Goal: Task Accomplishment & Management: Manage account settings

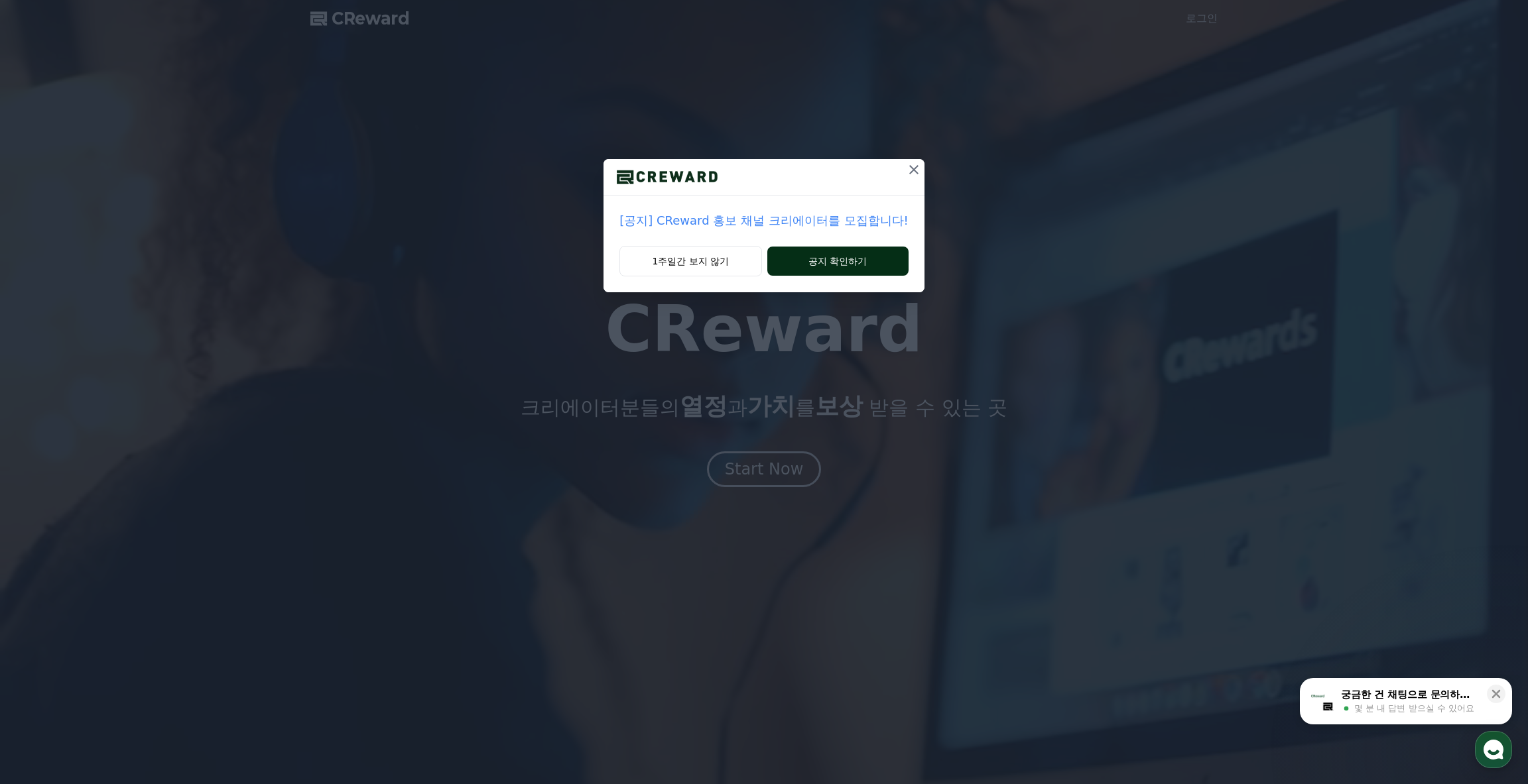
click at [865, 262] on button "공지 확인하기" at bounding box center [838, 261] width 141 height 29
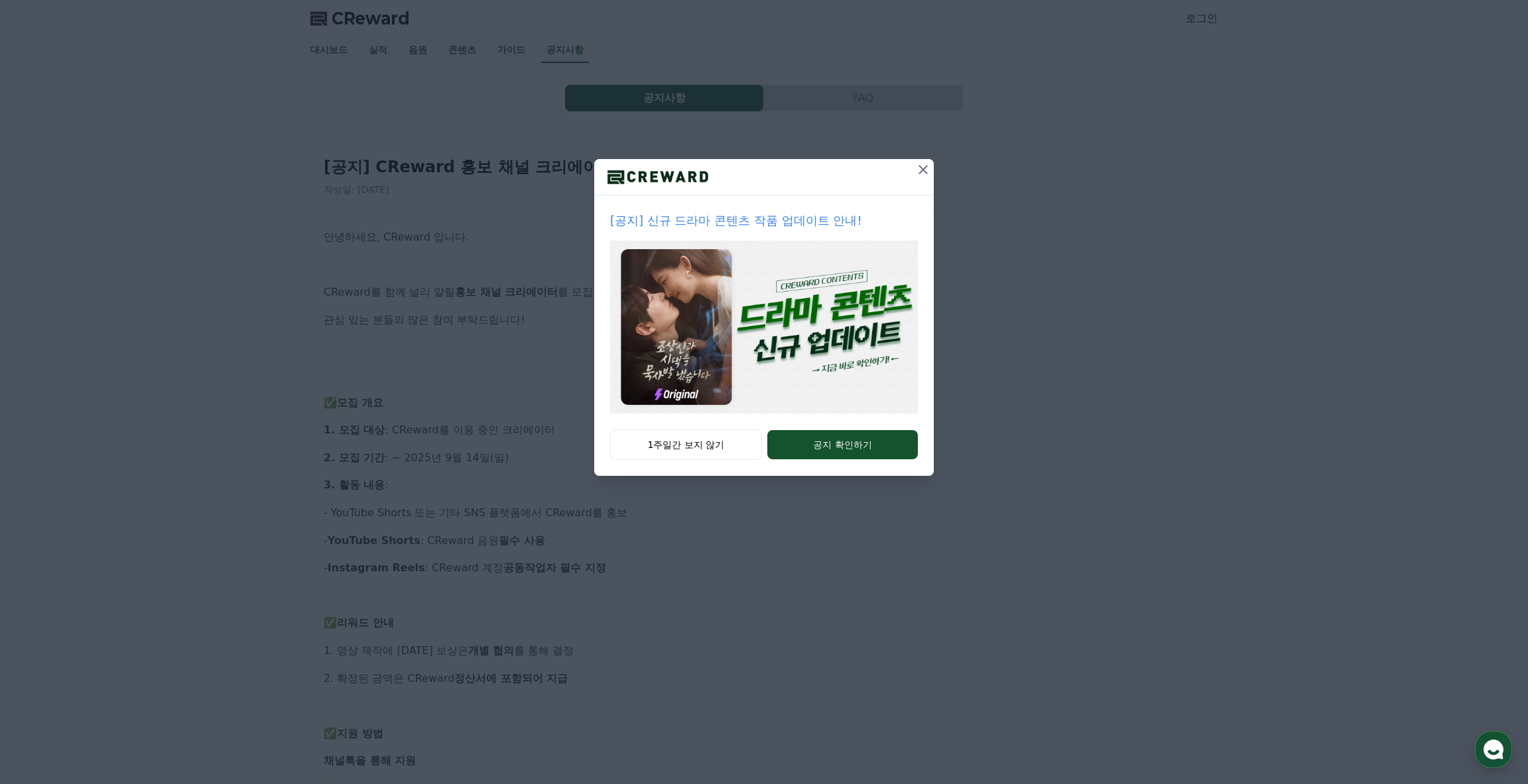
click at [921, 169] on icon at bounding box center [924, 169] width 16 height 16
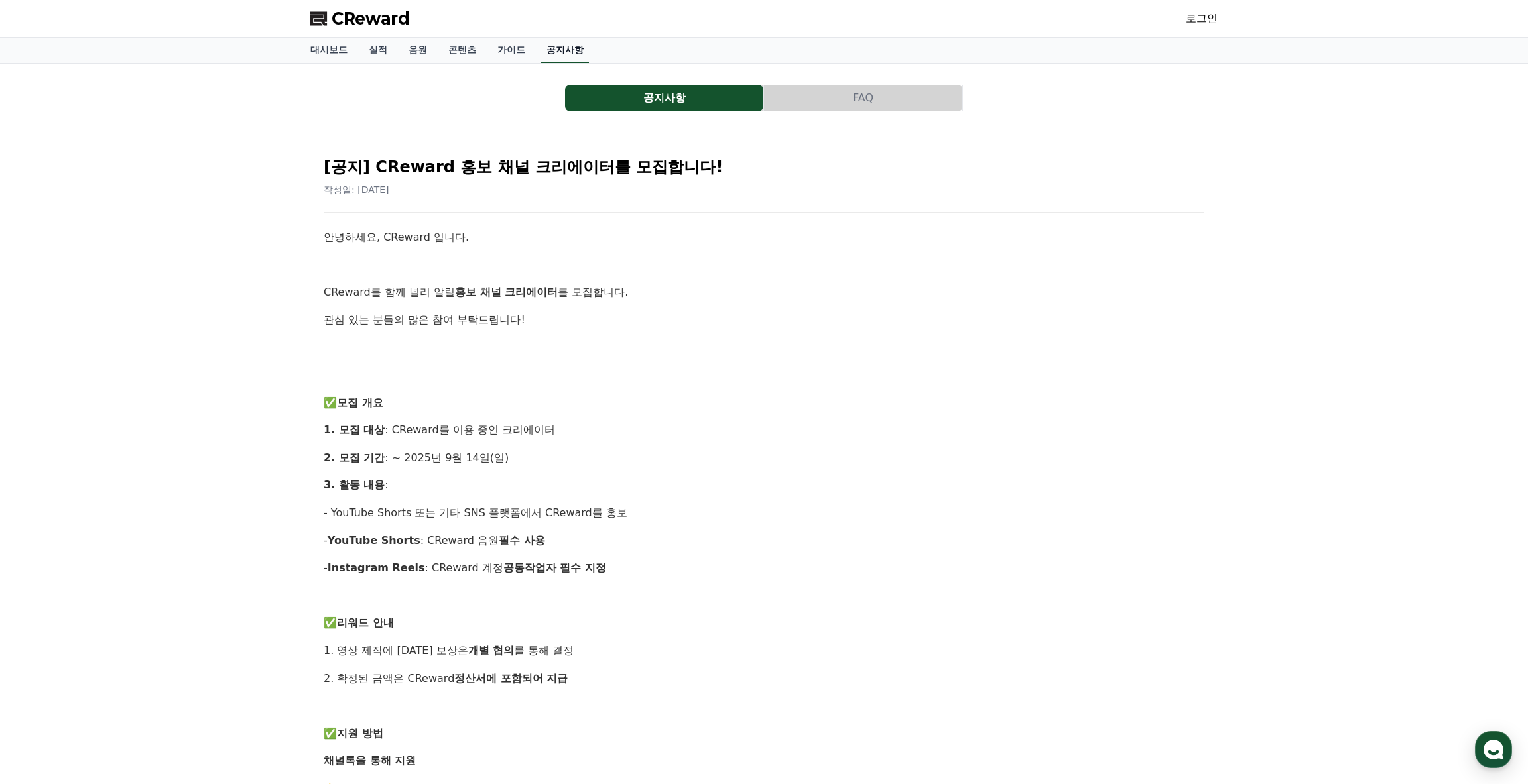
click at [563, 53] on link "공지사항" at bounding box center [566, 50] width 48 height 26
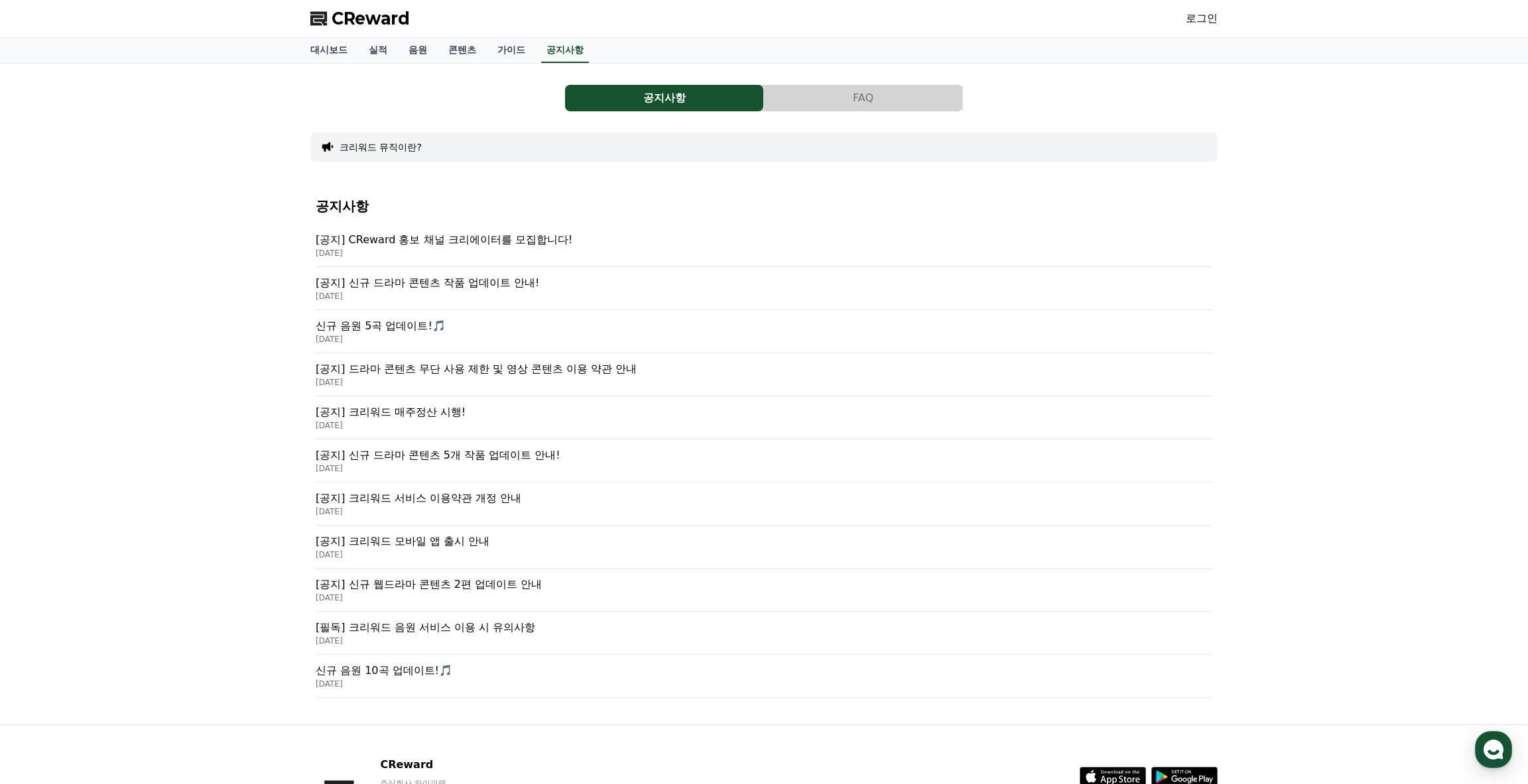
click at [483, 279] on p "[공지] 신규 드라마 콘텐츠 작품 업데이트 안내!" at bounding box center [764, 283] width 897 height 16
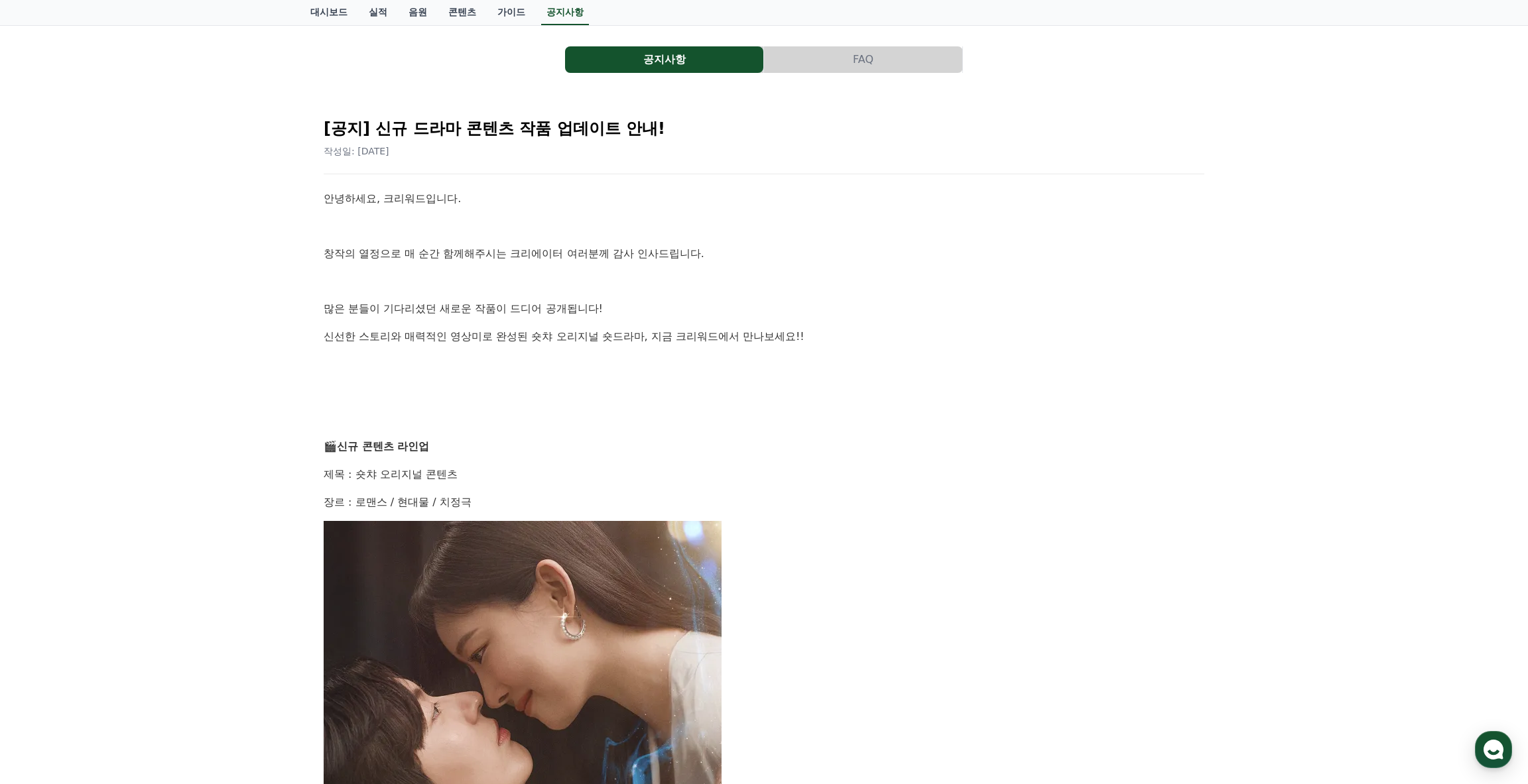
scroll to position [65, 0]
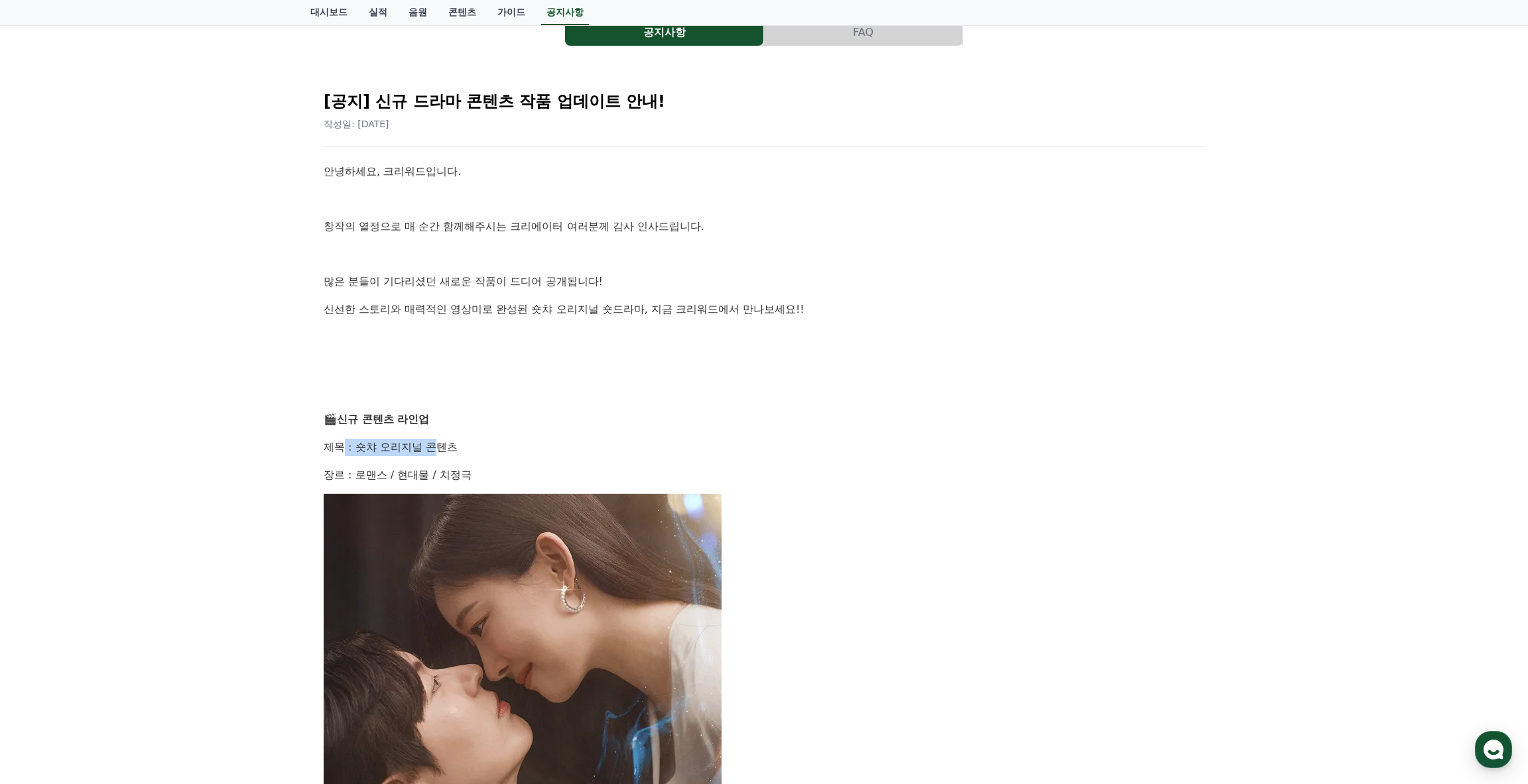
drag, startPoint x: 346, startPoint y: 442, endPoint x: 438, endPoint y: 438, distance: 92.1
click at [438, 439] on p "제목 : 숏챠 오리지널 콘텐츠" at bounding box center [764, 448] width 881 height 18
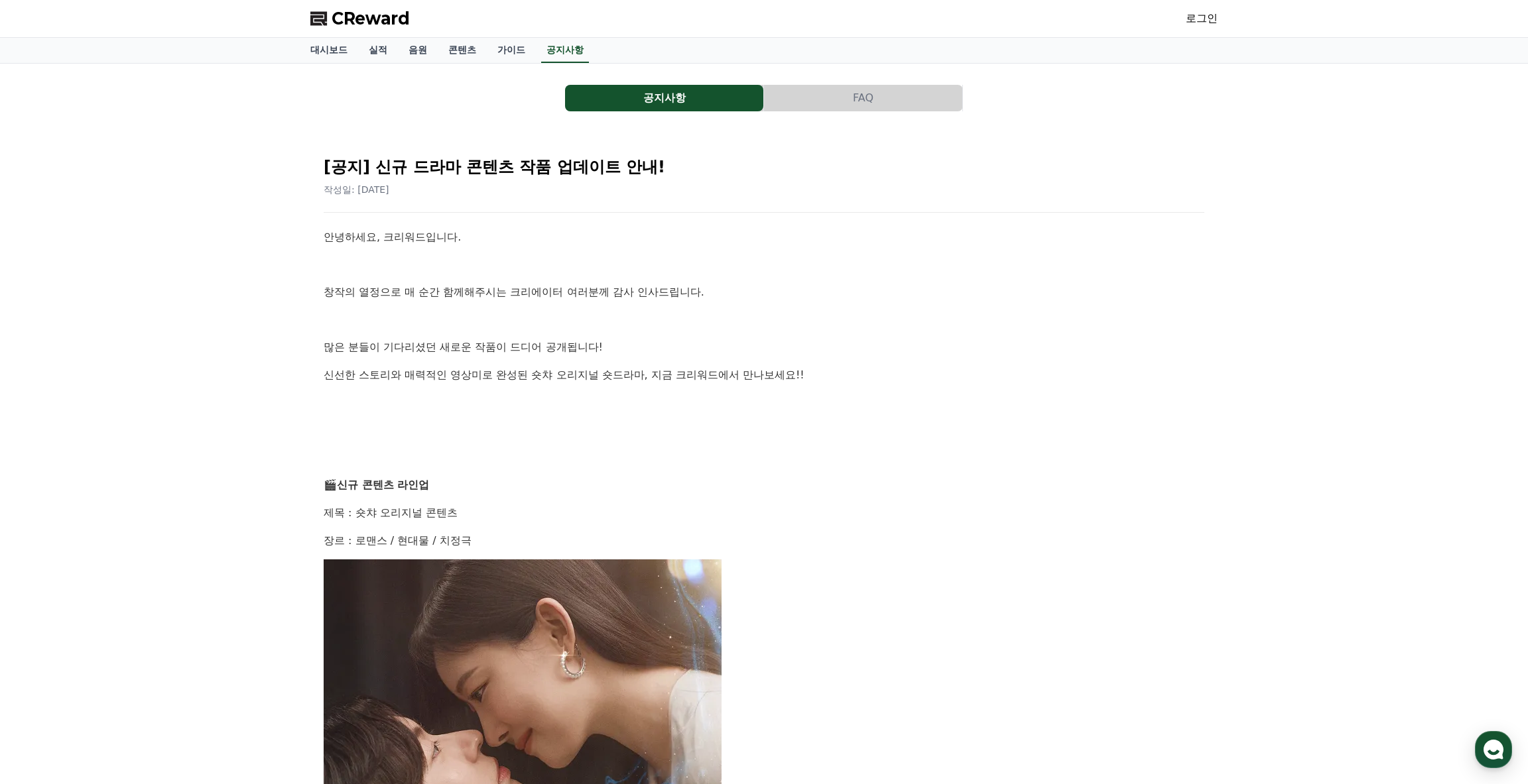
scroll to position [0, 0]
click at [336, 48] on link "대시보드" at bounding box center [329, 50] width 58 height 26
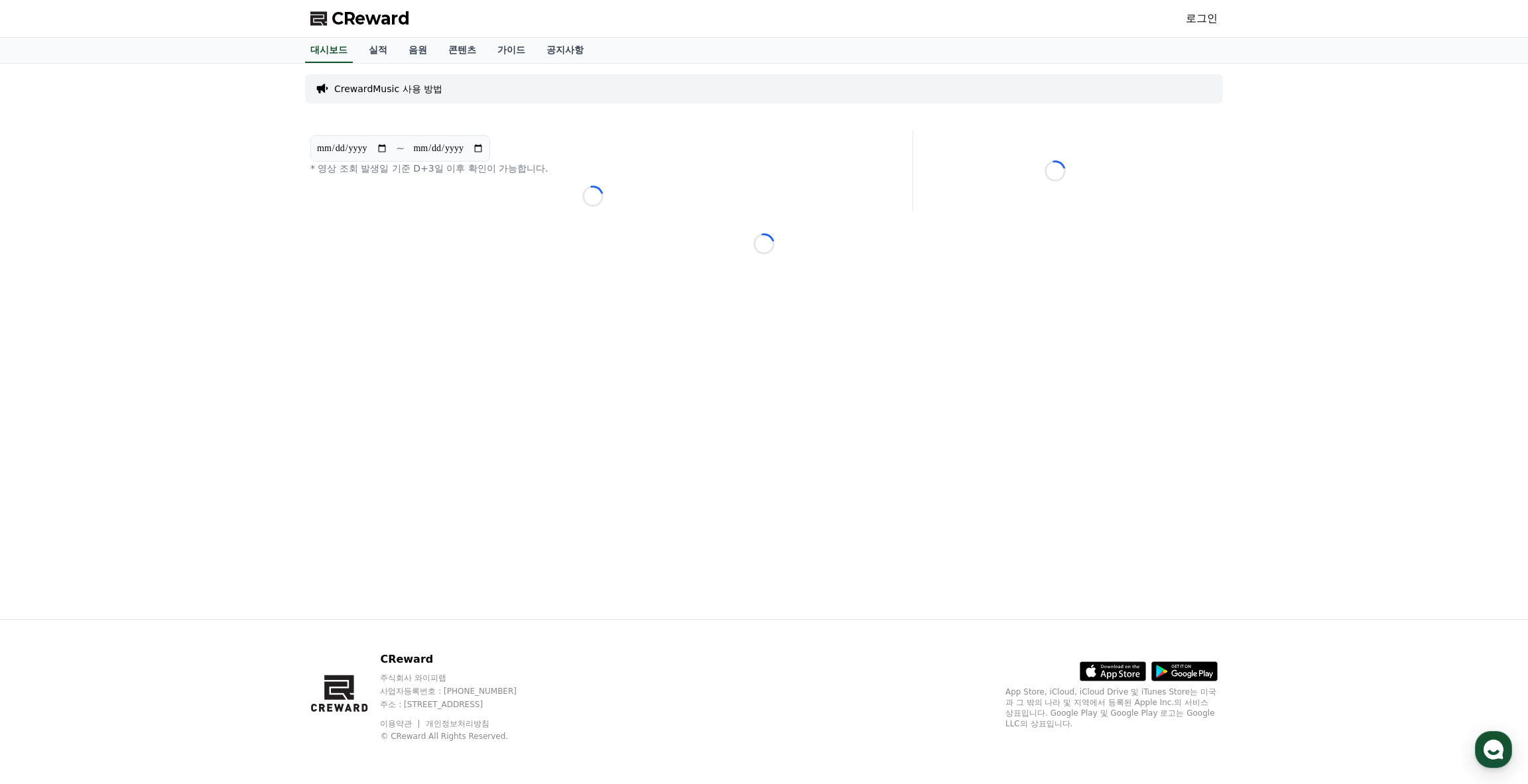
click at [1194, 18] on link "로그인" at bounding box center [1202, 19] width 32 height 16
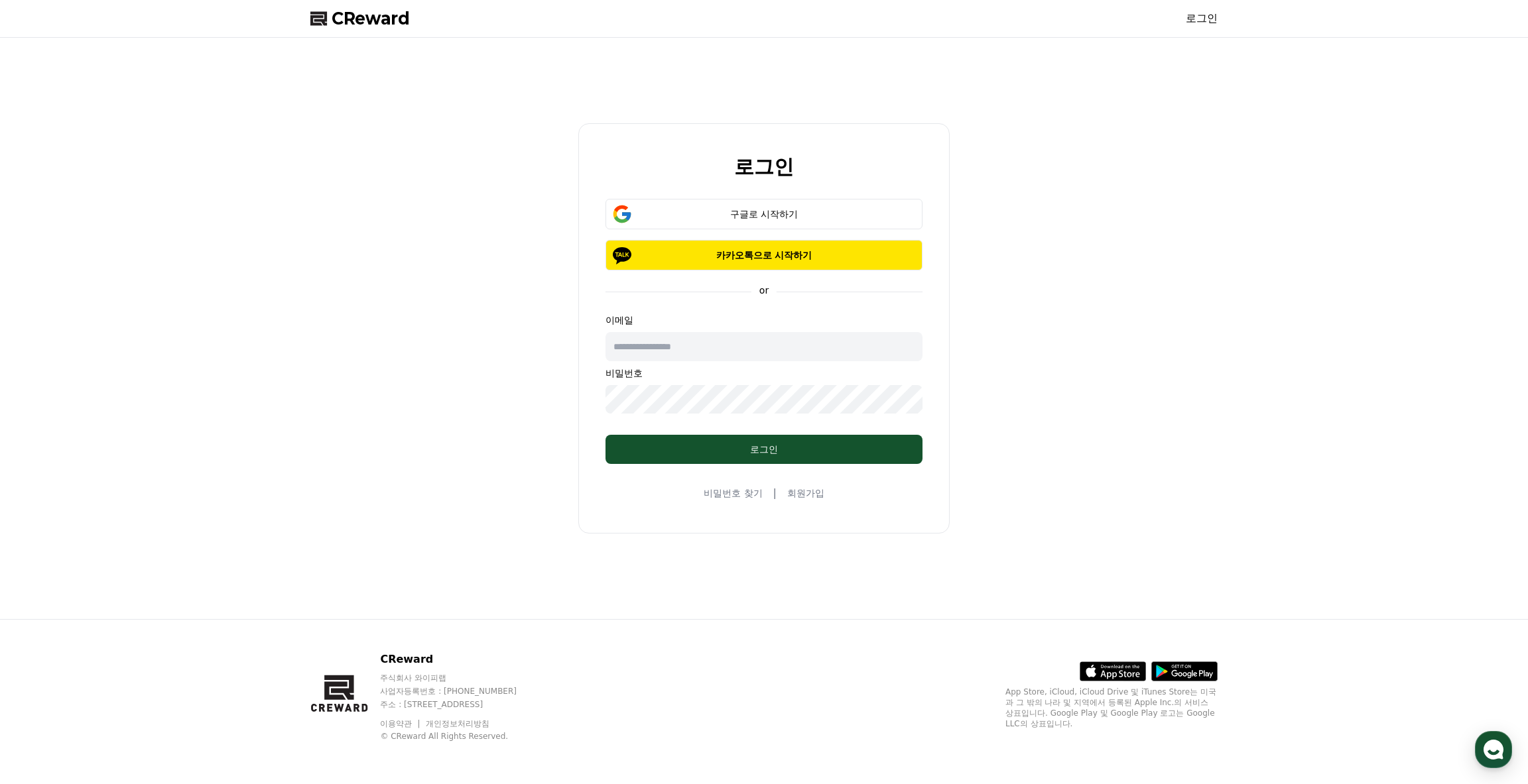
click at [780, 349] on input "text" at bounding box center [763, 347] width 317 height 29
click at [580, 535] on div "로그인 구글로 시작하기 카카오톡으로 시작하기 or 이메일 비밀번호 로그인 비밀번호 찾기 | 회원가입" at bounding box center [764, 328] width 918 height 571
click at [716, 349] on input "text" at bounding box center [763, 347] width 317 height 29
type input "**********"
click at [734, 493] on link "비밀번호 찾기" at bounding box center [733, 493] width 58 height 13
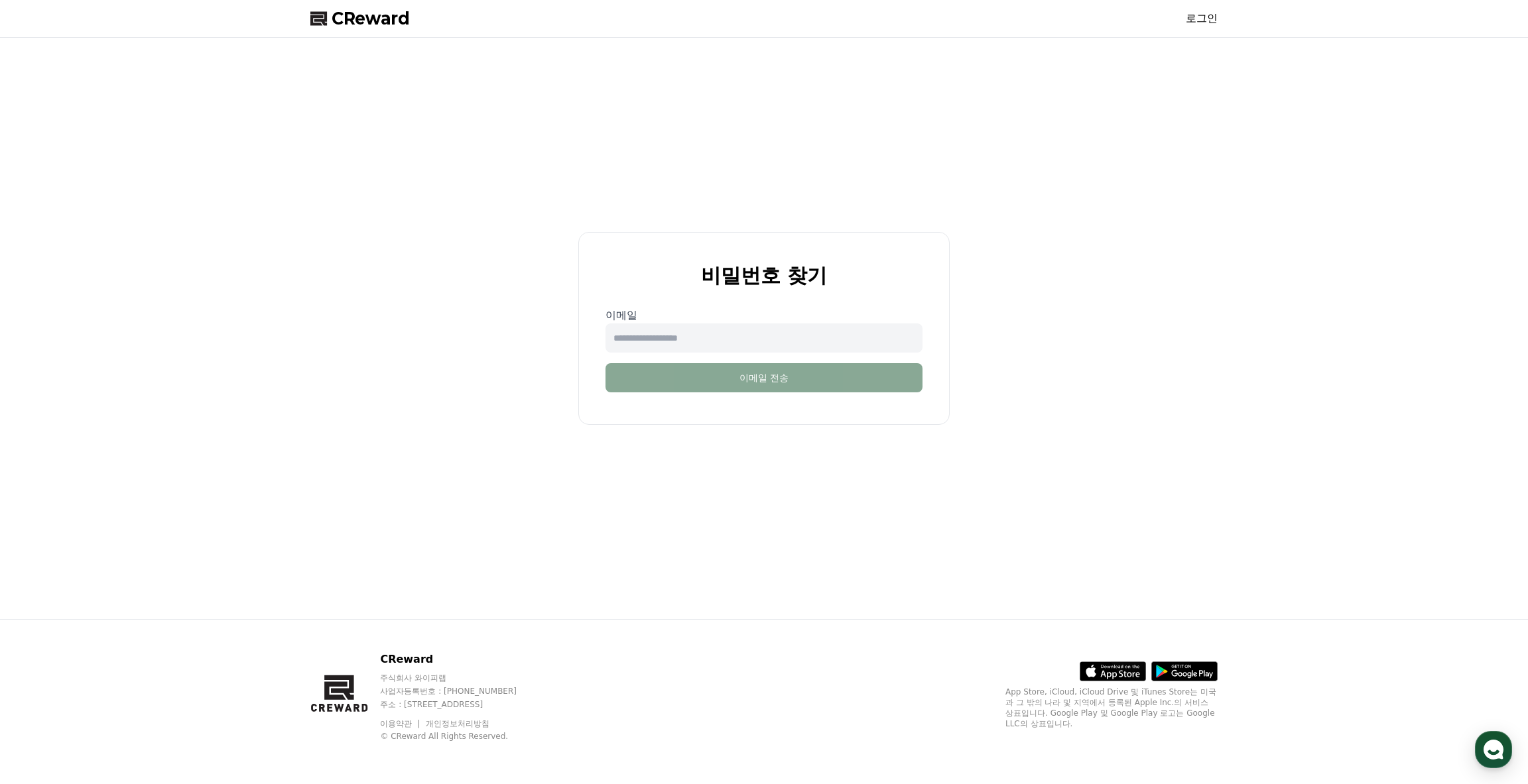
click at [710, 347] on input "email" at bounding box center [763, 338] width 317 height 29
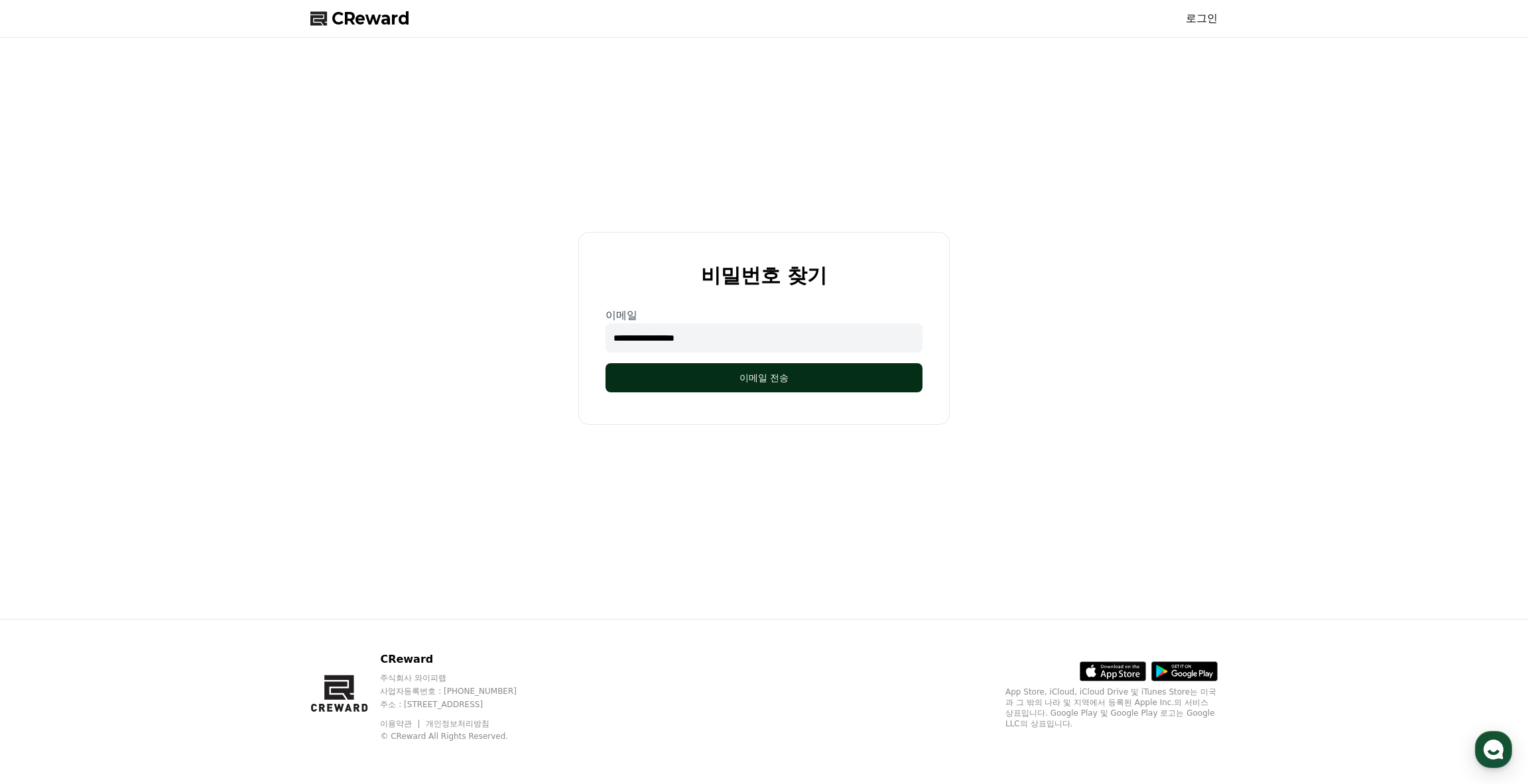
click at [732, 378] on button "이메일 전송" at bounding box center [763, 377] width 317 height 29
click at [647, 340] on input "**********" at bounding box center [763, 338] width 317 height 29
click at [648, 340] on input "**********" at bounding box center [763, 338] width 317 height 29
drag, startPoint x: 729, startPoint y: 340, endPoint x: 475, endPoint y: 321, distance: 254.7
click at [475, 321] on div "**********" at bounding box center [764, 328] width 918 height 571
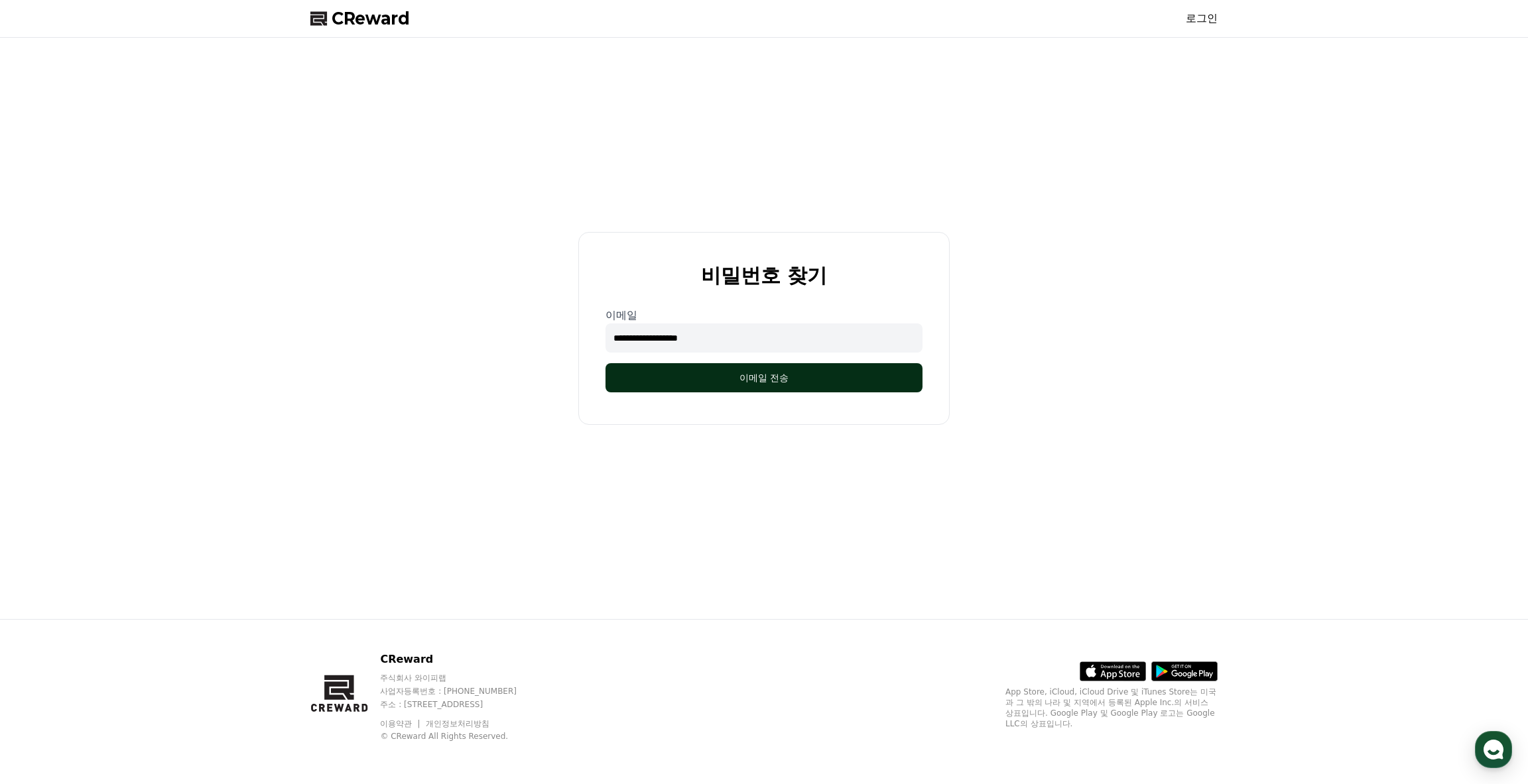
click at [745, 381] on button "이메일 전송" at bounding box center [763, 377] width 317 height 29
drag, startPoint x: 452, startPoint y: 332, endPoint x: 370, endPoint y: 320, distance: 82.9
click at [391, 331] on div "**********" at bounding box center [764, 328] width 918 height 571
type input "**********"
click at [663, 383] on button "이메일 전송" at bounding box center [763, 377] width 317 height 29
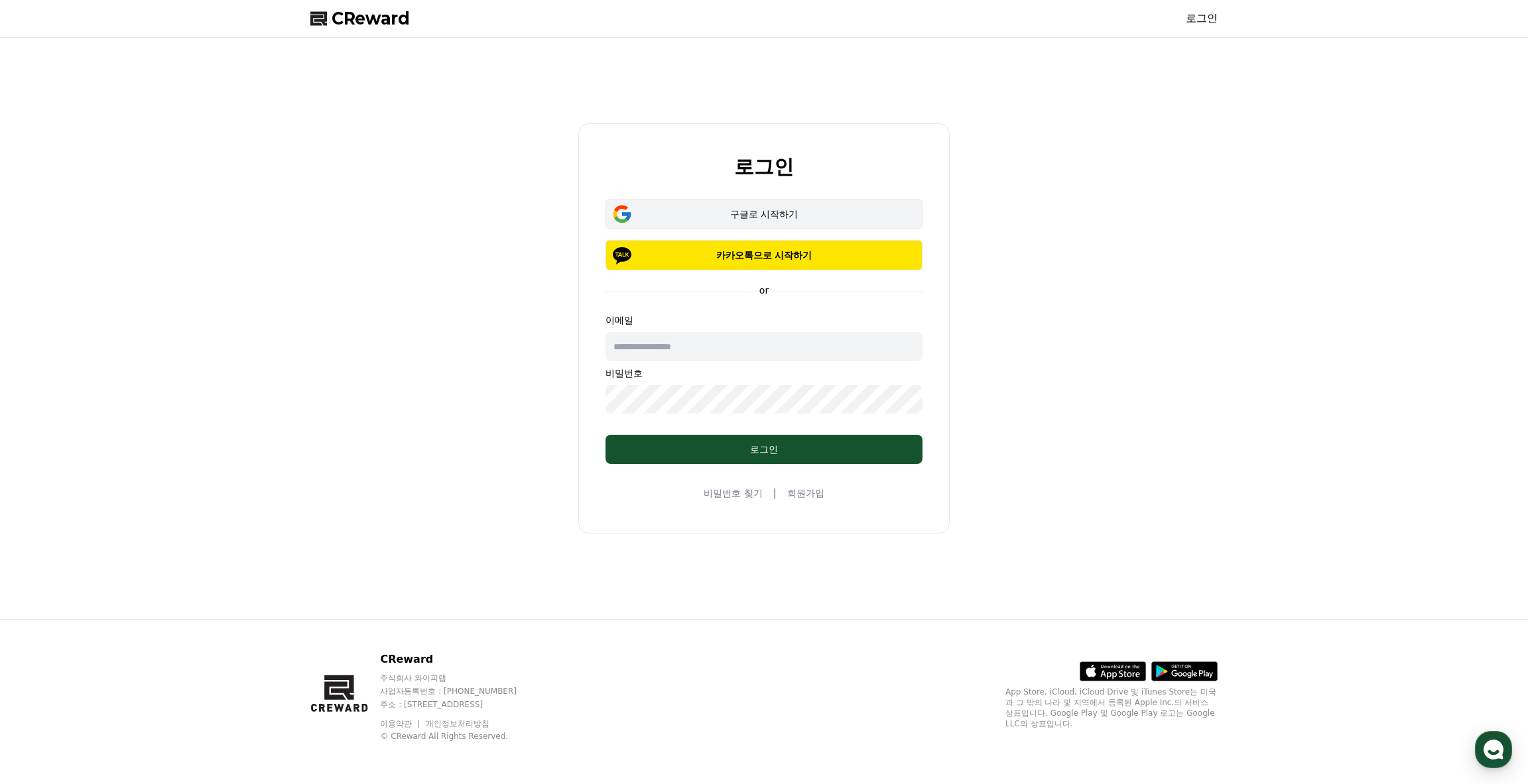
click at [723, 217] on div "구글로 시작하기" at bounding box center [764, 213] width 279 height 13
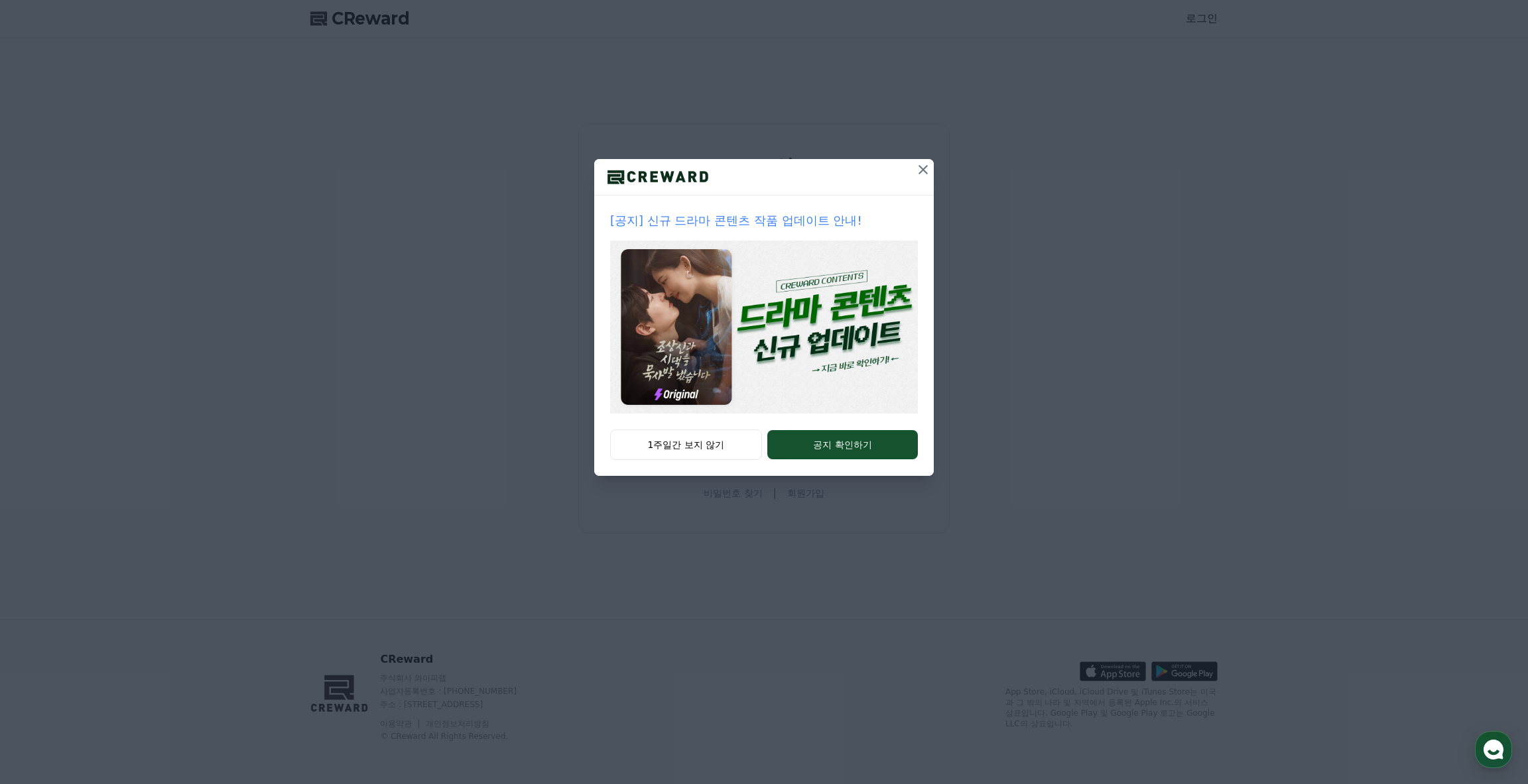
click at [923, 160] on button at bounding box center [924, 169] width 21 height 21
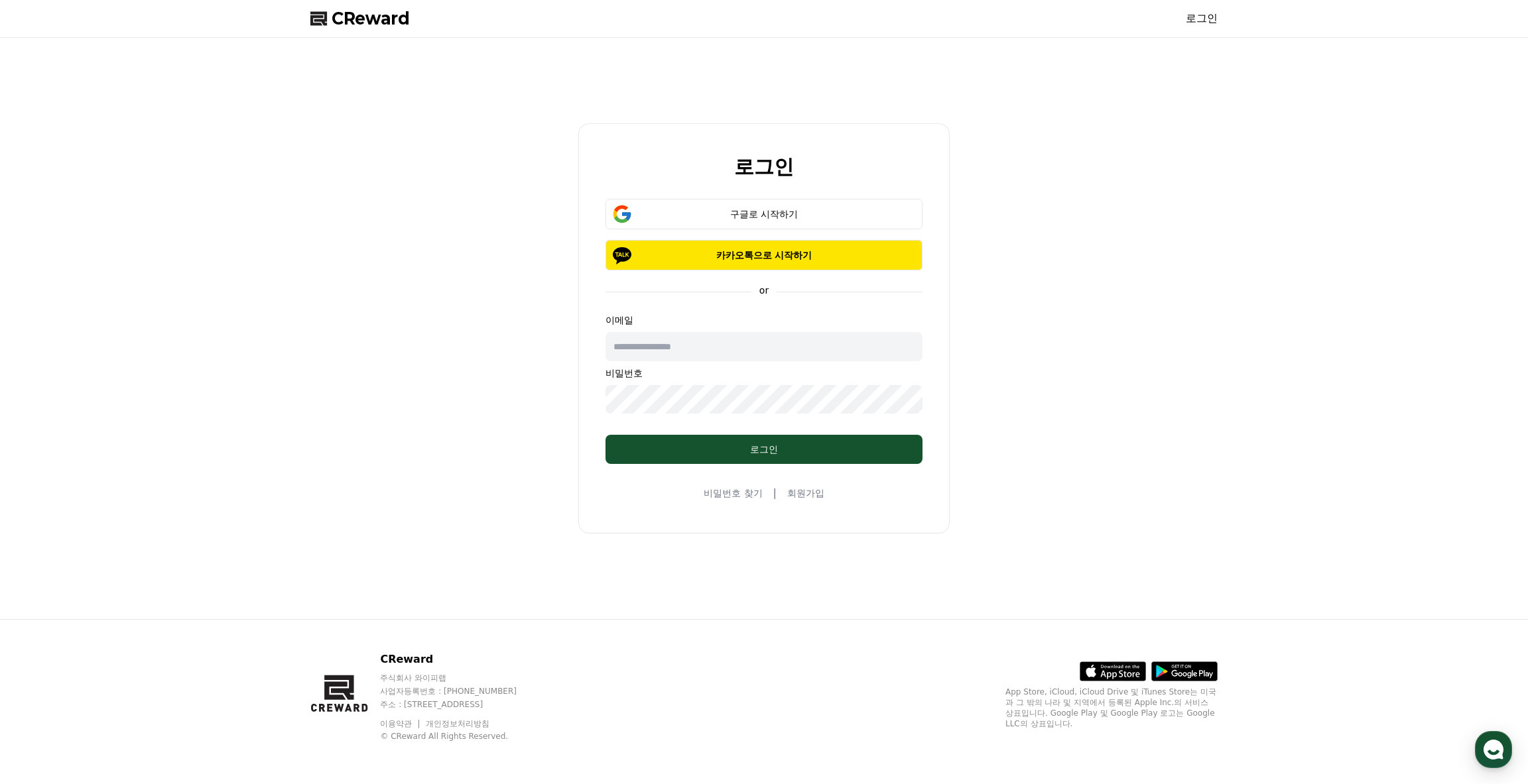
click at [816, 499] on link "회원가입" at bounding box center [806, 493] width 37 height 13
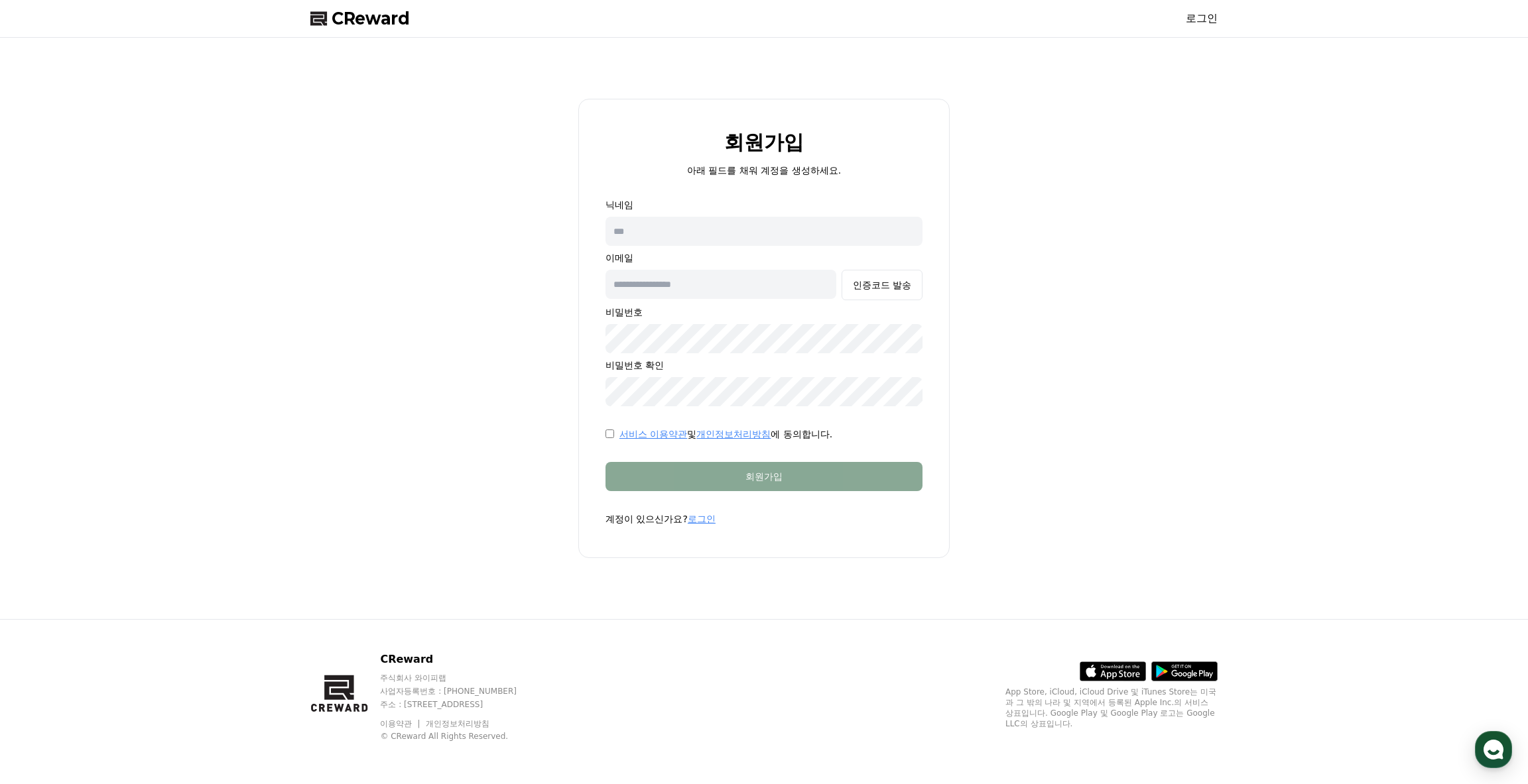
click at [667, 240] on input "text" at bounding box center [763, 231] width 317 height 29
click at [667, 239] on input "text" at bounding box center [763, 231] width 317 height 29
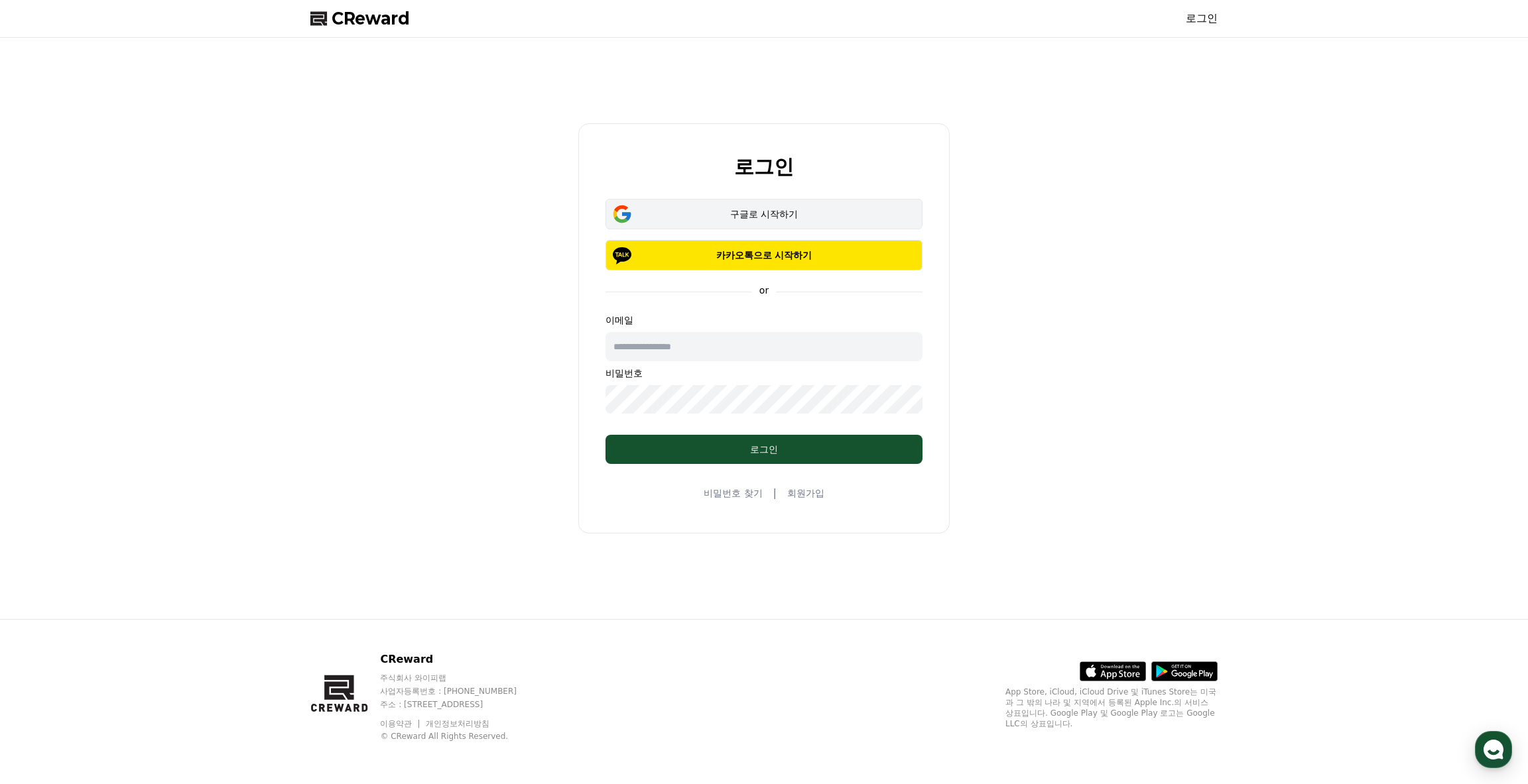
click at [696, 204] on button "구글로 시작하기" at bounding box center [763, 214] width 317 height 31
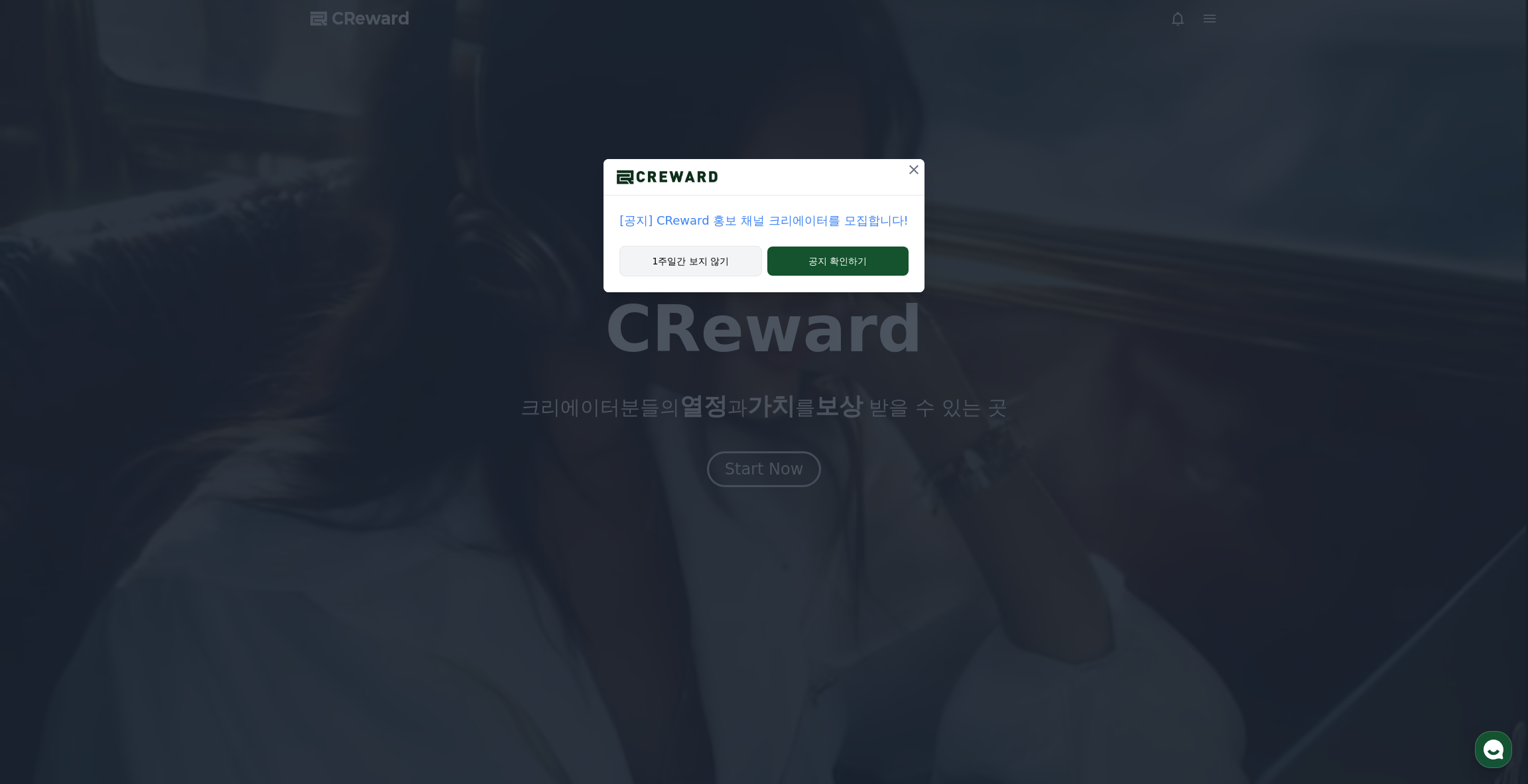
click at [726, 275] on div "1주일간 보지 않기 공지 확인하기" at bounding box center [763, 269] width 320 height 47
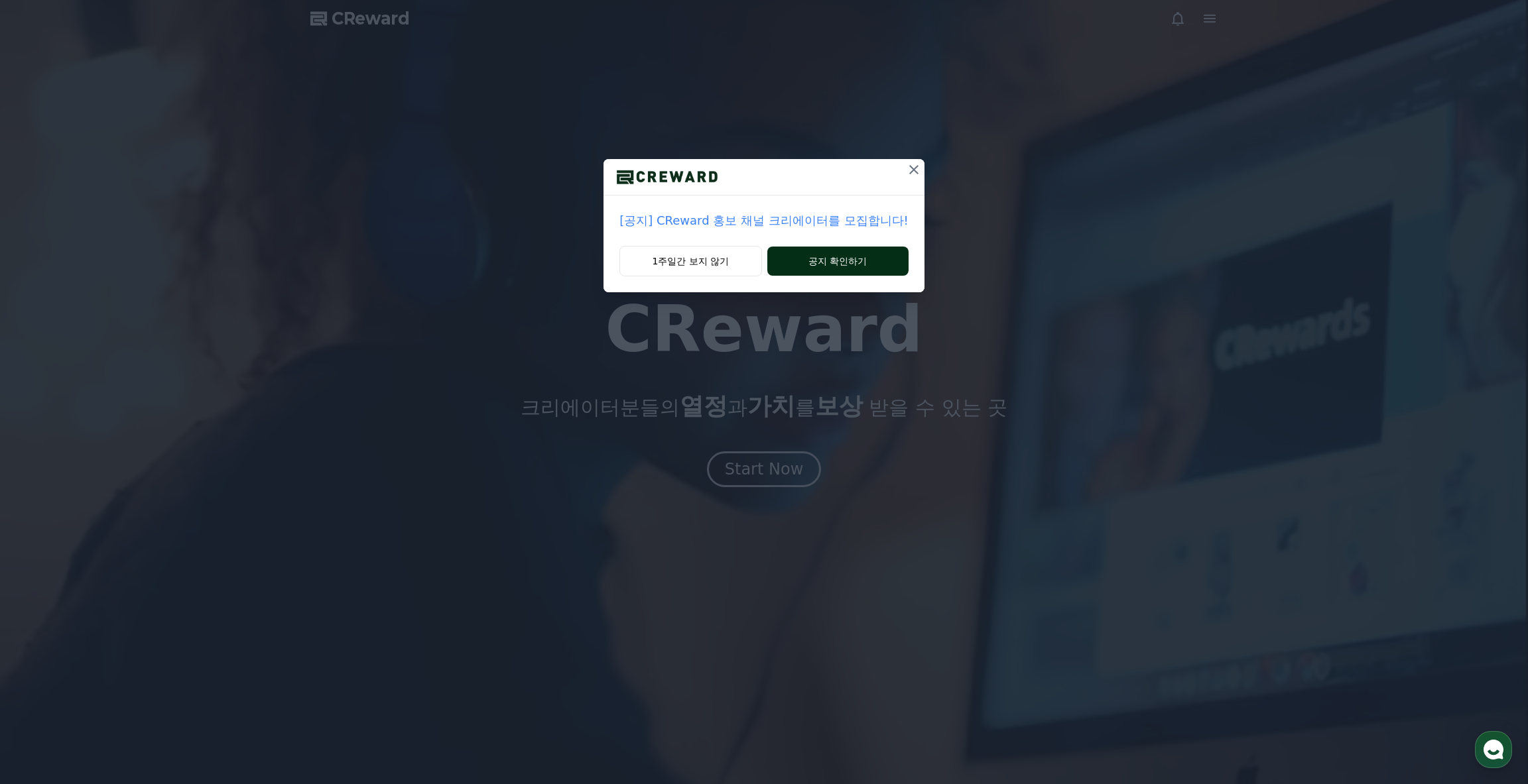
click at [859, 259] on button "공지 확인하기" at bounding box center [838, 261] width 141 height 29
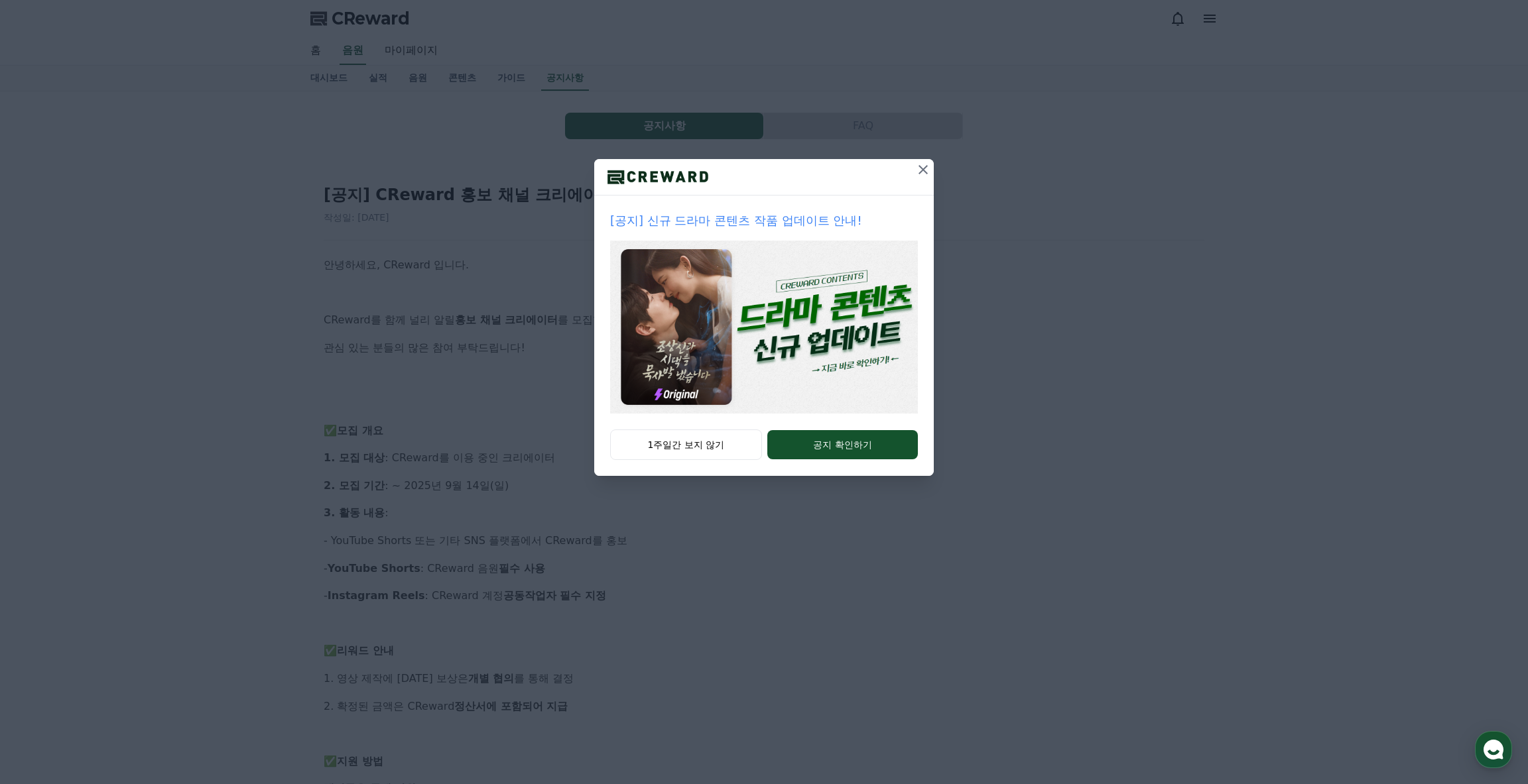
click at [928, 175] on icon at bounding box center [924, 169] width 16 height 16
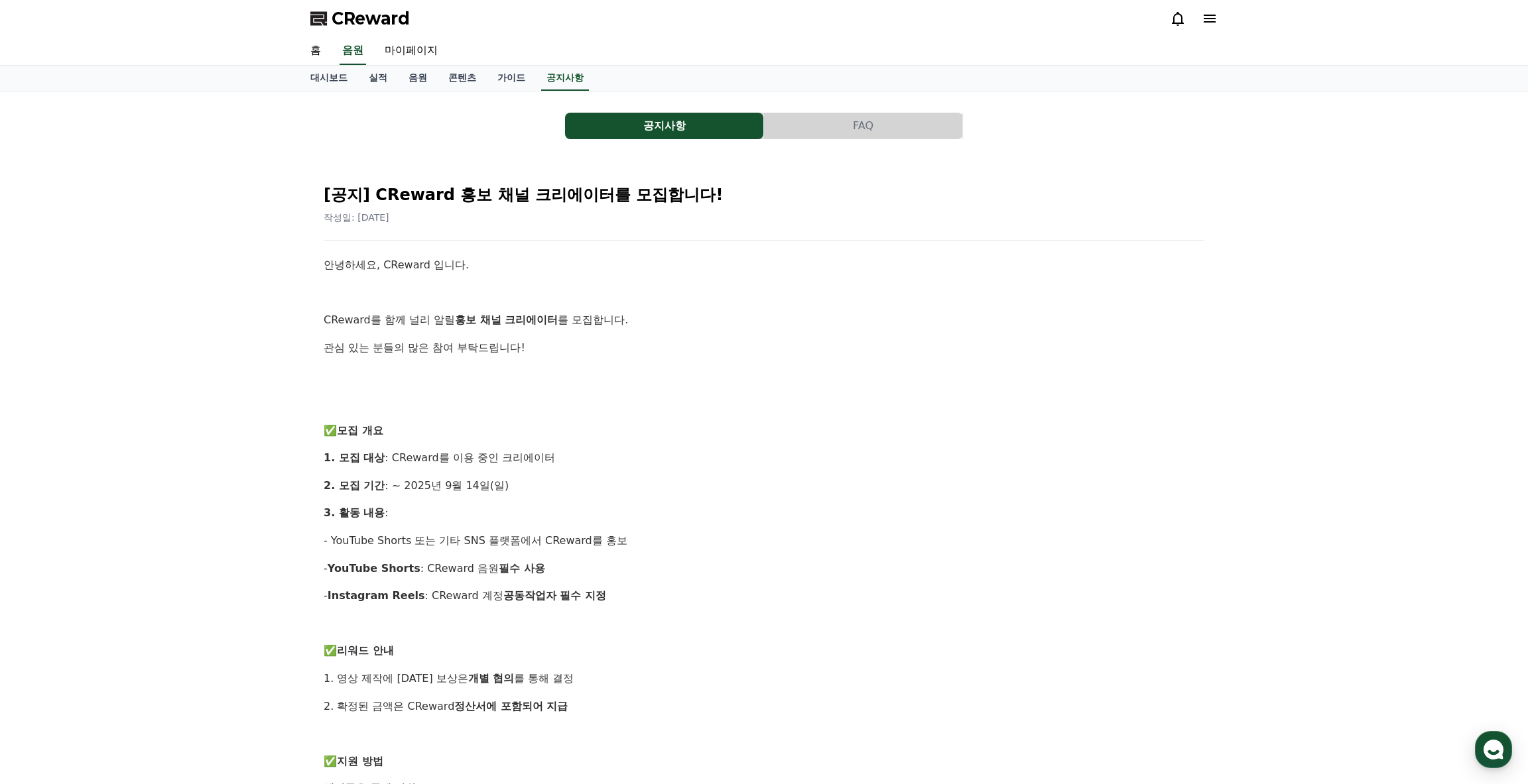
click at [356, 15] on span "CReward" at bounding box center [371, 19] width 79 height 21
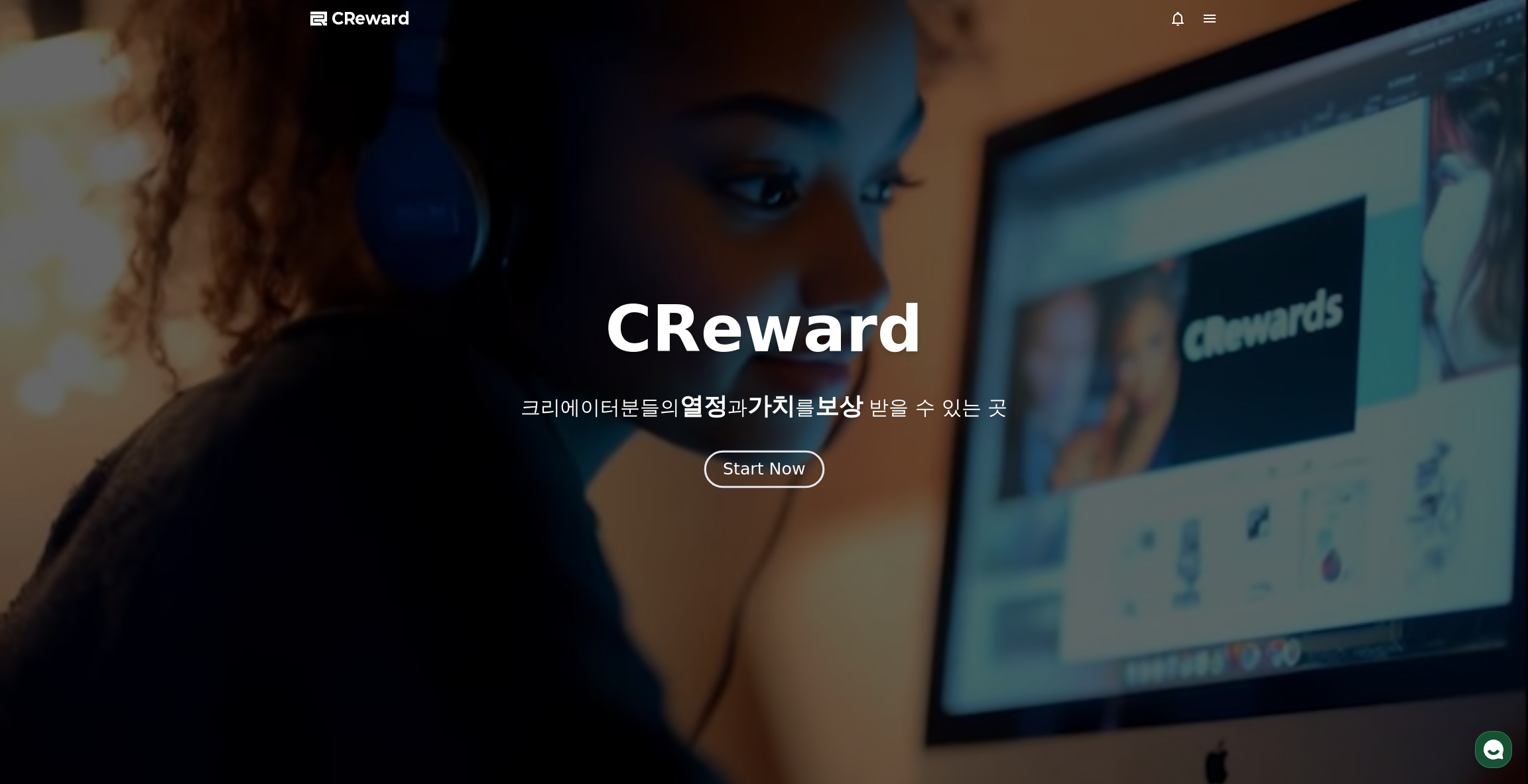
click at [804, 474] on button "Start Now" at bounding box center [764, 469] width 120 height 38
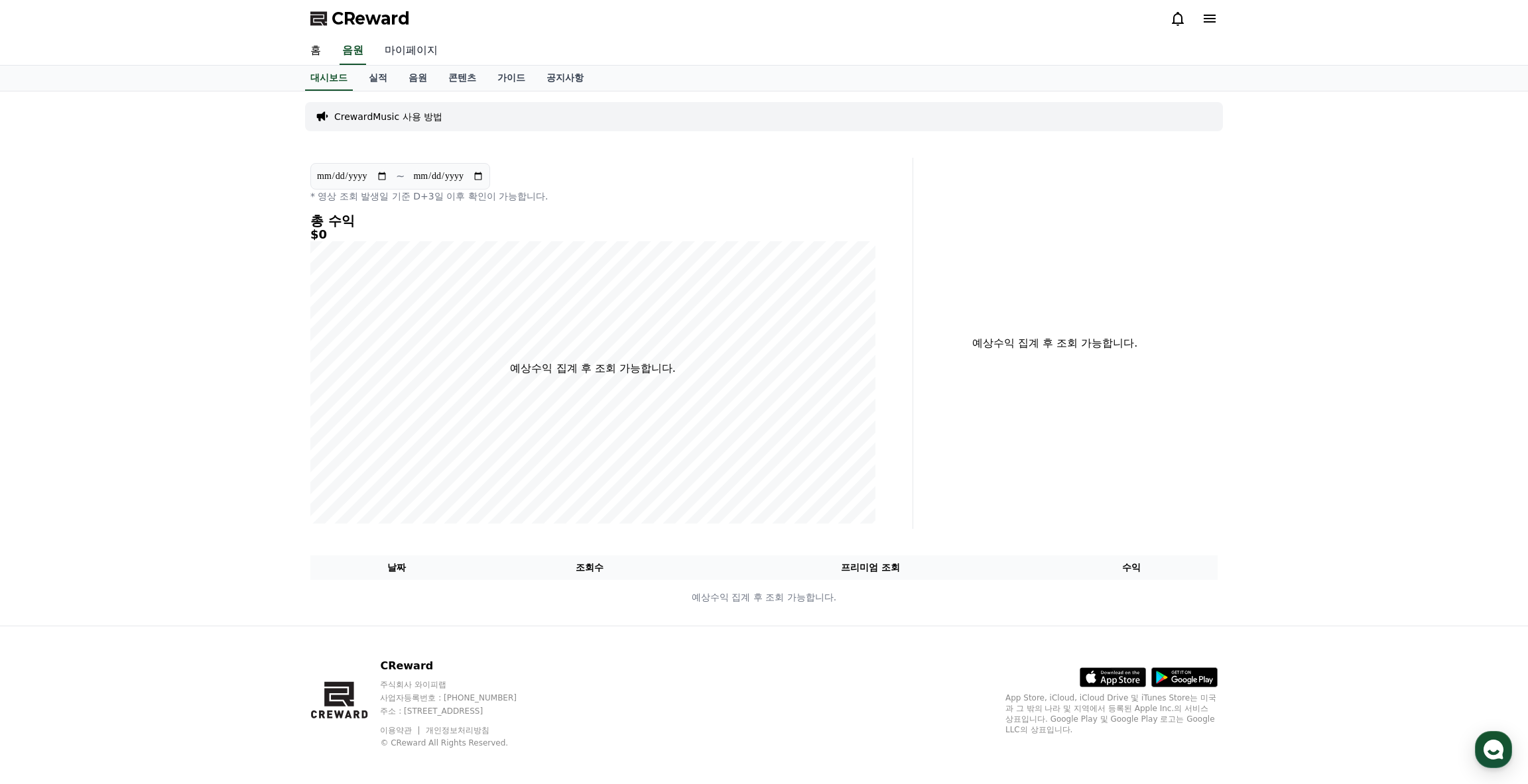
click at [418, 47] on link "마이페이지" at bounding box center [411, 51] width 74 height 28
select select "**********"
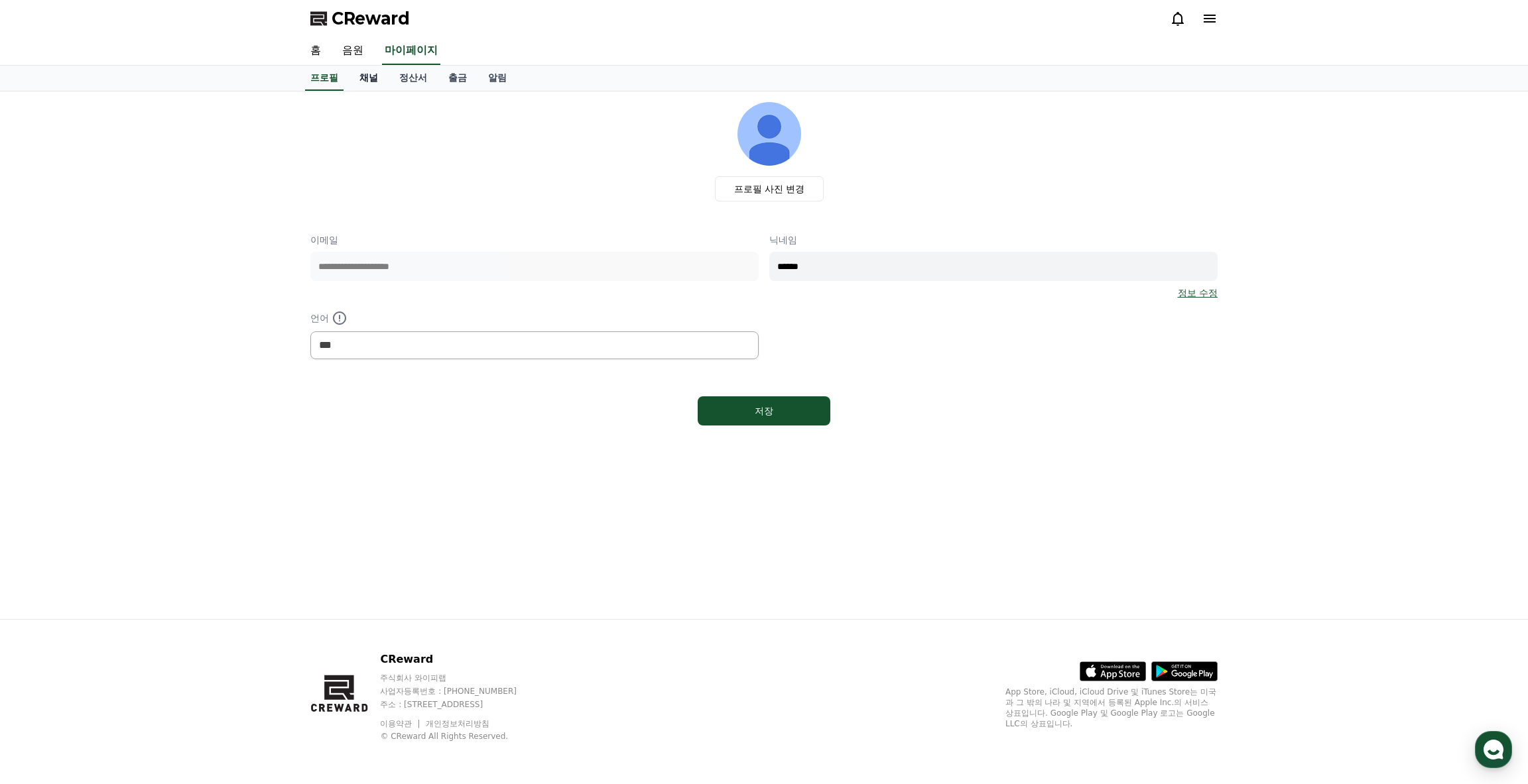
click at [381, 81] on link "채널" at bounding box center [368, 78] width 40 height 26
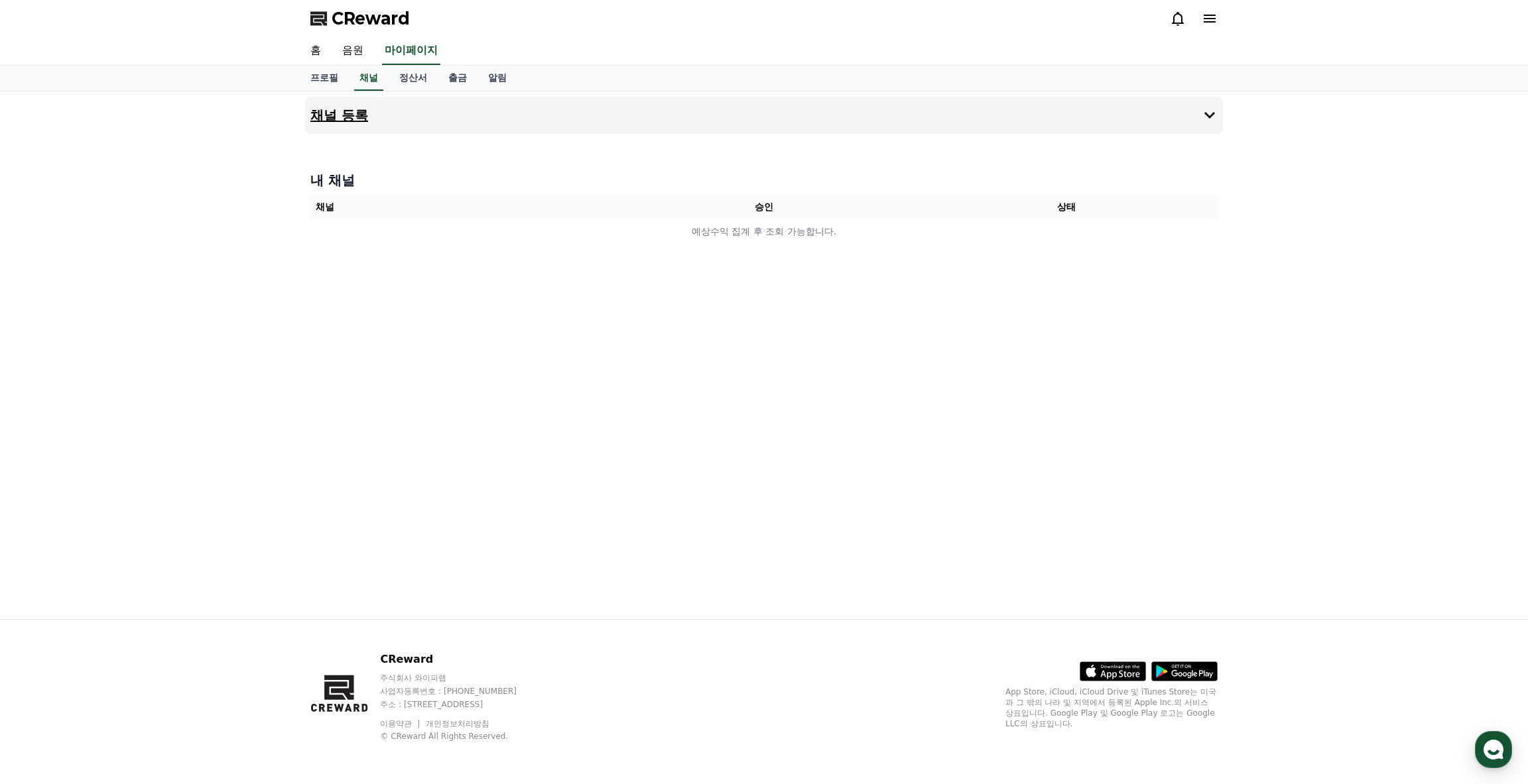
click at [416, 111] on button "채널 등록" at bounding box center [764, 116] width 918 height 37
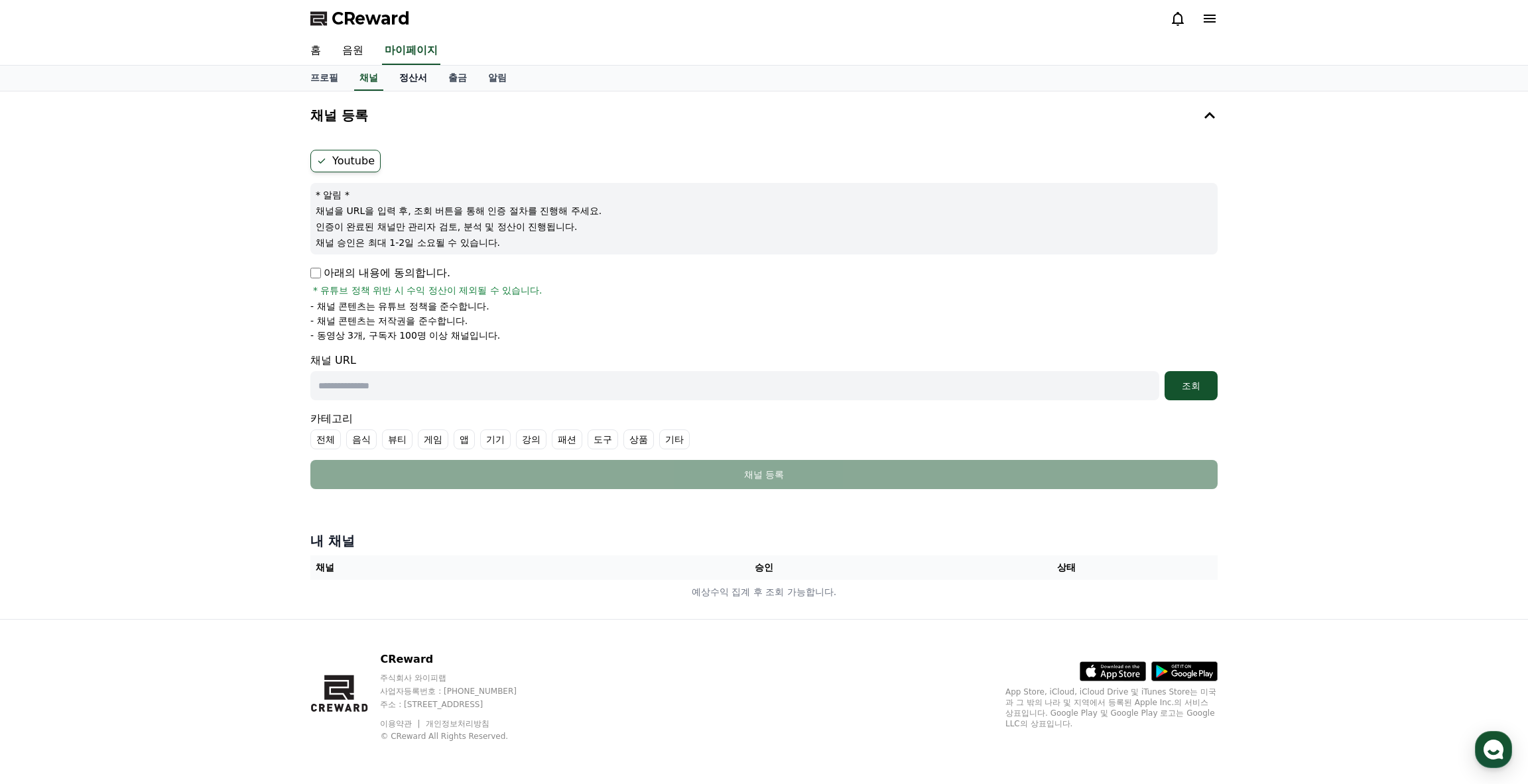
click at [419, 83] on link "정산서" at bounding box center [414, 78] width 49 height 26
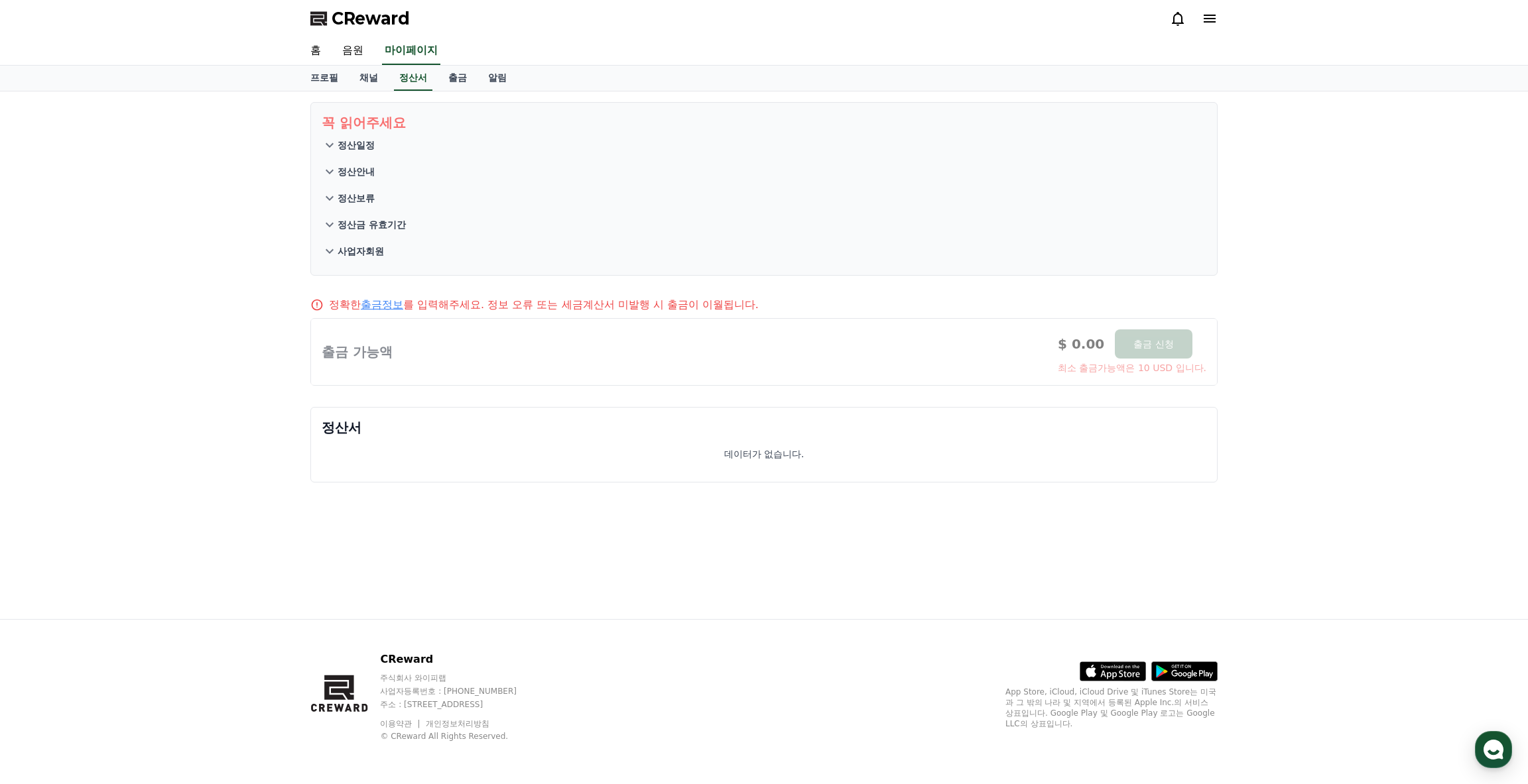
click at [330, 221] on icon at bounding box center [330, 225] width 16 height 16
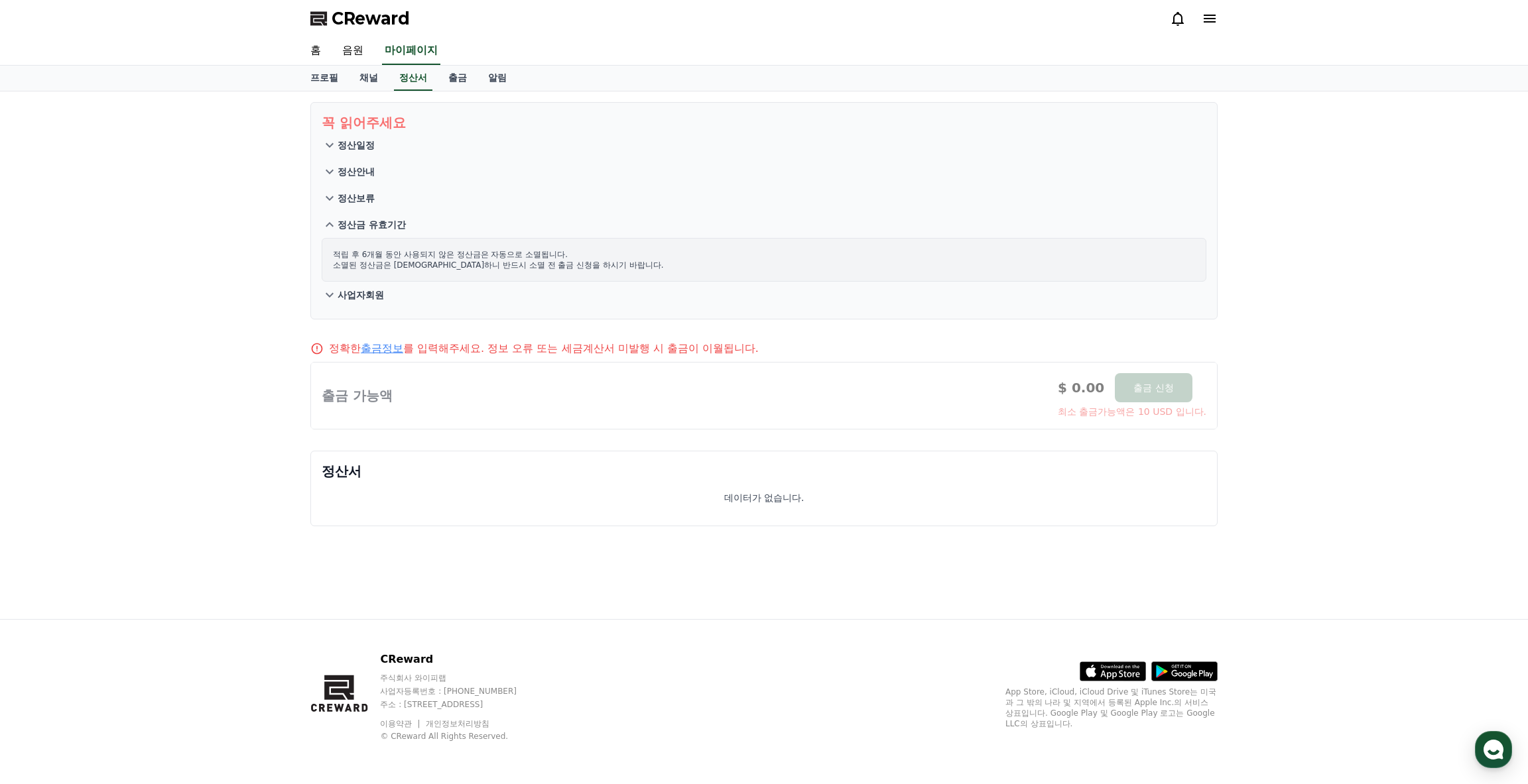
click at [332, 206] on button "정산보류" at bounding box center [764, 198] width 885 height 26
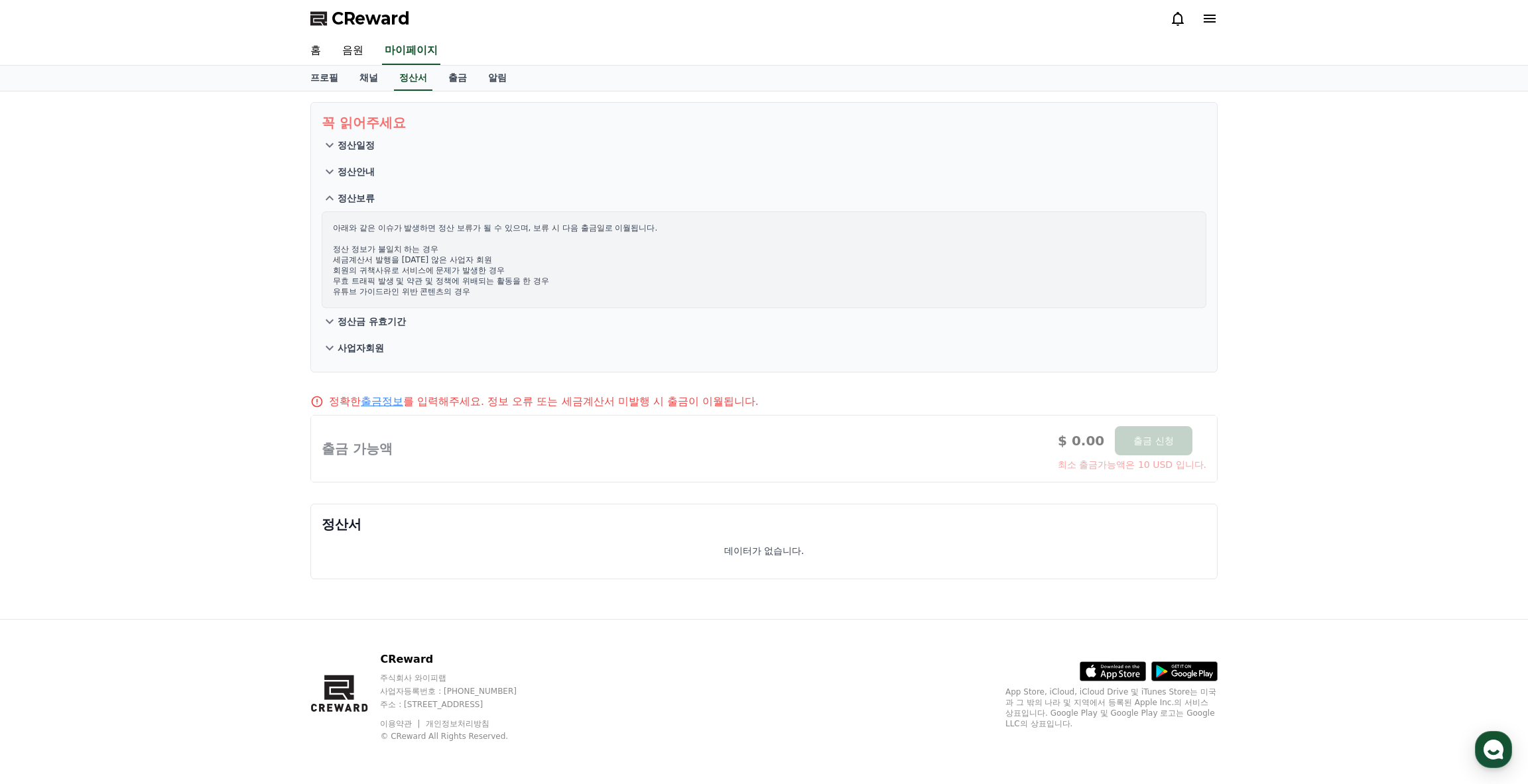
click at [491, 92] on div "꼭 읽어주세요 정산일정 정산안내 정산보류 아래와 같은 이슈가 발생하면 정산 보류가 될 수 있으며, 보류 시 다음 출금일로 이월됩니다. 정산 정…" at bounding box center [764, 355] width 929 height 528
click at [498, 85] on link "알림" at bounding box center [497, 78] width 40 height 26
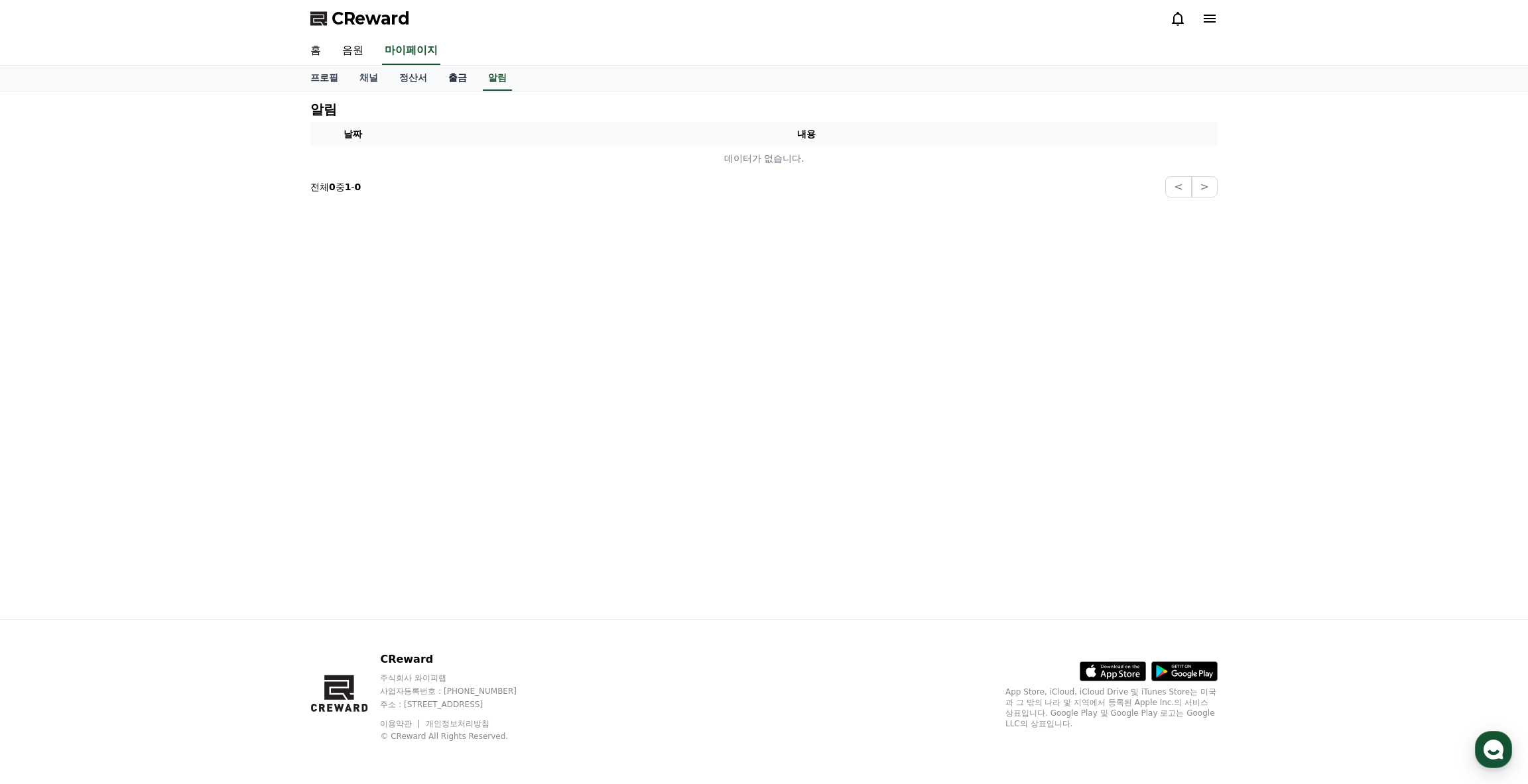
click at [447, 81] on link "출금" at bounding box center [457, 78] width 40 height 26
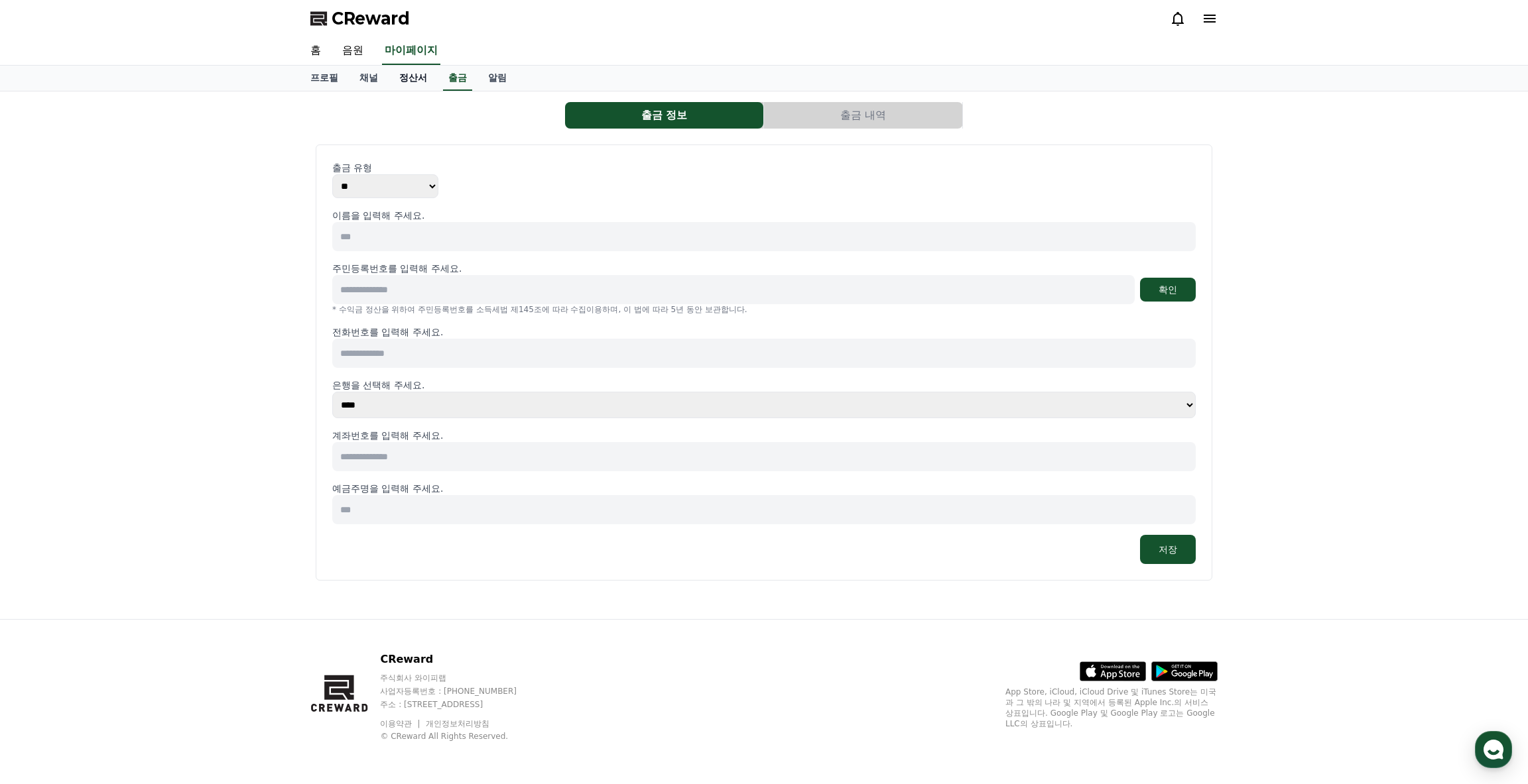
click at [403, 75] on link "정산서" at bounding box center [414, 78] width 49 height 26
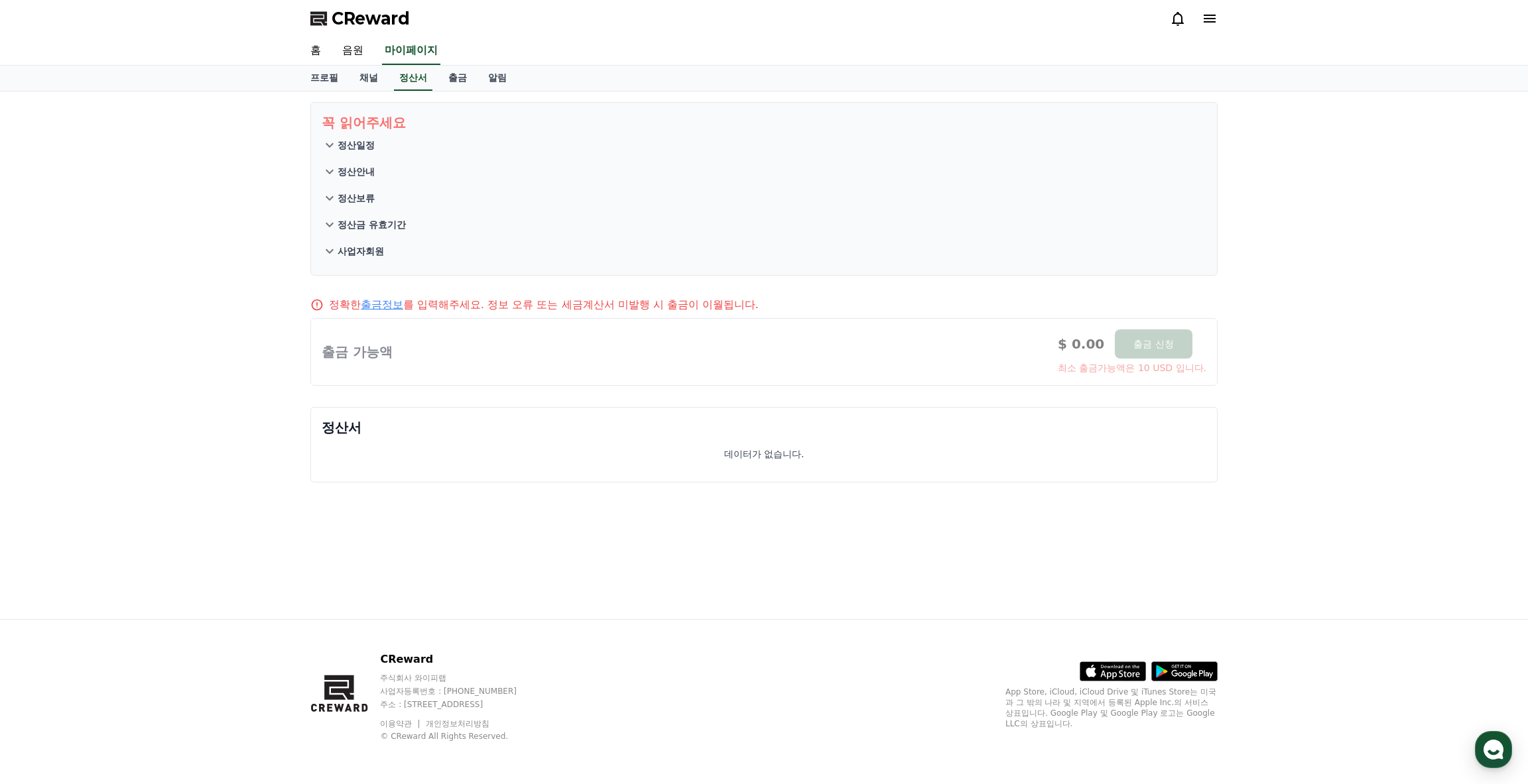
click at [333, 152] on icon at bounding box center [330, 146] width 16 height 16
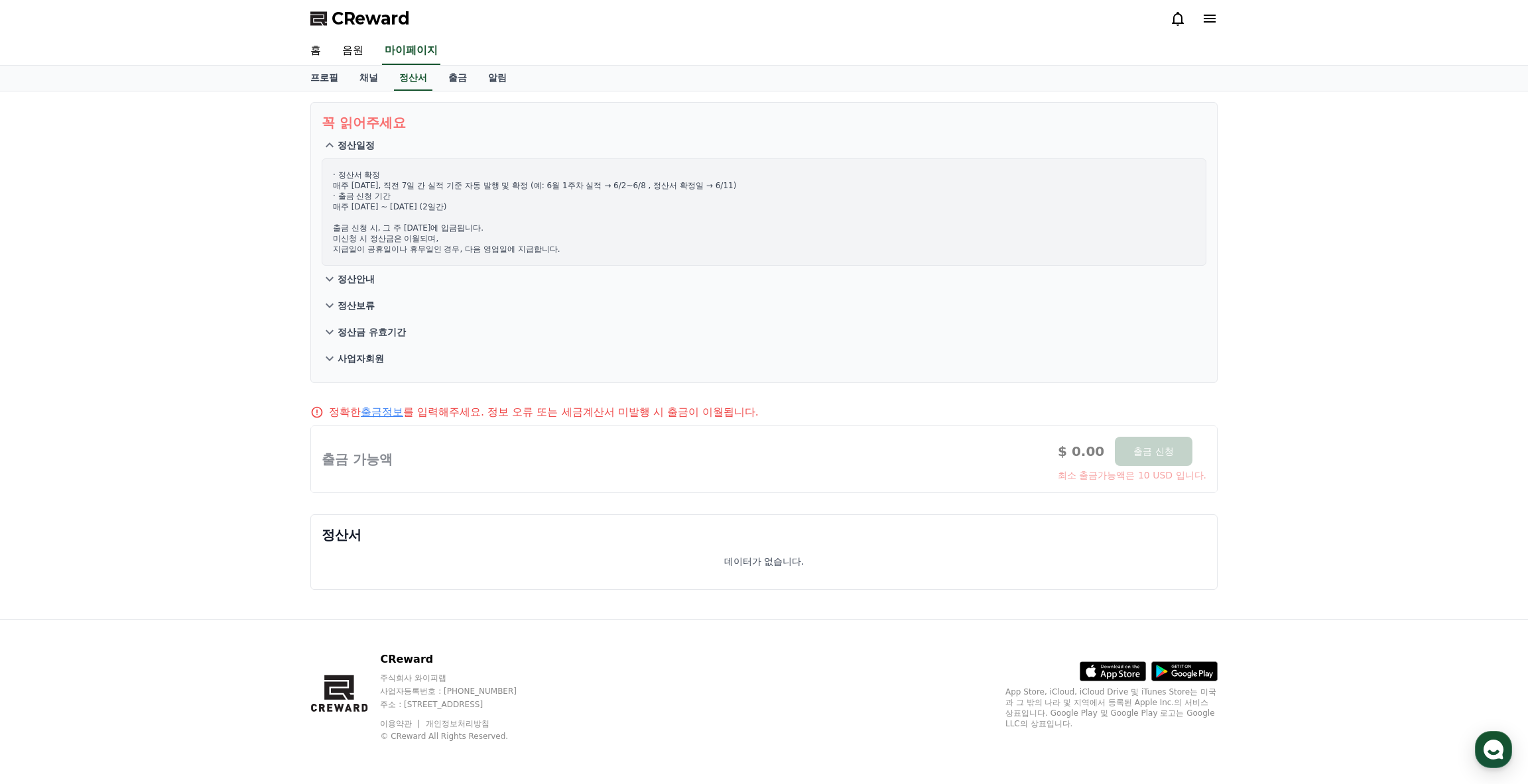
drag, startPoint x: 333, startPoint y: 188, endPoint x: 515, endPoint y: 189, distance: 182.0
click at [523, 188] on p "· 정산서 확정 매주 [DATE], 직전 7일 간 실적 기준 자동 발행 및 확정 (예: 6월 1주차 실적 → 6/2~6/8 , 정산서 확정일 …" at bounding box center [763, 212] width 862 height 85
drag, startPoint x: 334, startPoint y: 207, endPoint x: 446, endPoint y: 206, distance: 112.0
click at [446, 206] on p "· 정산서 확정 매주 [DATE], 직전 7일 간 실적 기준 자동 발행 및 확정 (예: 6월 1주차 실적 → 6/2~6/8 , 정산서 확정일 …" at bounding box center [763, 212] width 862 height 85
click at [333, 239] on p "· 정산서 확정 매주 [DATE], 직전 7일 간 실적 기준 자동 발행 및 확정 (예: 6월 1주차 실적 → 6/2~6/8 , 정산서 확정일 …" at bounding box center [763, 212] width 862 height 85
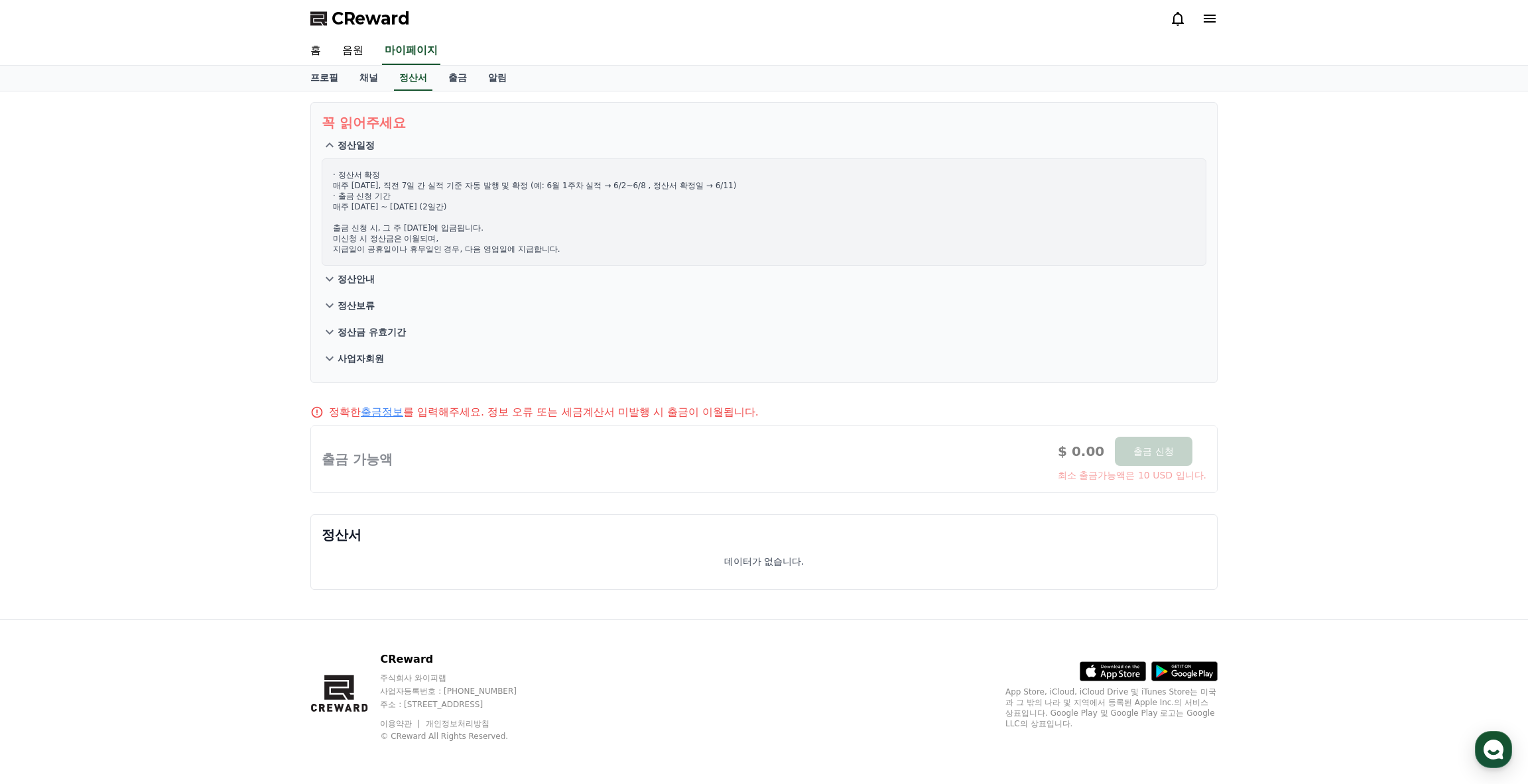
drag, startPoint x: 337, startPoint y: 229, endPoint x: 483, endPoint y: 224, distance: 146.1
click at [483, 224] on p "· 정산서 확정 매주 [DATE], 직전 7일 간 실적 기준 자동 발행 및 확정 (예: 6월 1주차 실적 → 6/2~6/8 , 정산서 확정일 …" at bounding box center [763, 212] width 862 height 85
click at [432, 242] on p "· 정산서 확정 매주 [DATE], 직전 7일 간 실적 기준 자동 발행 및 확정 (예: 6월 1주차 실적 → 6/2~6/8 , 정산서 확정일 …" at bounding box center [763, 212] width 862 height 85
click at [344, 51] on link "음원" at bounding box center [353, 51] width 42 height 28
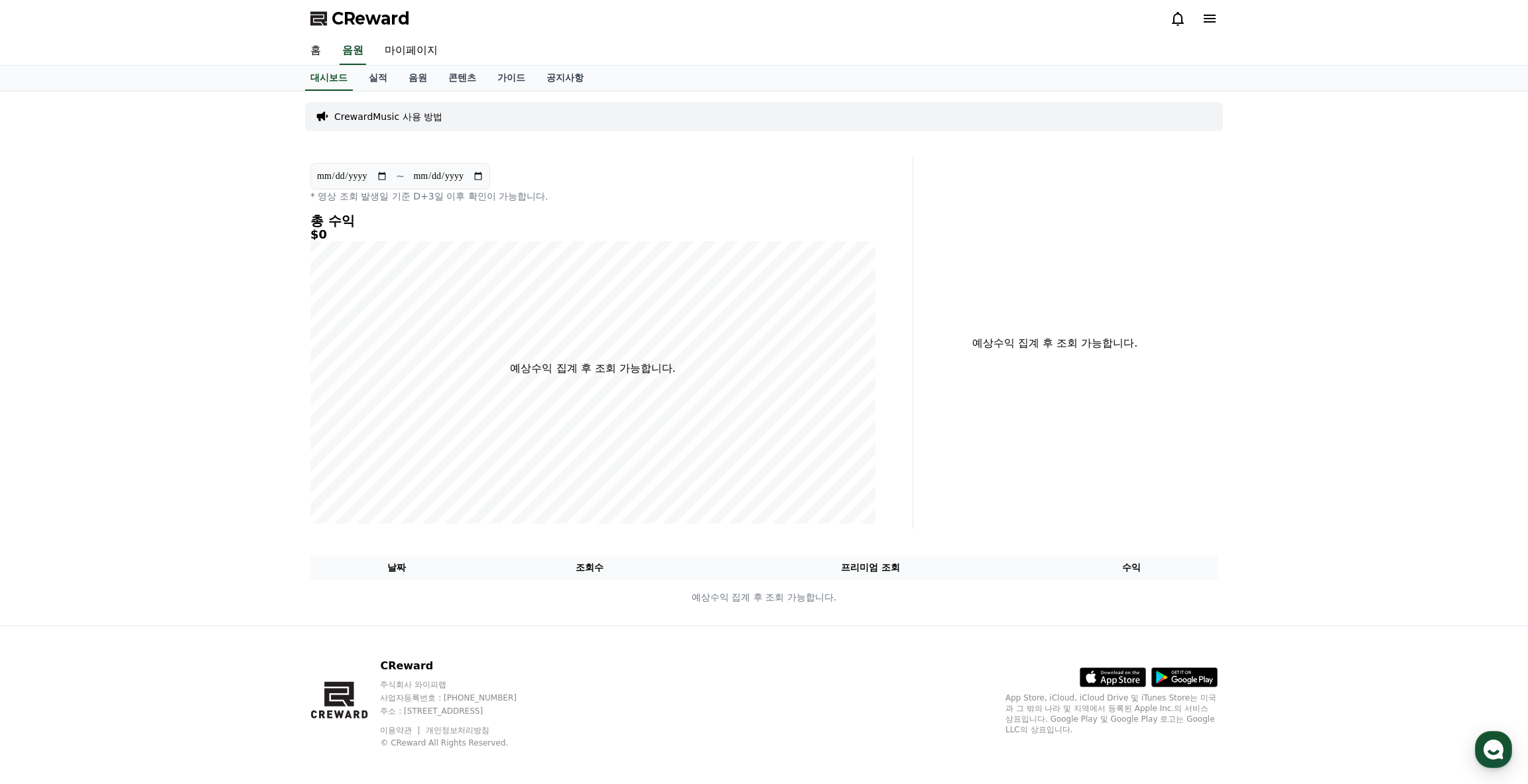
click at [374, 118] on p "CrewardMusic 사용 방법" at bounding box center [388, 116] width 109 height 13
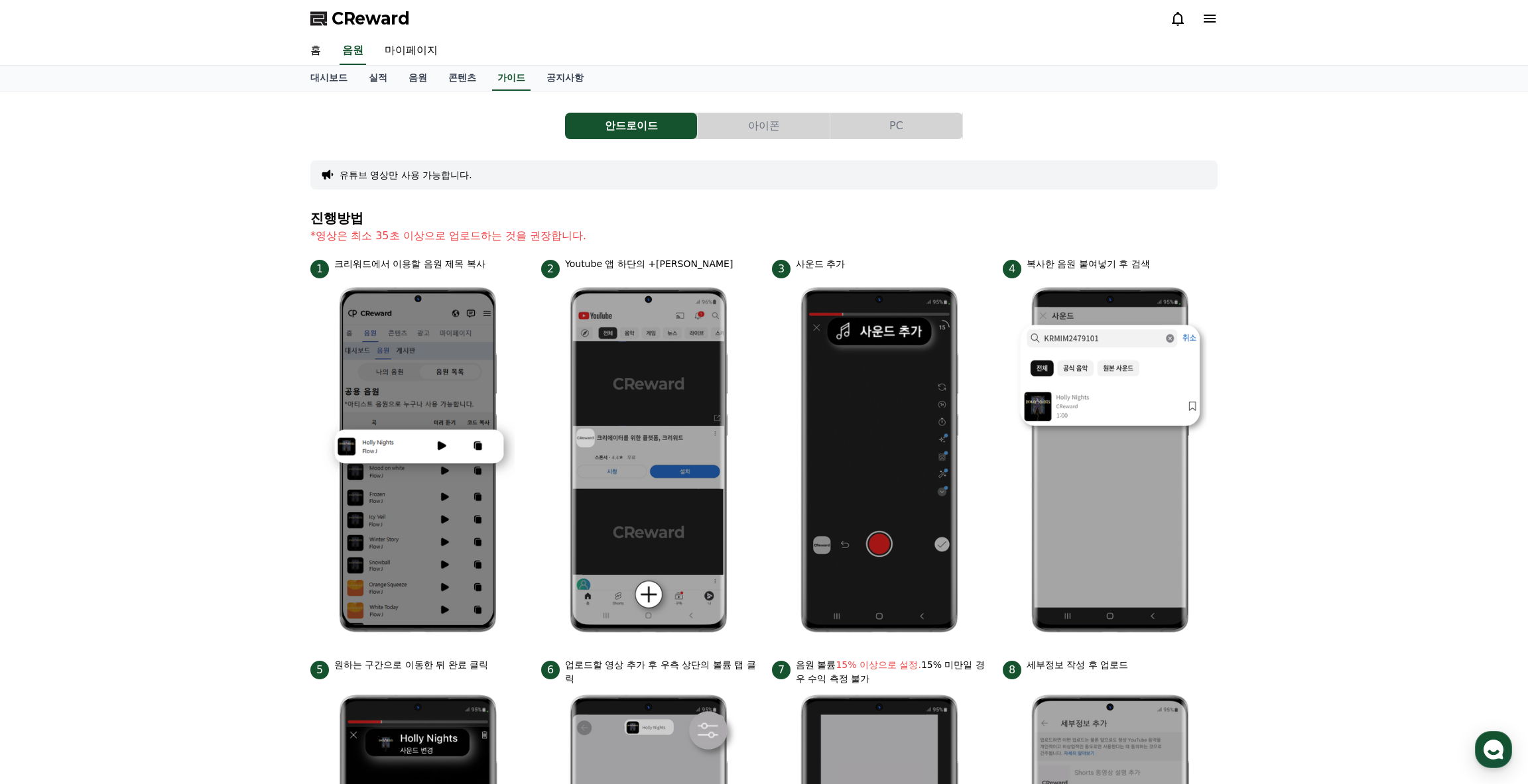
drag, startPoint x: 315, startPoint y: 234, endPoint x: 545, endPoint y: 239, distance: 230.1
click at [539, 239] on p "*영상은 최소 35초 이상으로 업로드하는 것을 권장합니다." at bounding box center [764, 236] width 908 height 16
click at [566, 232] on p "*영상은 최소 35초 이상으로 업로드하는 것을 권장합니다." at bounding box center [764, 236] width 908 height 16
click at [558, 78] on link "공지사항" at bounding box center [566, 78] width 58 height 26
click at [551, 75] on link "공지사항" at bounding box center [566, 78] width 48 height 26
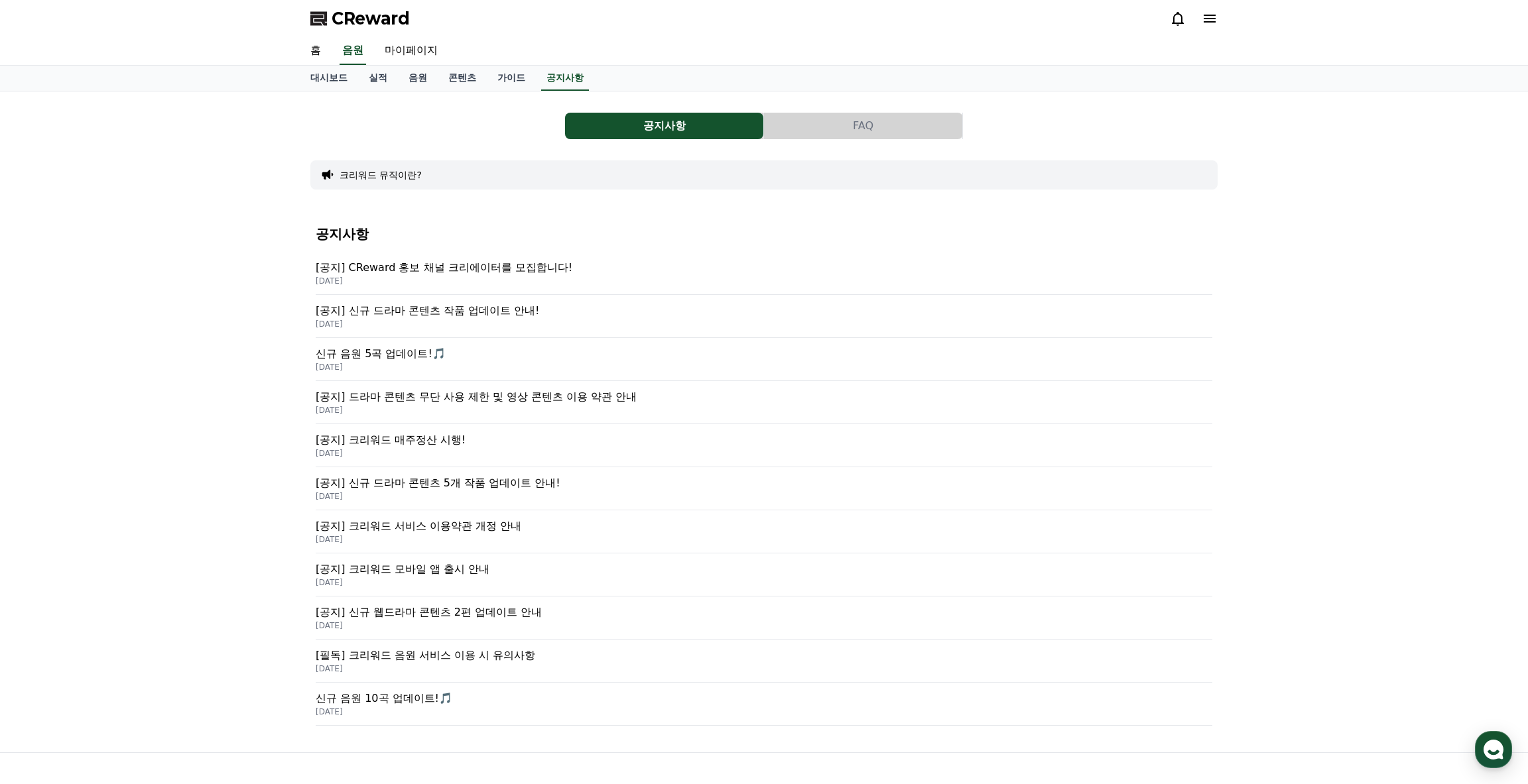
click at [489, 395] on p "[공지] 드라마 콘텐츠 무단 사용 제한 및 영상 콘텐츠 이용 약관 안내" at bounding box center [764, 397] width 897 height 16
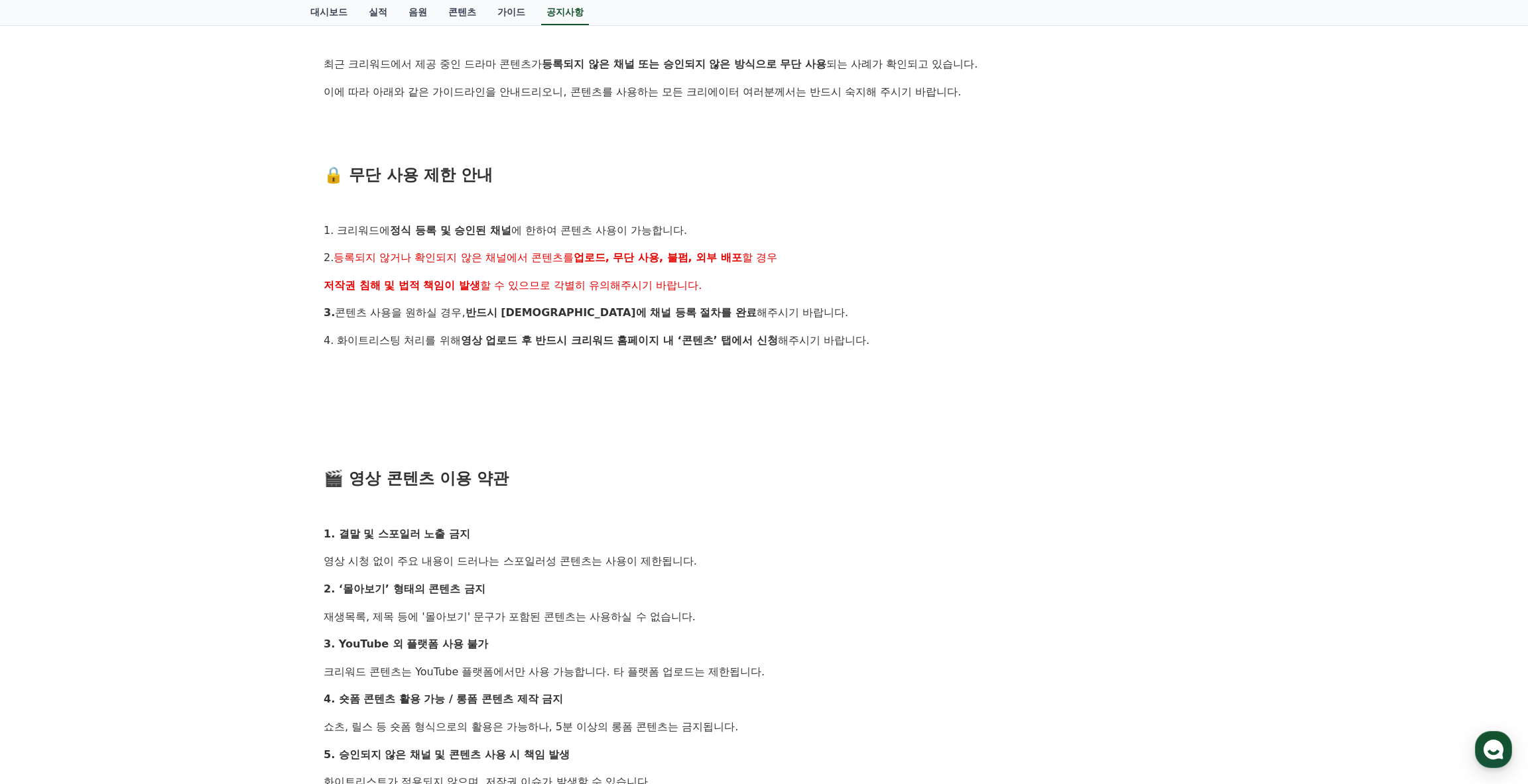
scroll to position [265, 0]
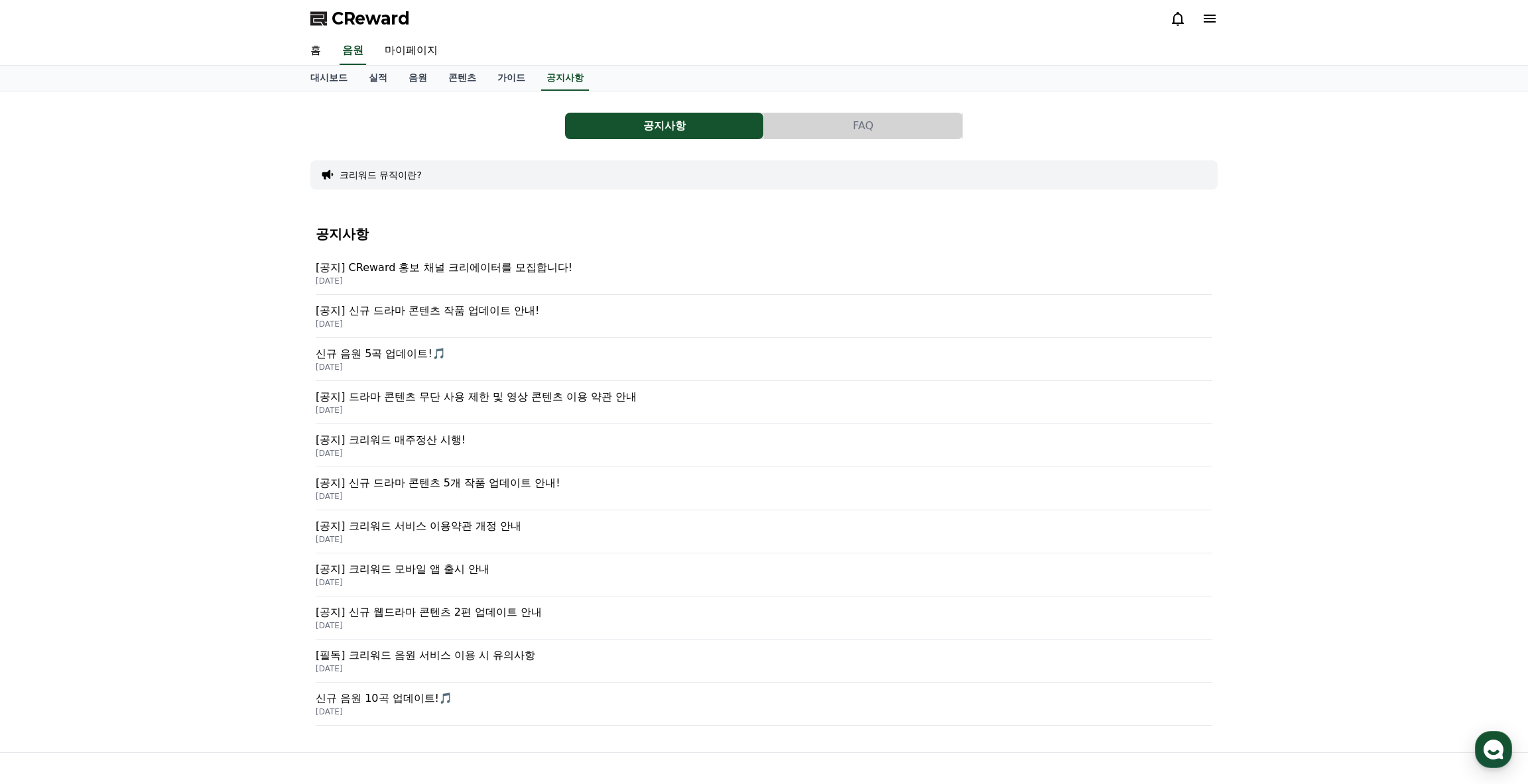
click at [386, 347] on p "신규 음원 5곡 업데이트!🎵" at bounding box center [764, 354] width 897 height 16
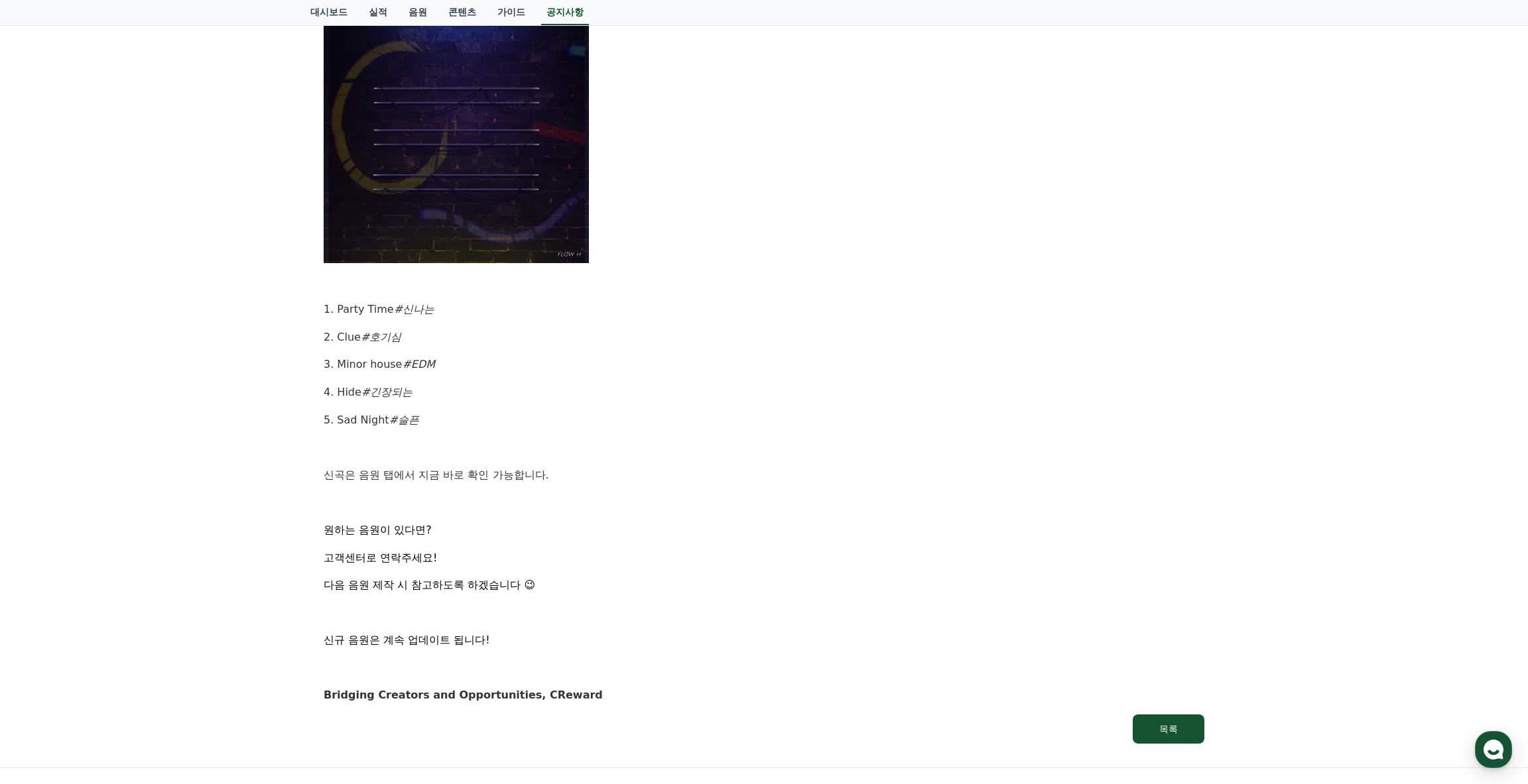
scroll to position [464, 0]
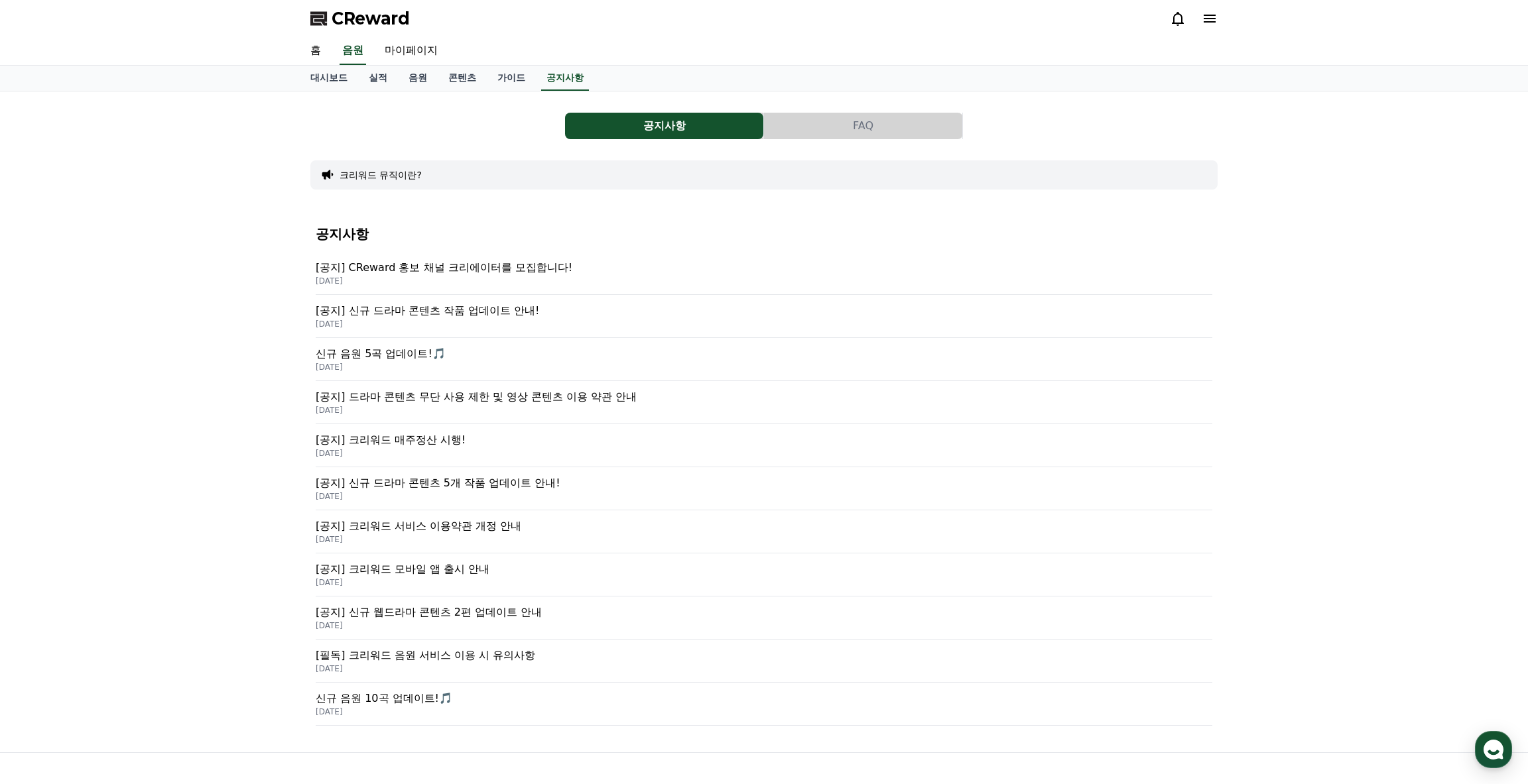
click at [522, 386] on div "[공지] 드라마 콘텐츠 무단 사용 제한 및 영상 콘텐츠 이용 약관 안내 [DATE]" at bounding box center [764, 402] width 897 height 43
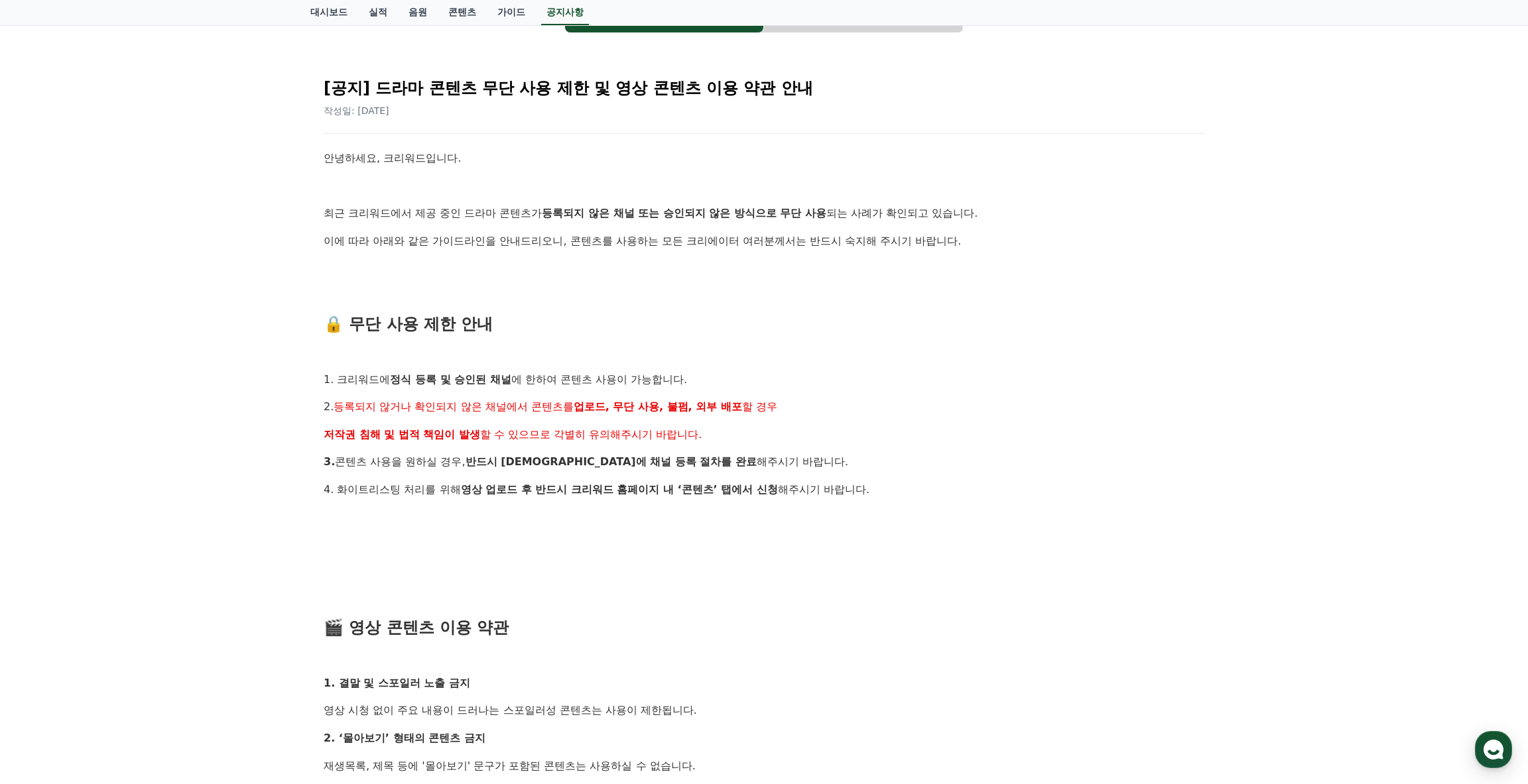
scroll to position [331, 0]
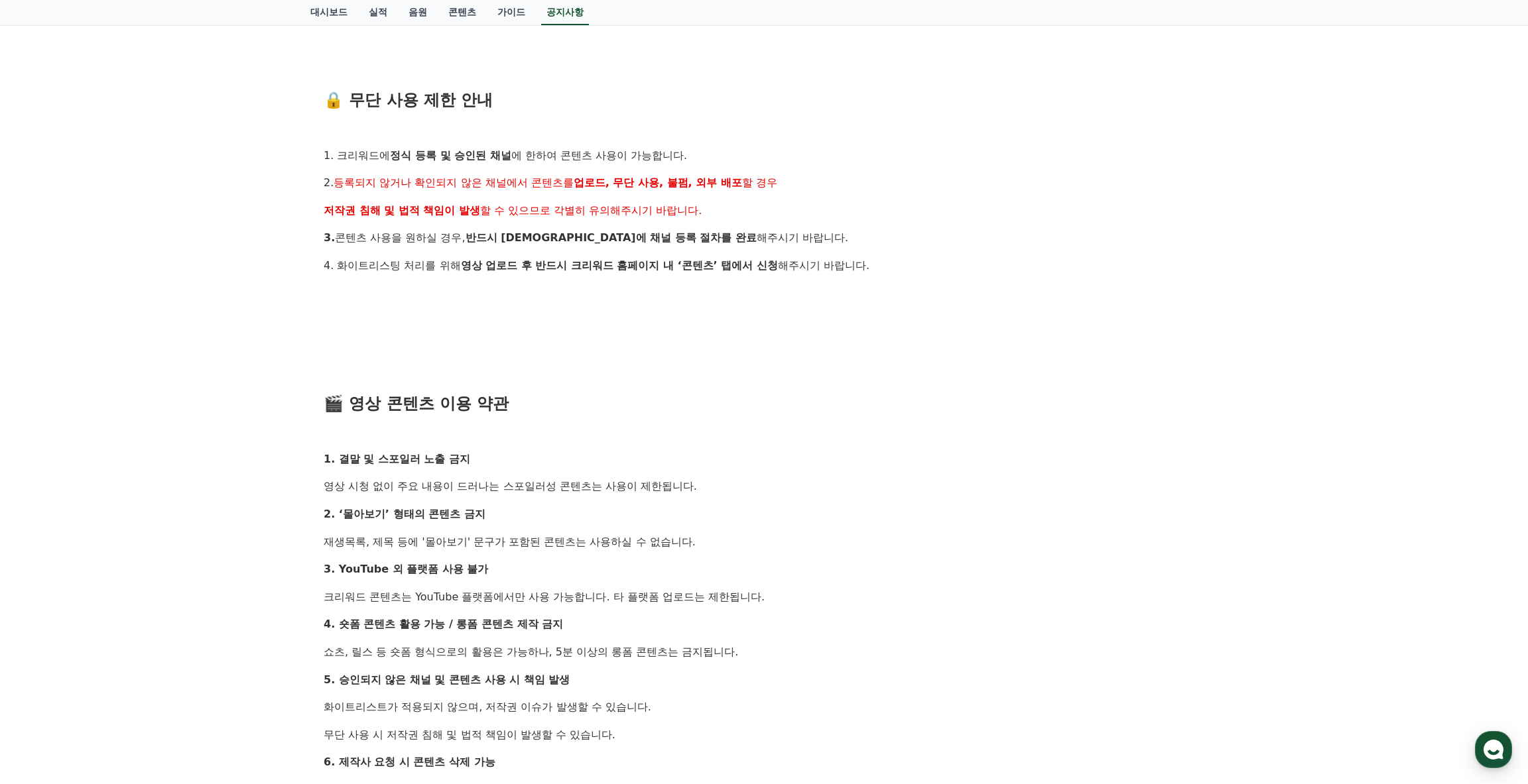
drag, startPoint x: 346, startPoint y: 677, endPoint x: 566, endPoint y: 681, distance: 220.0
click at [578, 676] on p "5. 승인되지 않은 채널 및 콘텐츠 사용 시 책임 발생" at bounding box center [764, 681] width 881 height 18
click at [341, 683] on strong "5. 승인되지 않은 채널 및 콘텐츠 사용 시 책임 발생" at bounding box center [446, 680] width 246 height 12
drag, startPoint x: 335, startPoint y: 678, endPoint x: 568, endPoint y: 676, distance: 233.0
click at [568, 676] on p "5. 승인되지 않은 채널 및 콘텐츠 사용 시 책임 발생" at bounding box center [764, 681] width 881 height 18
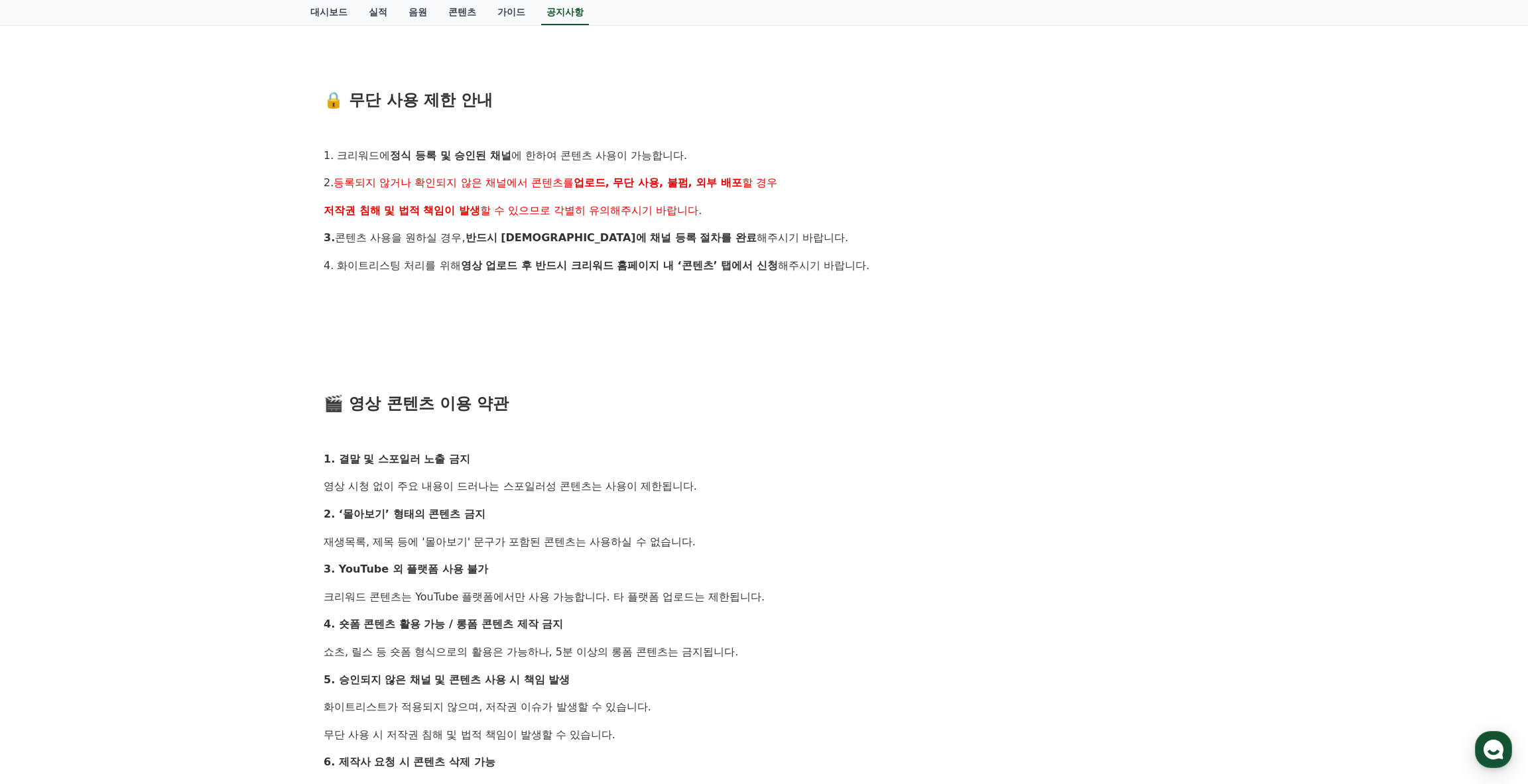
drag, startPoint x: 325, startPoint y: 706, endPoint x: 445, endPoint y: 728, distance: 122.0
click at [606, 710] on p "화이트리스트가 적용되지 않으며, 저작권 이슈가 발생할 수 있습니다." at bounding box center [764, 707] width 881 height 18
click at [407, 728] on p "무단 사용 시 저작권 침해 및 법적 책임이 발생할 수 있습니다." at bounding box center [764, 735] width 881 height 18
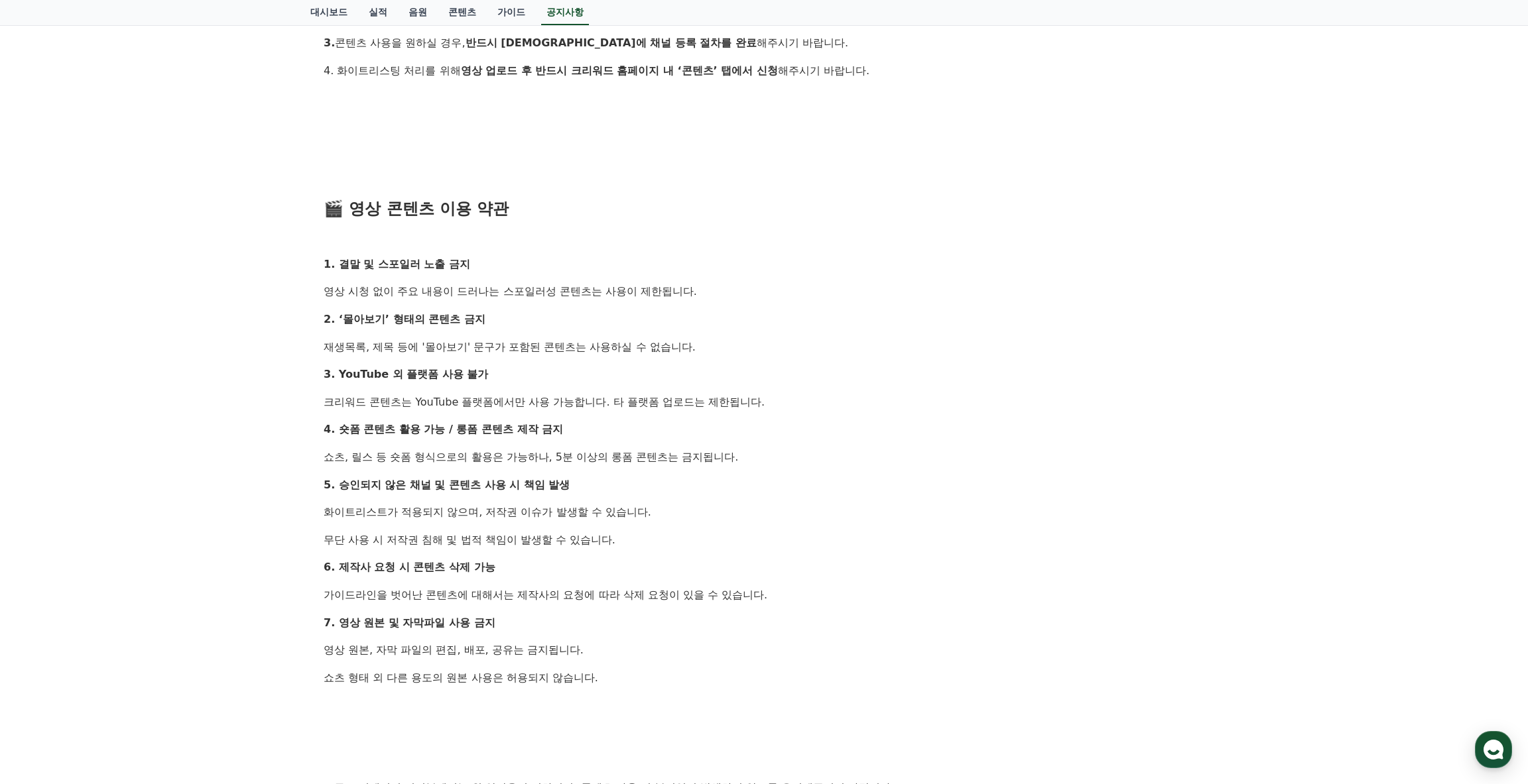
scroll to position [530, 0]
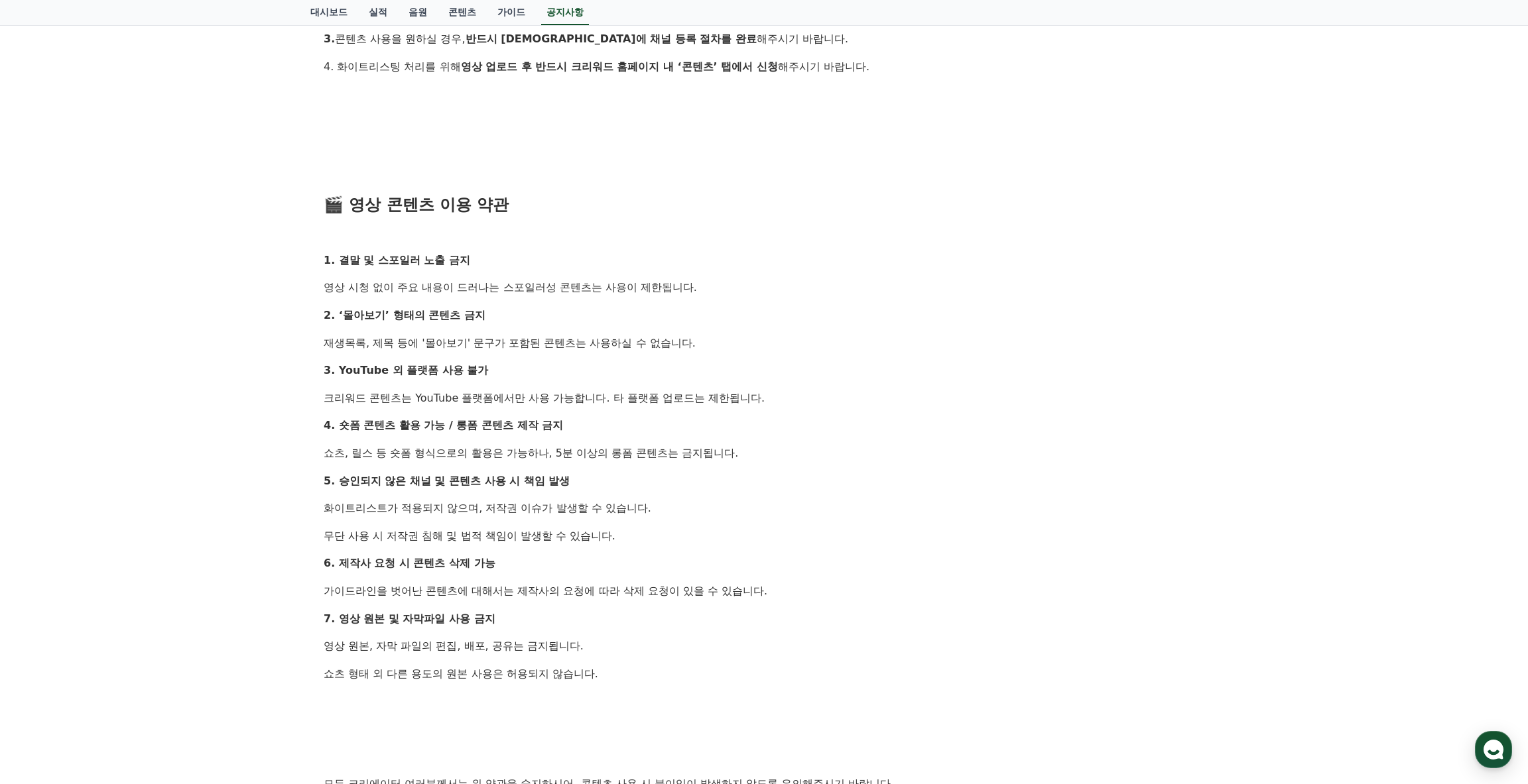
click at [330, 590] on p "가이드라인을 벗어난 콘텐츠에 대해서는 제작사의 요청에 따라 삭제 요청이 있을 수 있습니다." at bounding box center [764, 592] width 881 height 18
click at [319, 646] on div "[공지] 드라마 콘텐츠 무단 사용 제한 및 영상 콘텐츠 이용 약관 안내 작성일: [DATE] 안녕하세요, 크리워드입니다. 최근 크리워드에서 제…" at bounding box center [764, 280] width 897 height 1288
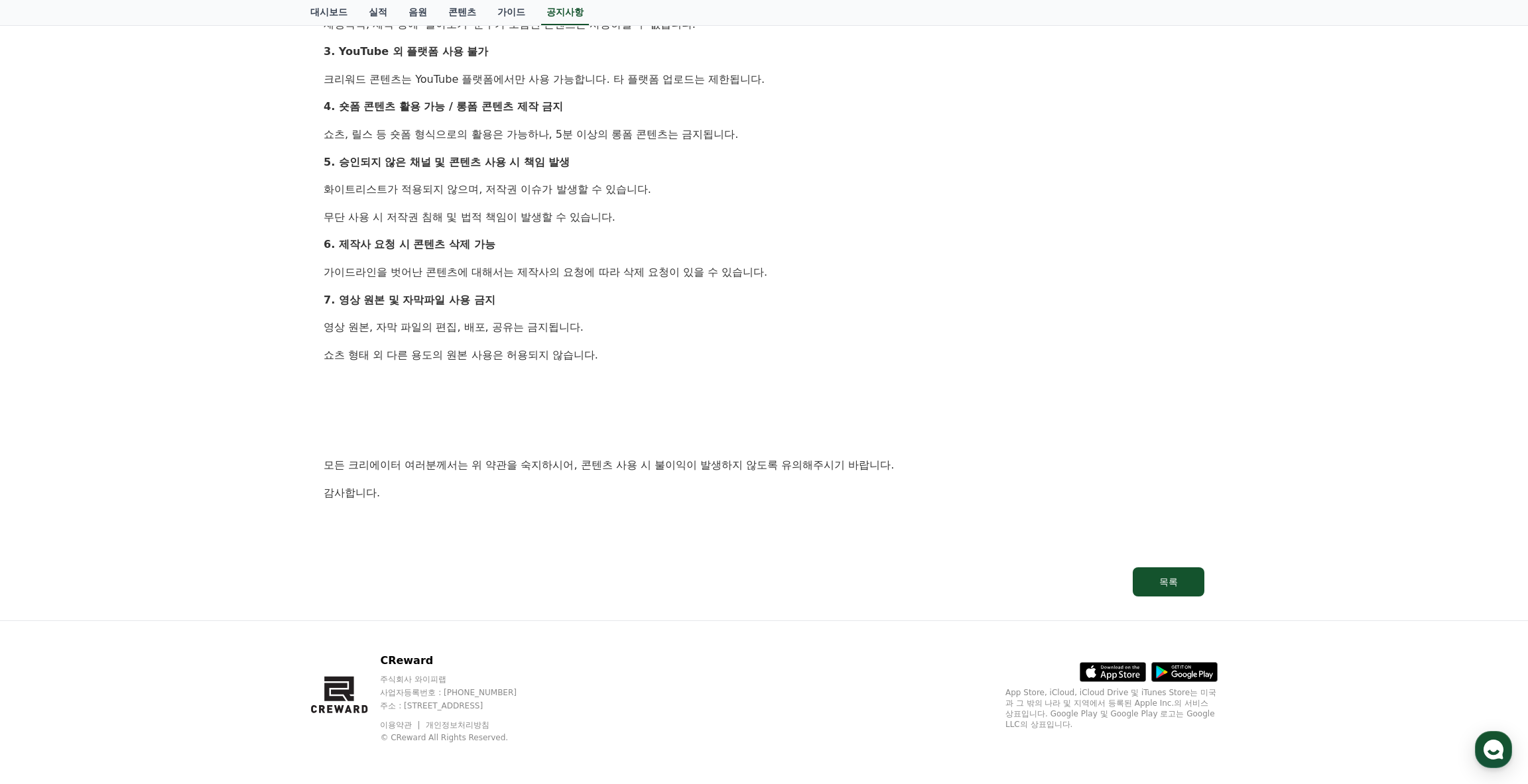
drag, startPoint x: 831, startPoint y: 465, endPoint x: 823, endPoint y: 504, distance: 39.8
click at [831, 465] on p "모든 크리에이터 여러분께서는 위 약관을 숙지하시어, 콘텐츠 사용 시 불이익이 발생하지 않도록 유의해주시기 바랍니다." at bounding box center [764, 466] width 881 height 18
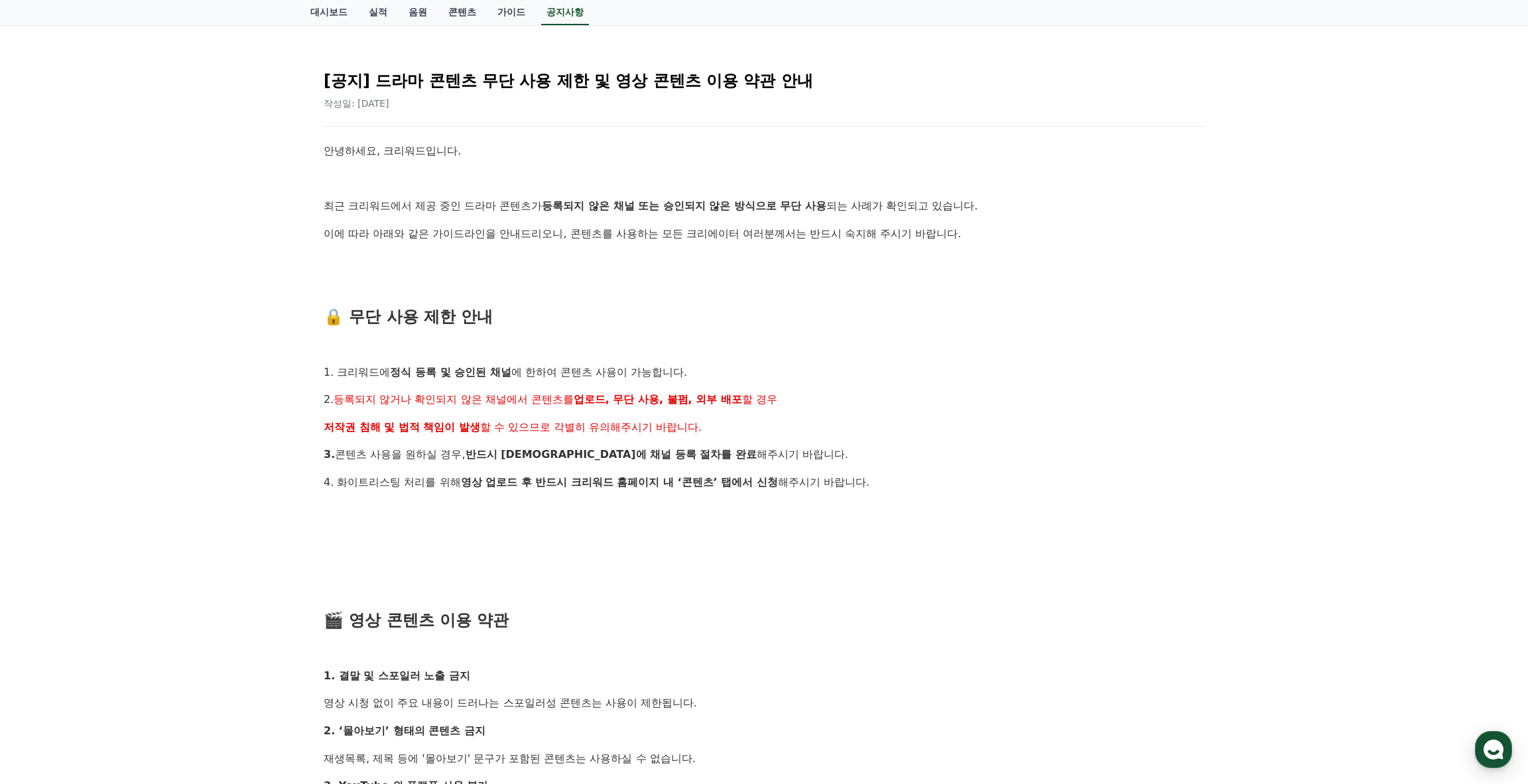
scroll to position [0, 0]
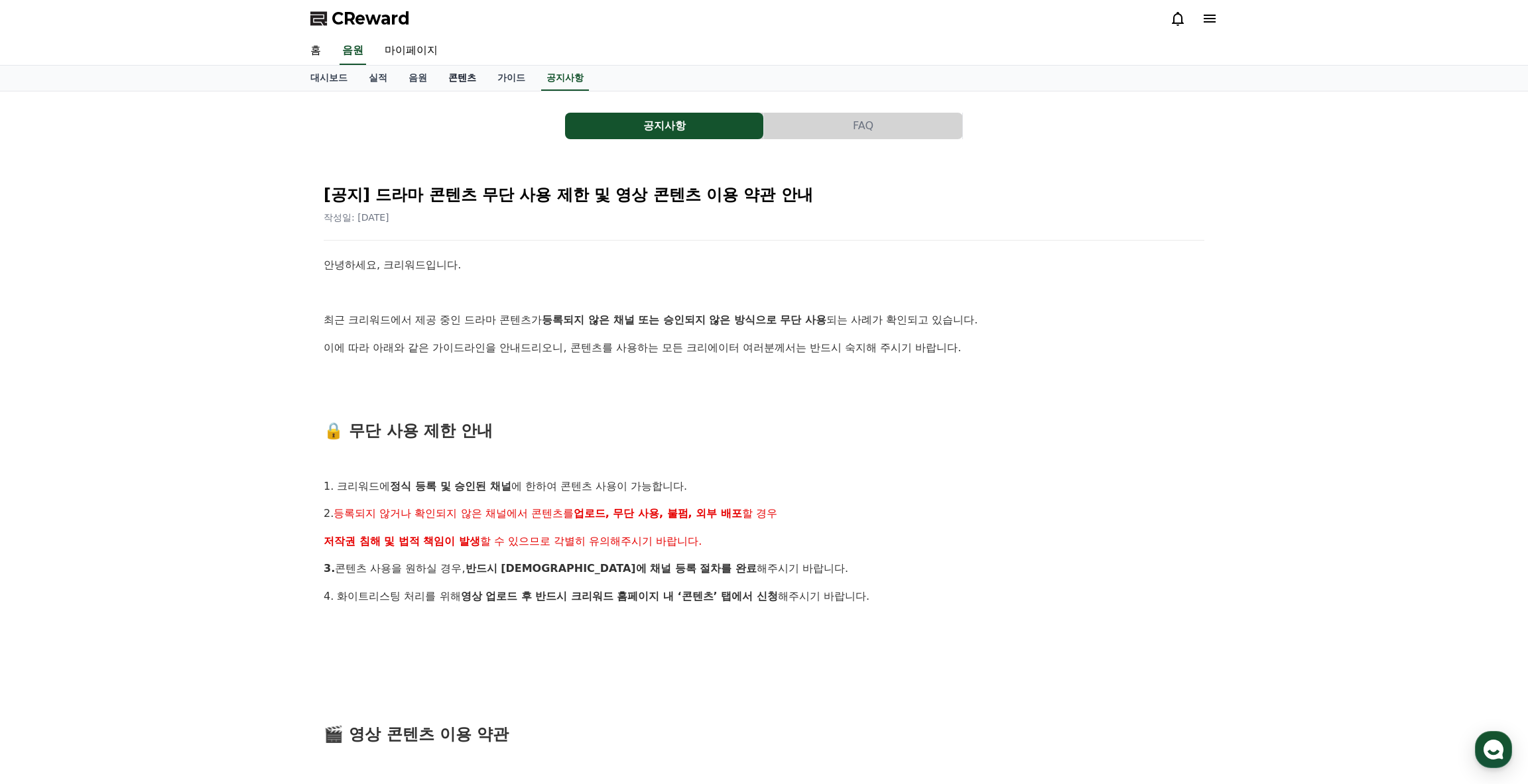
click at [467, 73] on link "콘텐츠" at bounding box center [462, 78] width 49 height 26
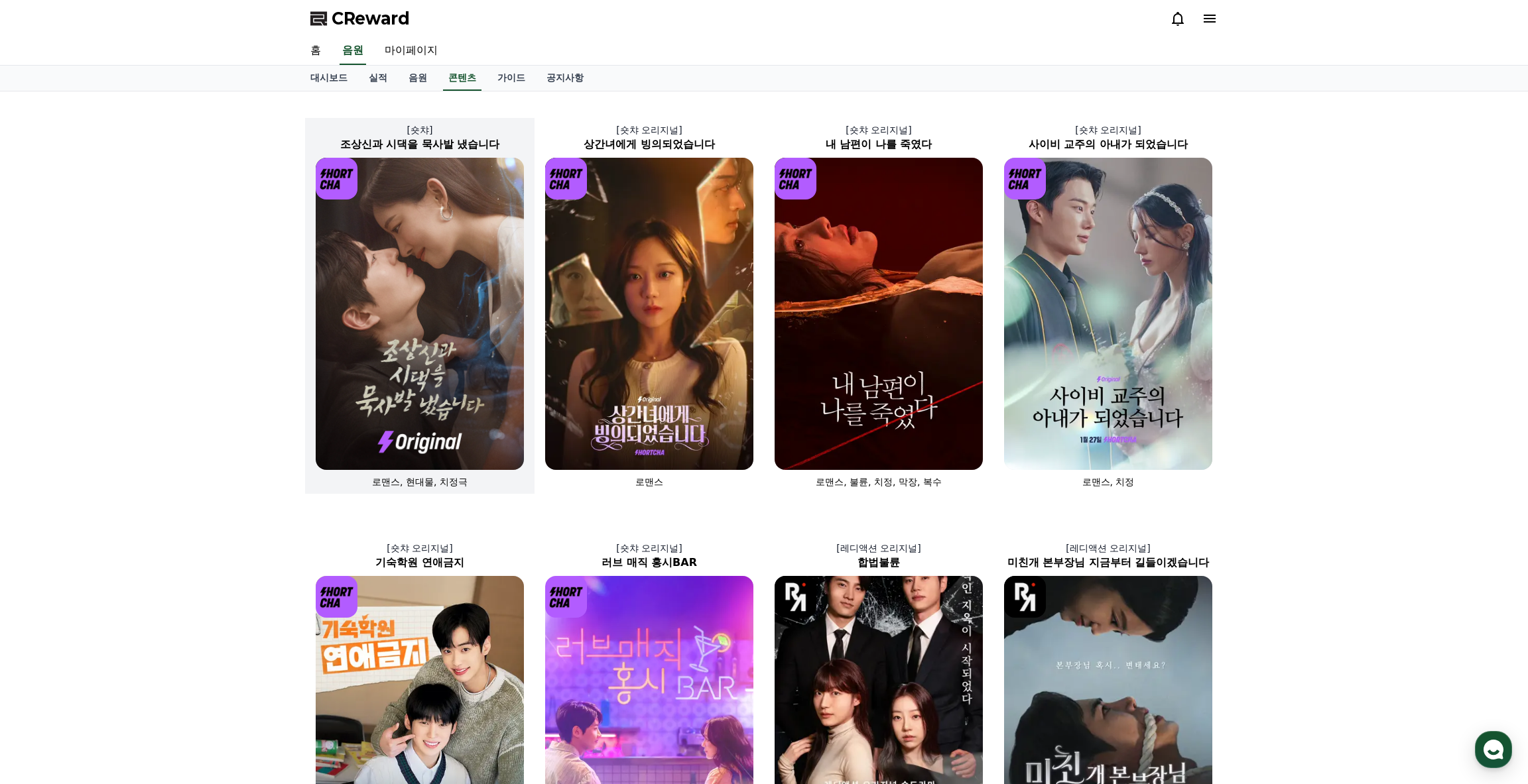
click at [343, 243] on img at bounding box center [420, 314] width 208 height 312
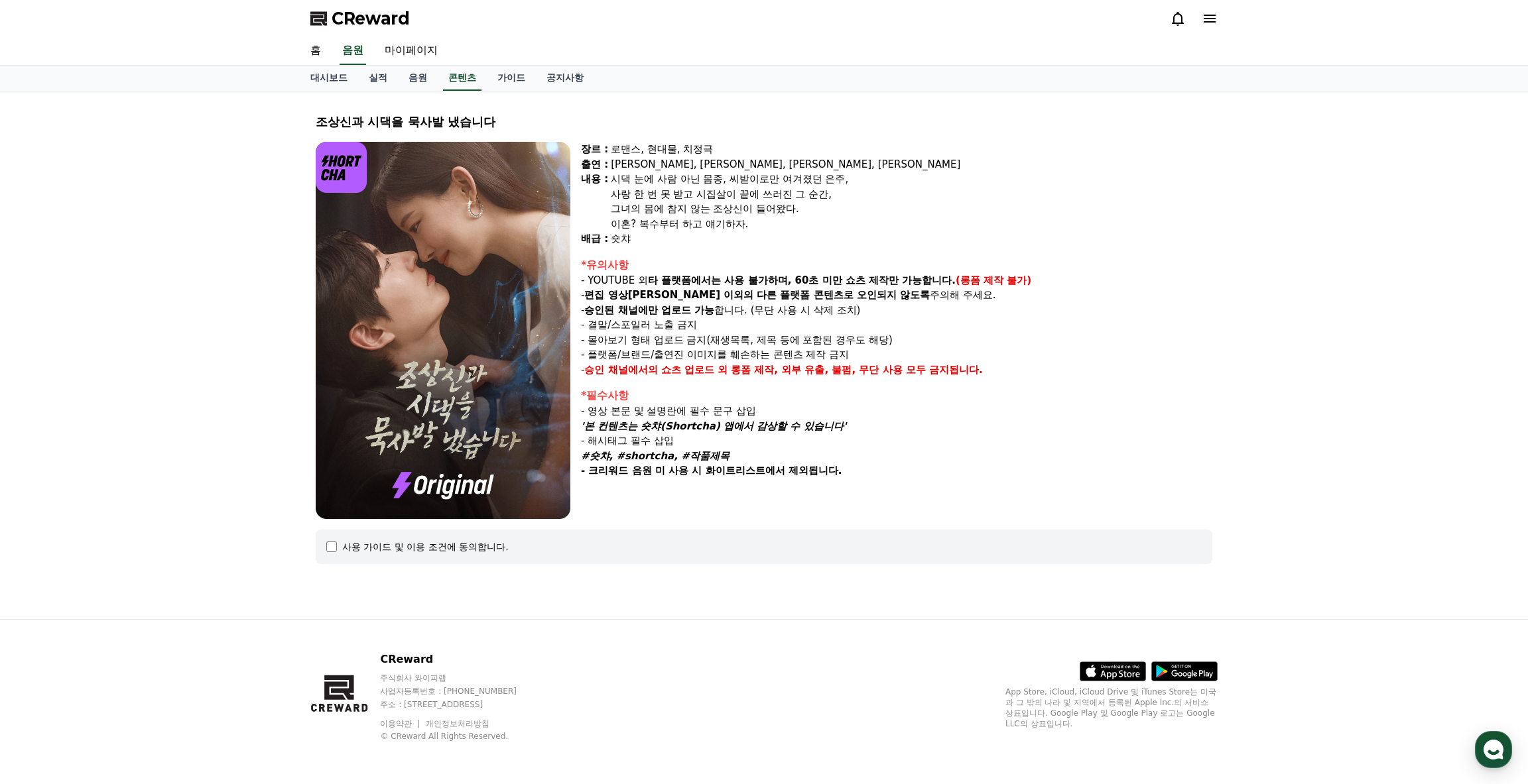
click at [959, 180] on div "시댁 눈에 사람 아닌 몸종, 씨받이로만 여겨졌던 은주," at bounding box center [911, 179] width 602 height 15
click at [1141, 359] on p "- 플랫폼/브랜드/출연진 이미지를 훼손하는 콘텐츠 제작 금지" at bounding box center [897, 355] width 632 height 15
click at [1328, 371] on div "조상[DEMOGRAPHIC_DATA]과 시댁을 묵사발 냈습니다 장르 : 로맨스, 현대물, 치정극 출연 : [PERSON_NAME], [PERS…" at bounding box center [764, 355] width 1528 height 528
drag, startPoint x: 1328, startPoint y: 371, endPoint x: 1133, endPoint y: 334, distance: 198.5
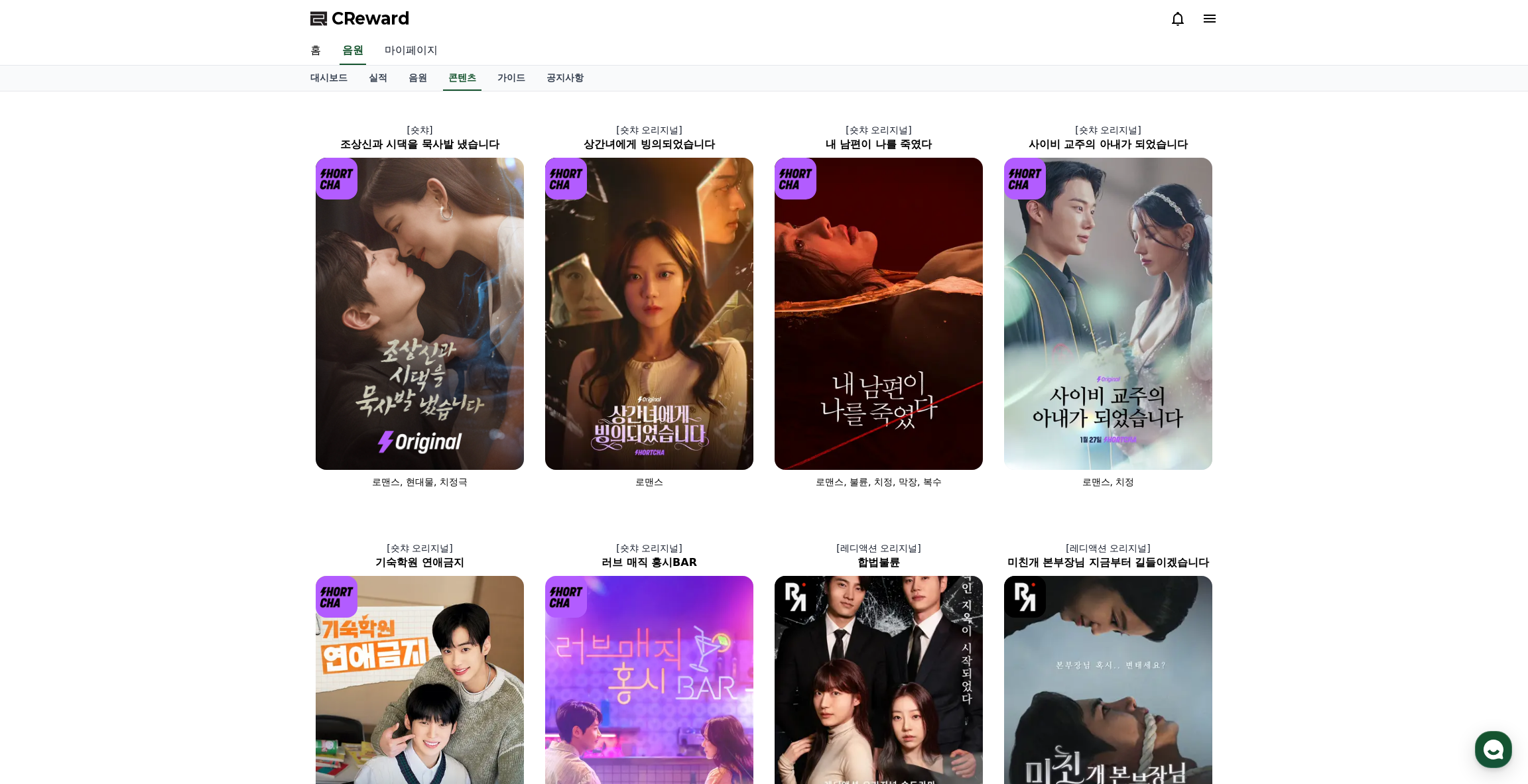
click at [426, 62] on link "마이페이지" at bounding box center [411, 51] width 74 height 28
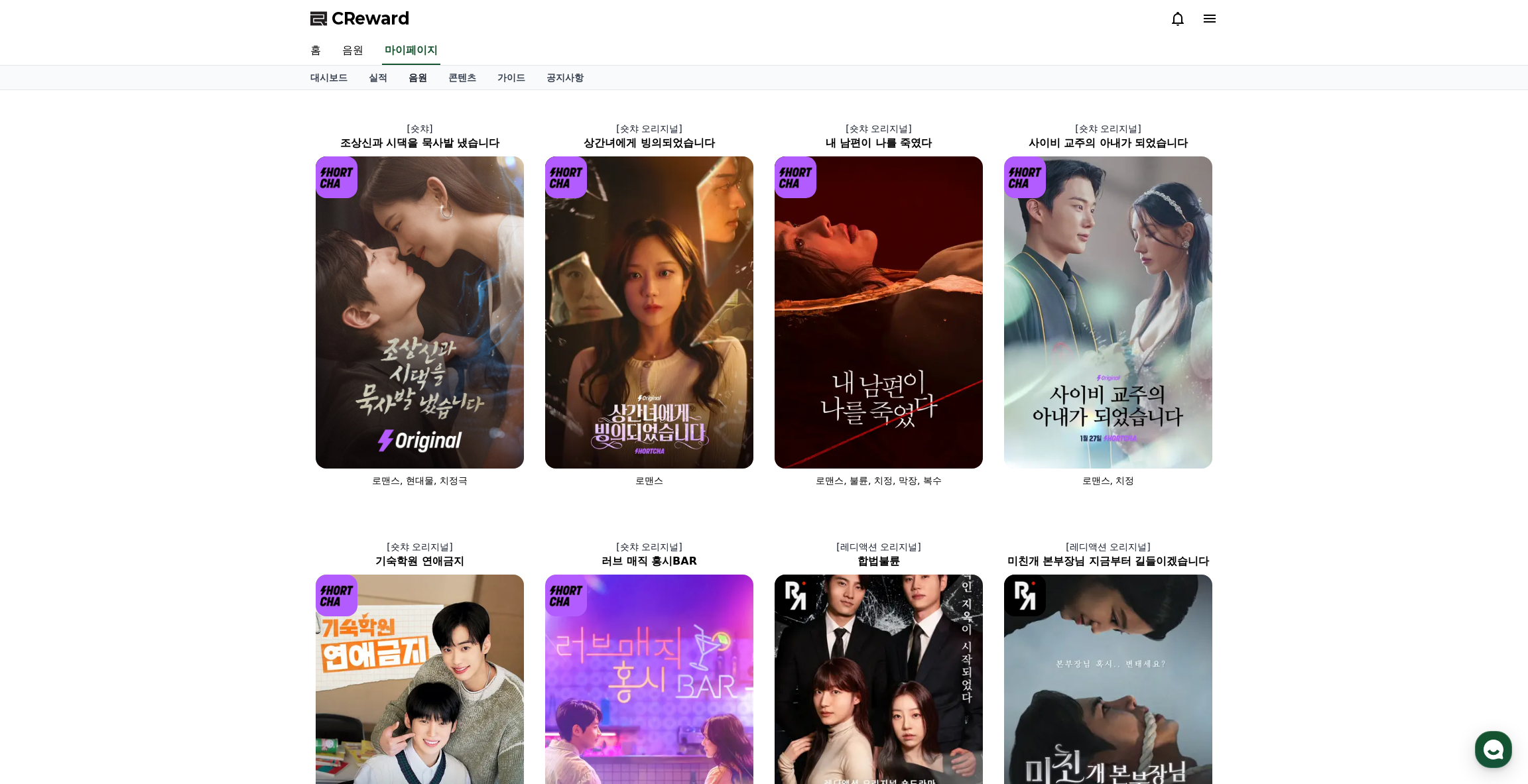
select select "**********"
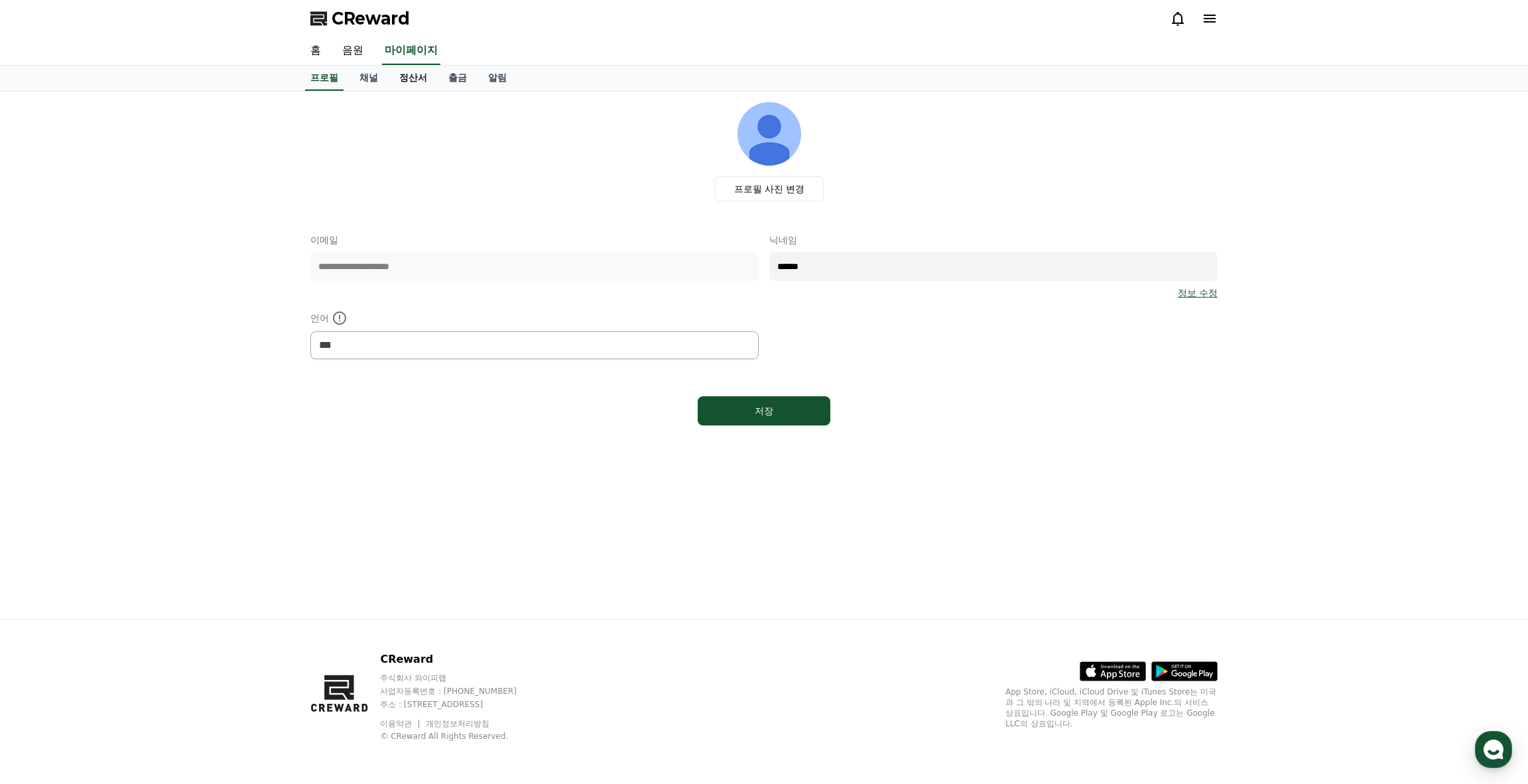
click at [418, 72] on link "정산서" at bounding box center [414, 78] width 49 height 26
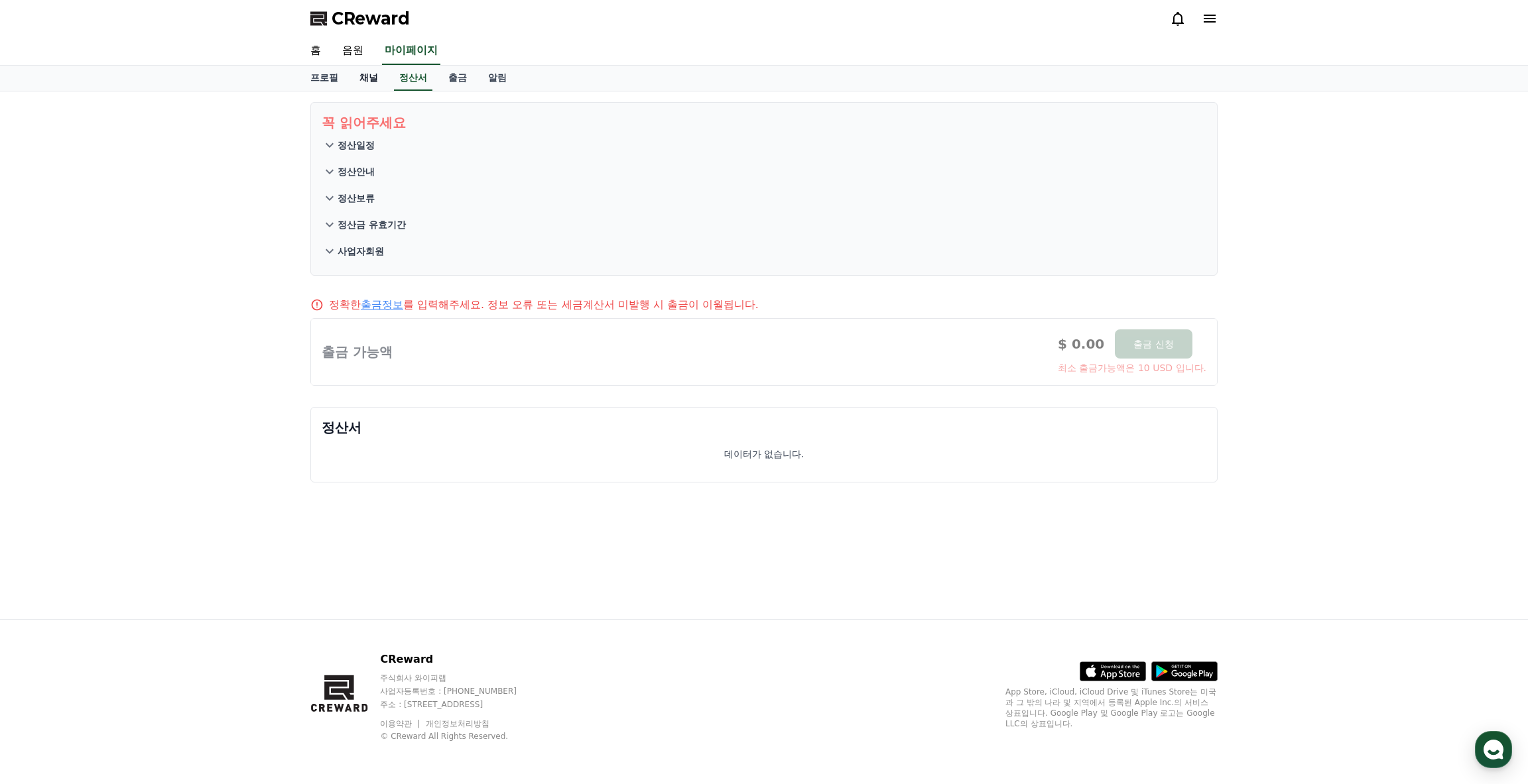
click at [365, 81] on link "채널" at bounding box center [368, 78] width 40 height 26
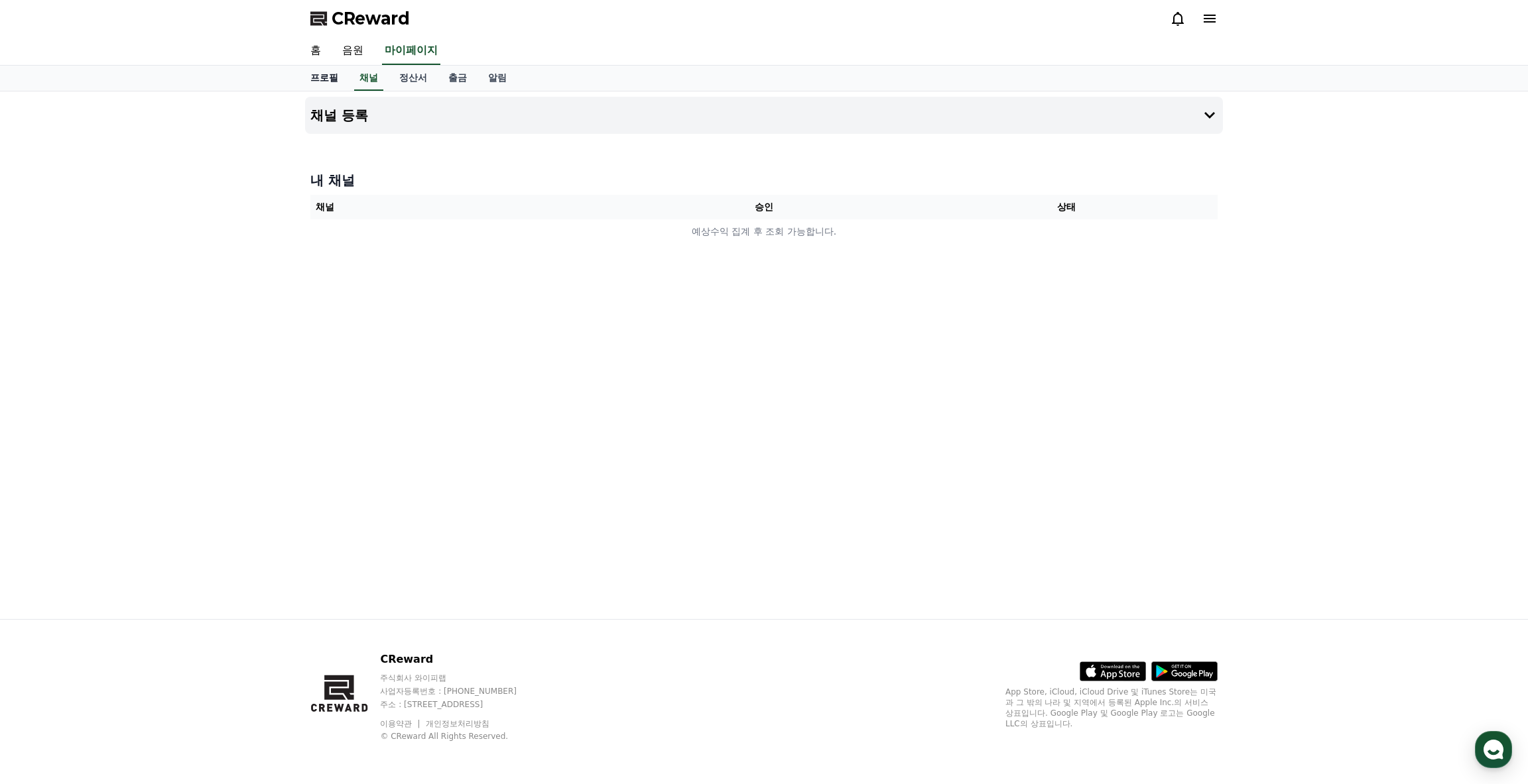
click at [325, 81] on link "프로필" at bounding box center [325, 78] width 49 height 26
select select "**********"
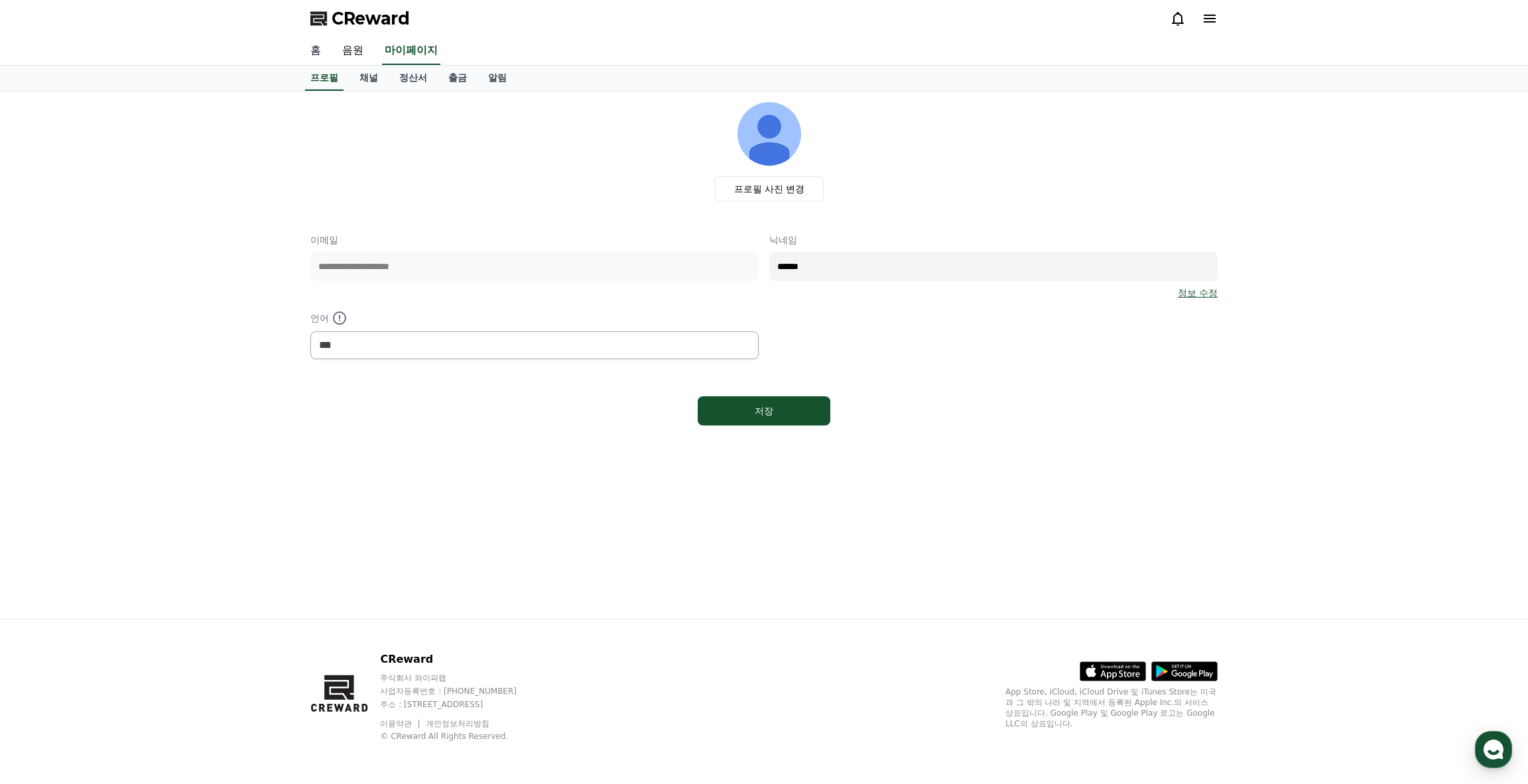
click at [313, 53] on link "홈" at bounding box center [316, 51] width 32 height 28
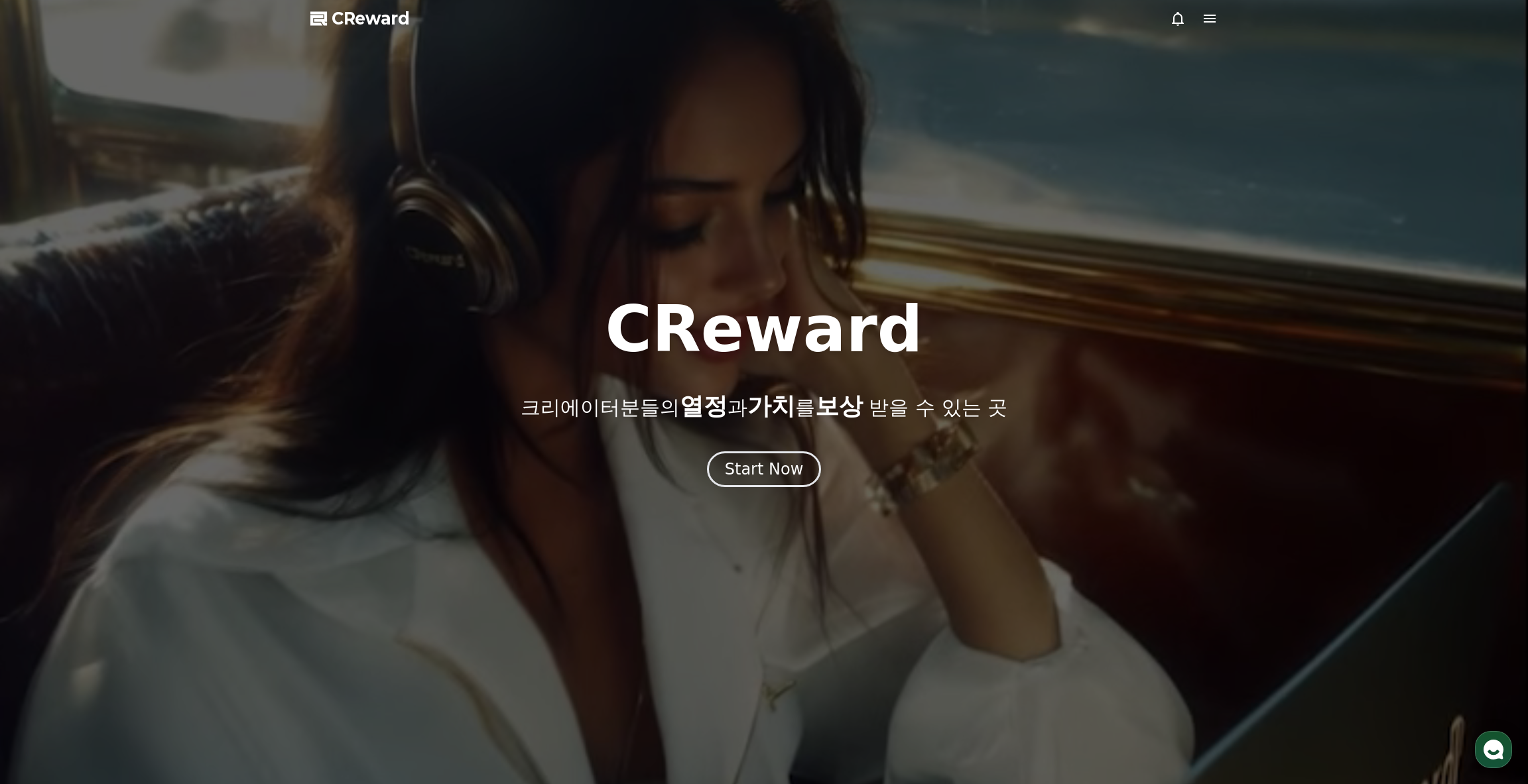
click at [394, 20] on span "CReward" at bounding box center [371, 19] width 79 height 21
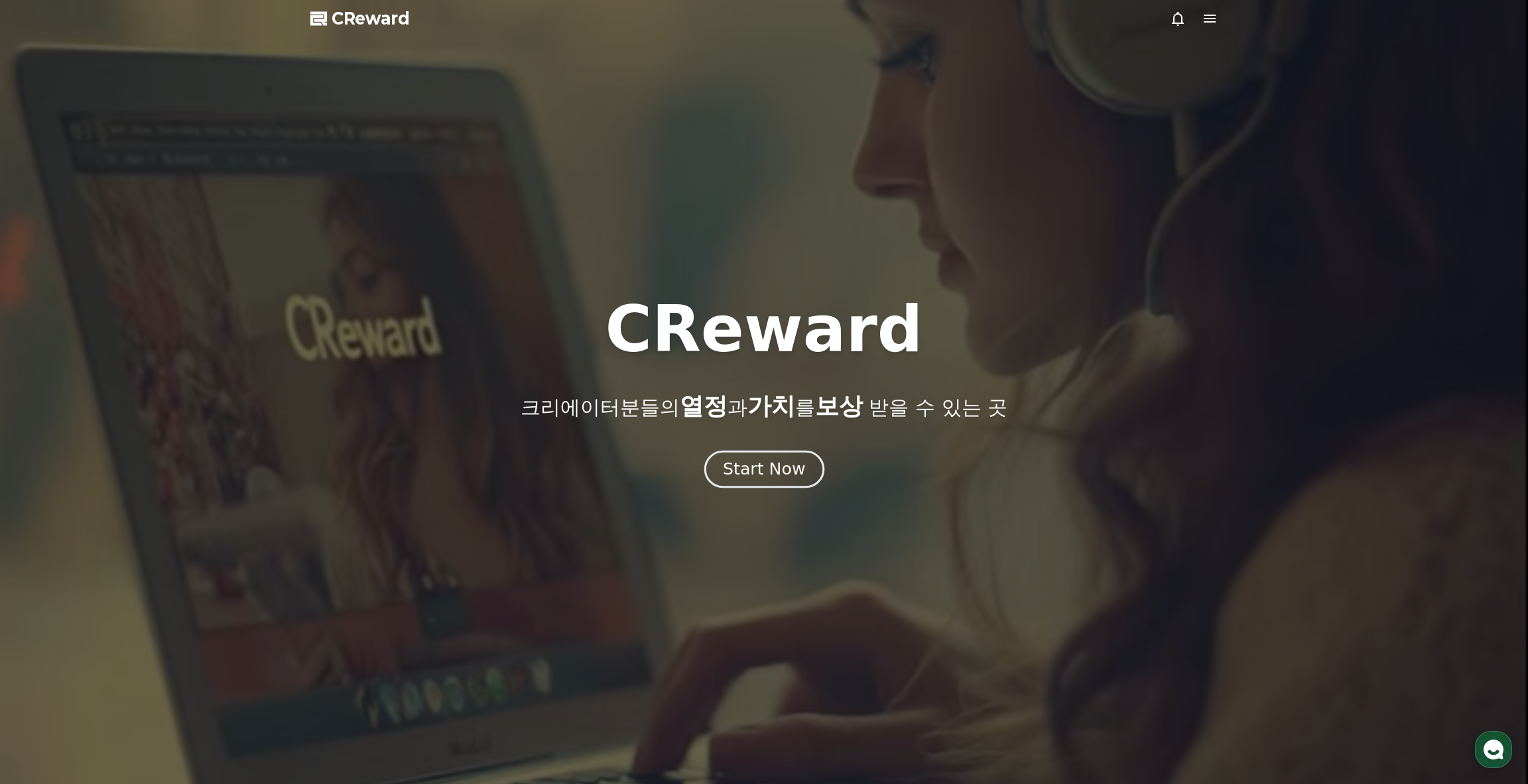
click at [750, 467] on div "Start Now" at bounding box center [764, 470] width 82 height 23
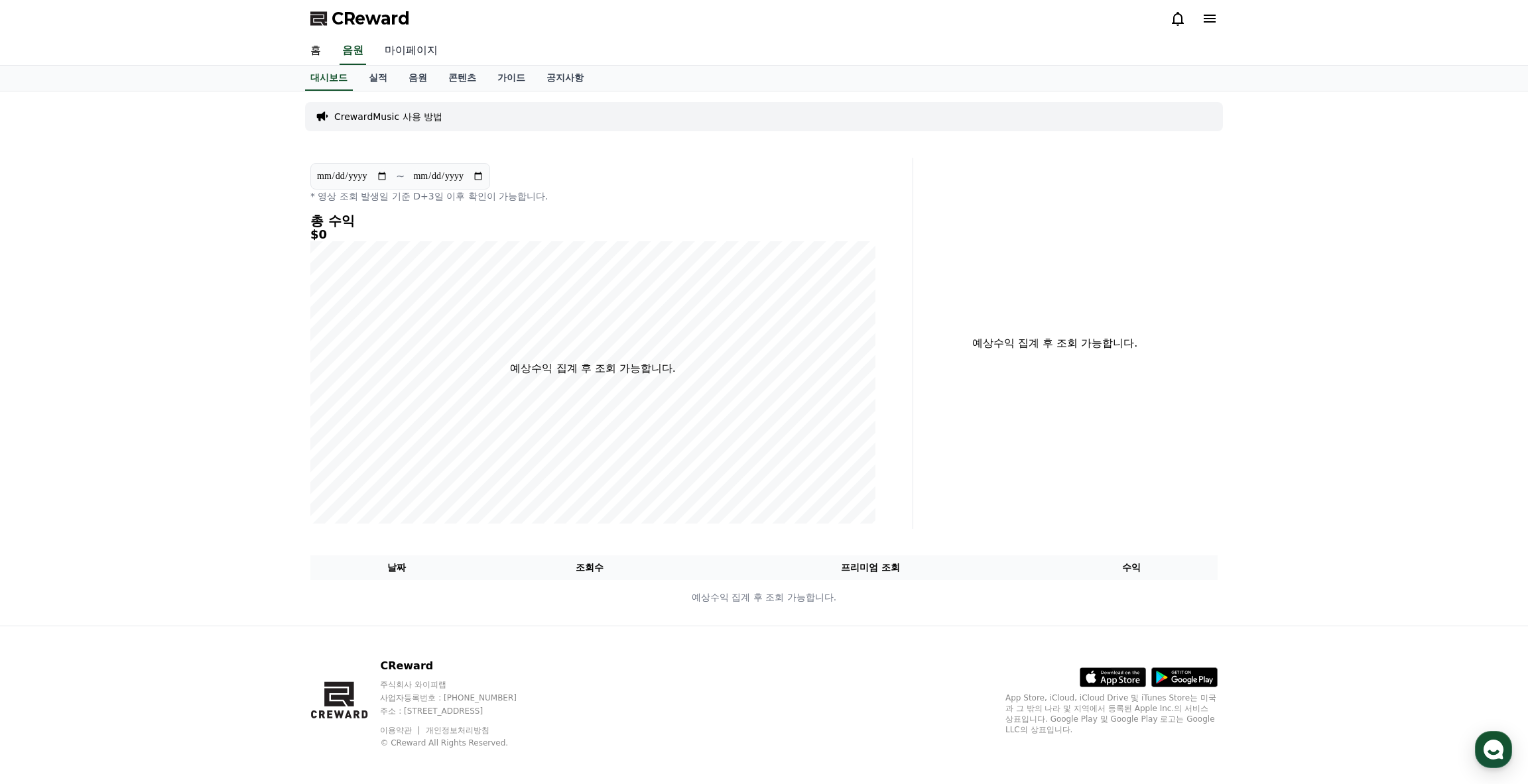
click at [438, 51] on link "마이페이지" at bounding box center [411, 51] width 74 height 28
select select "**********"
